Goal: Task Accomplishment & Management: Use online tool/utility

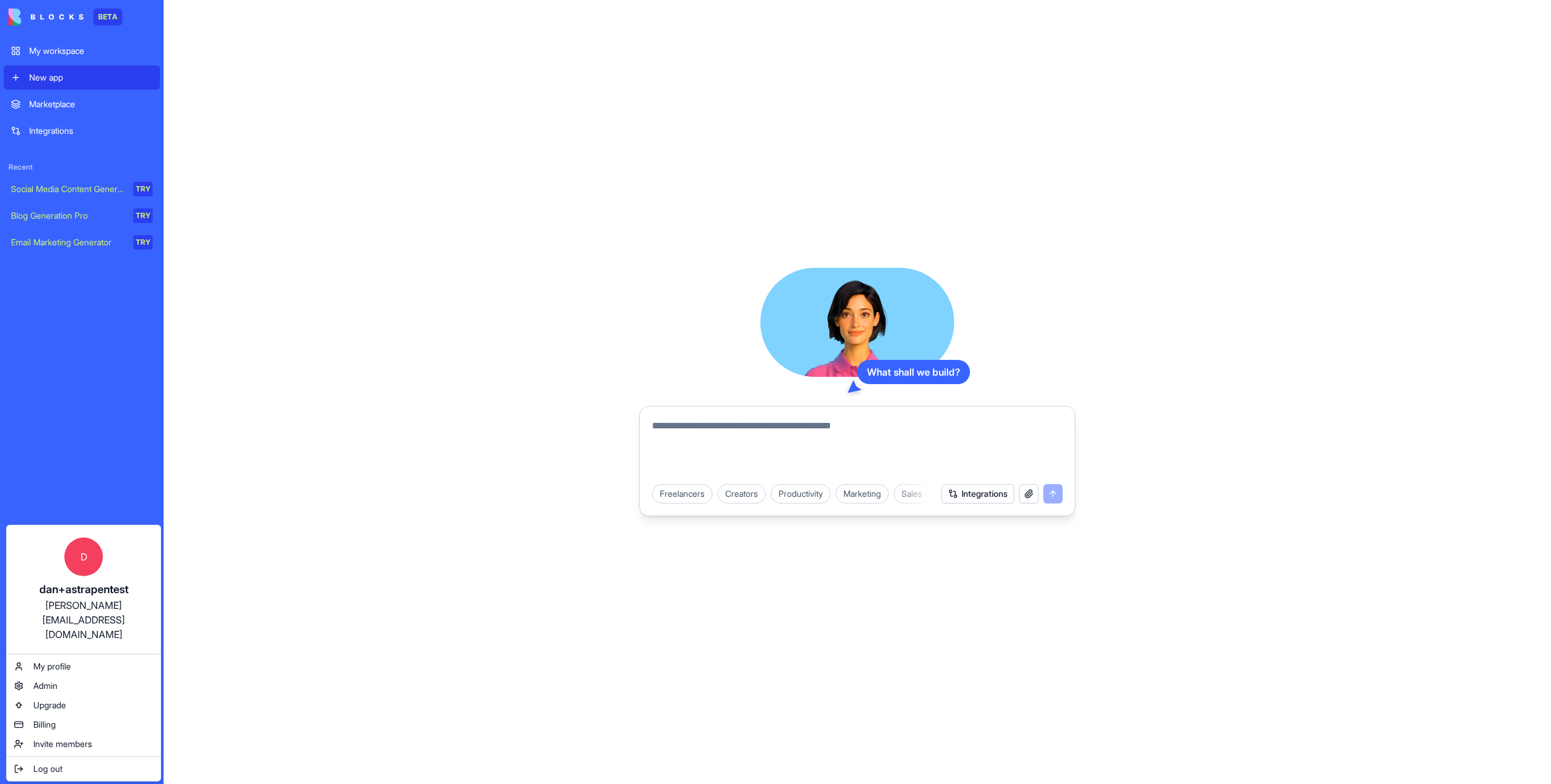
click at [96, 608] on div "[PERSON_NAME][EMAIL_ADDRESS][DOMAIN_NAME]" at bounding box center [83, 619] width 130 height 44
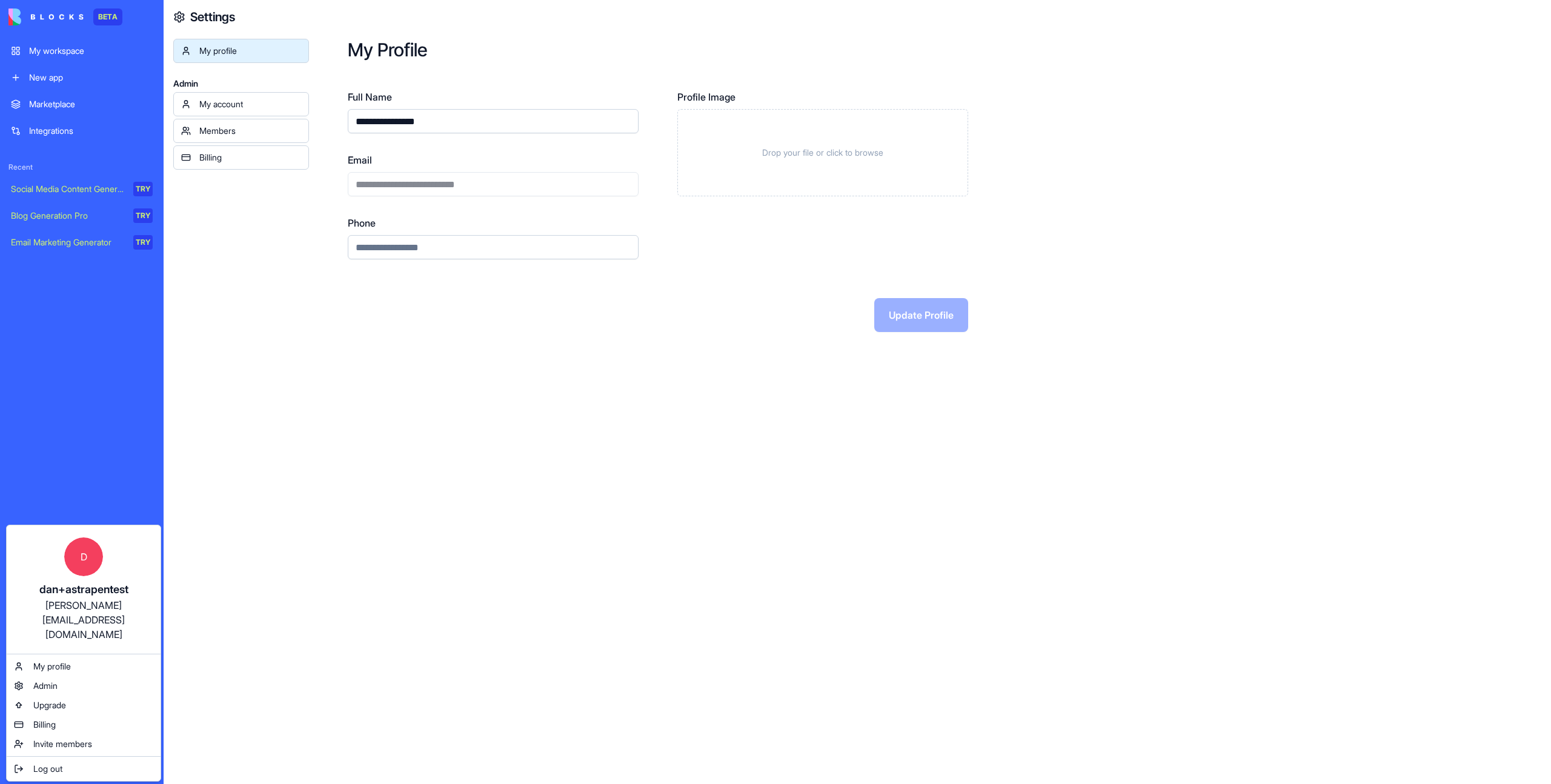
click at [96, 608] on div "[PERSON_NAME][EMAIL_ADDRESS][DOMAIN_NAME]" at bounding box center [83, 619] width 130 height 44
click at [469, 185] on html "**********" at bounding box center [776, 392] width 1551 height 784
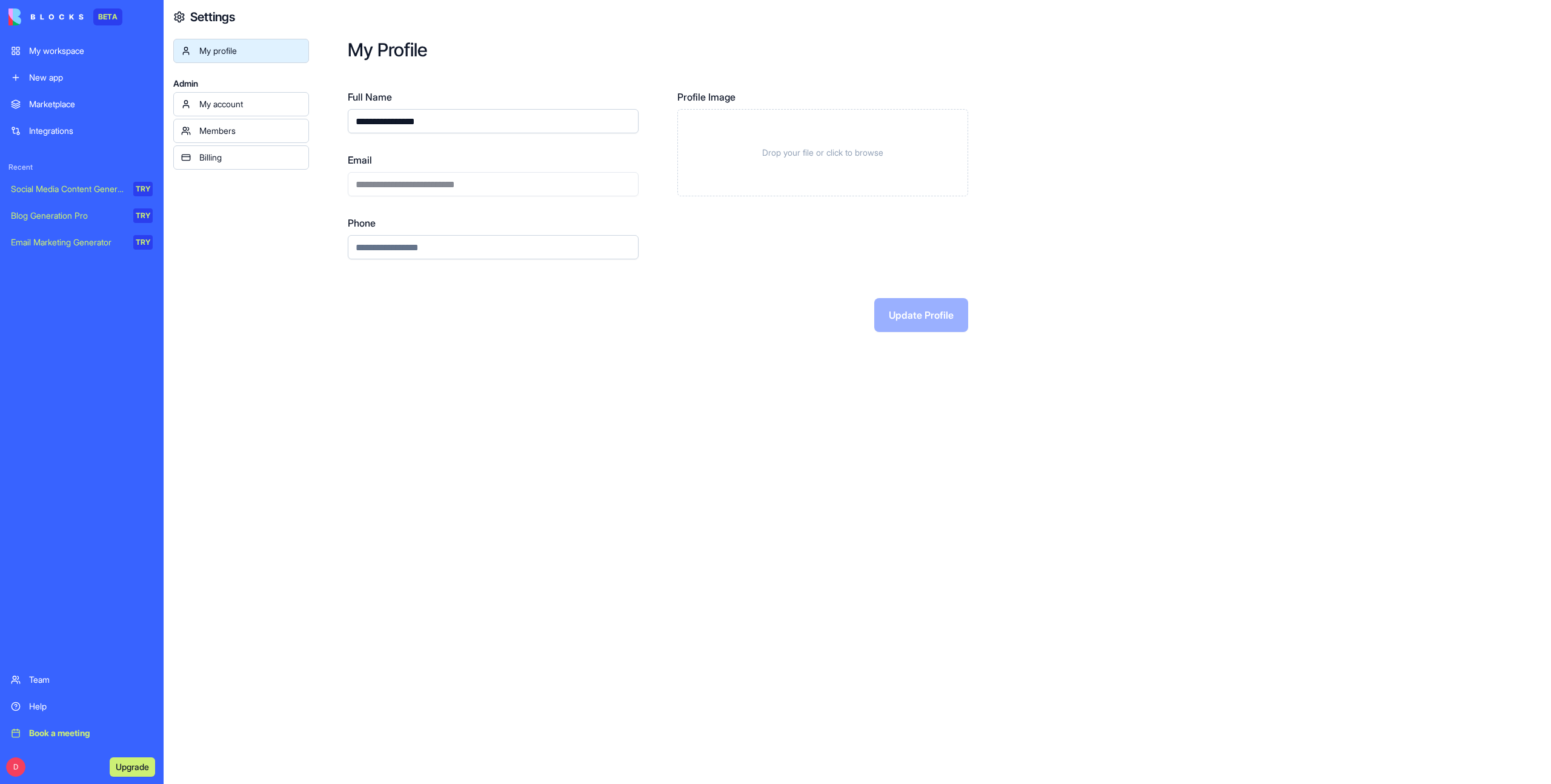
click at [469, 185] on div "**********" at bounding box center [493, 174] width 290 height 44
click at [260, 129] on div "Members" at bounding box center [250, 131] width 101 height 12
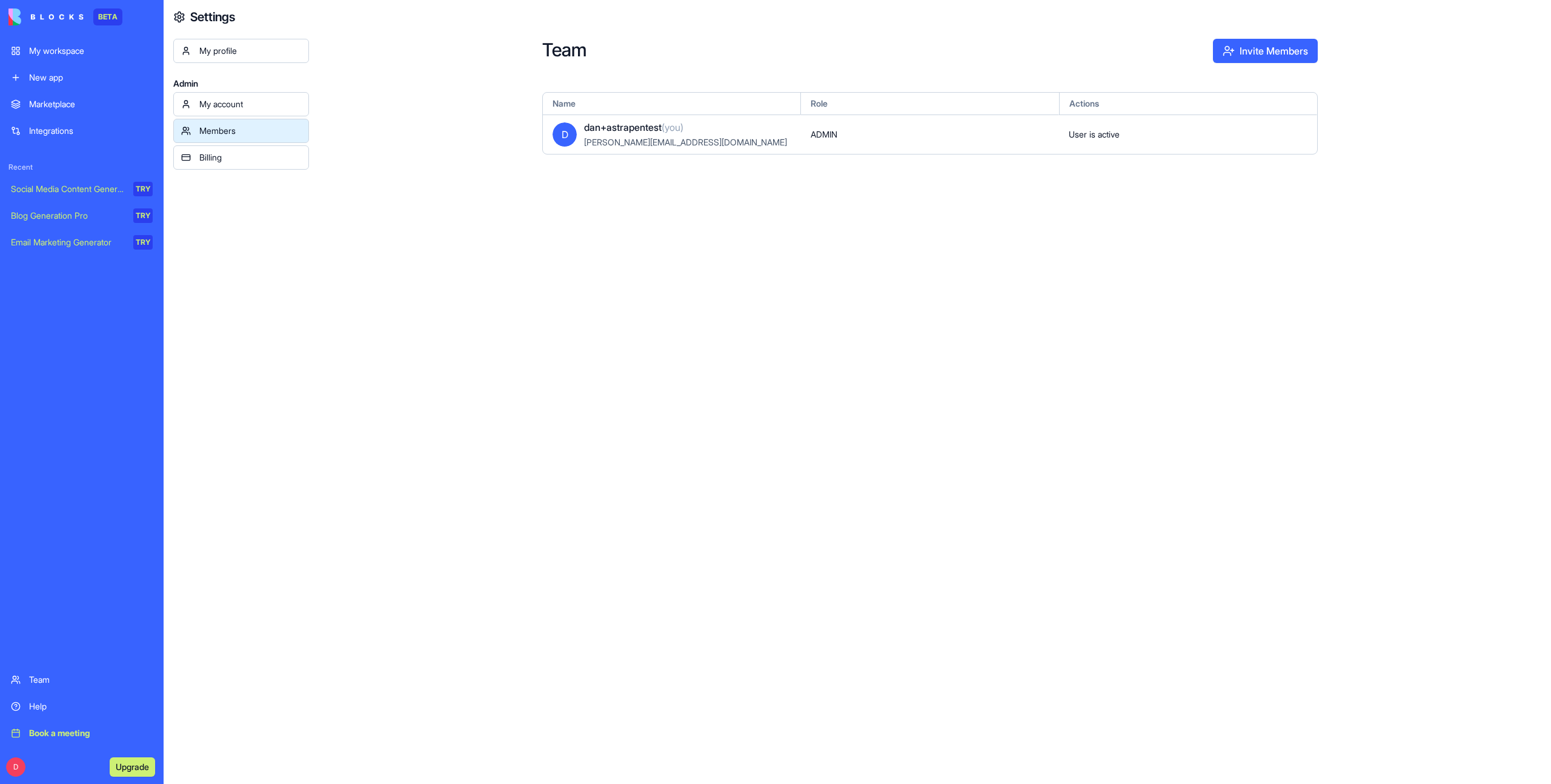
click at [1267, 60] on button "Invite Members" at bounding box center [1266, 51] width 105 height 24
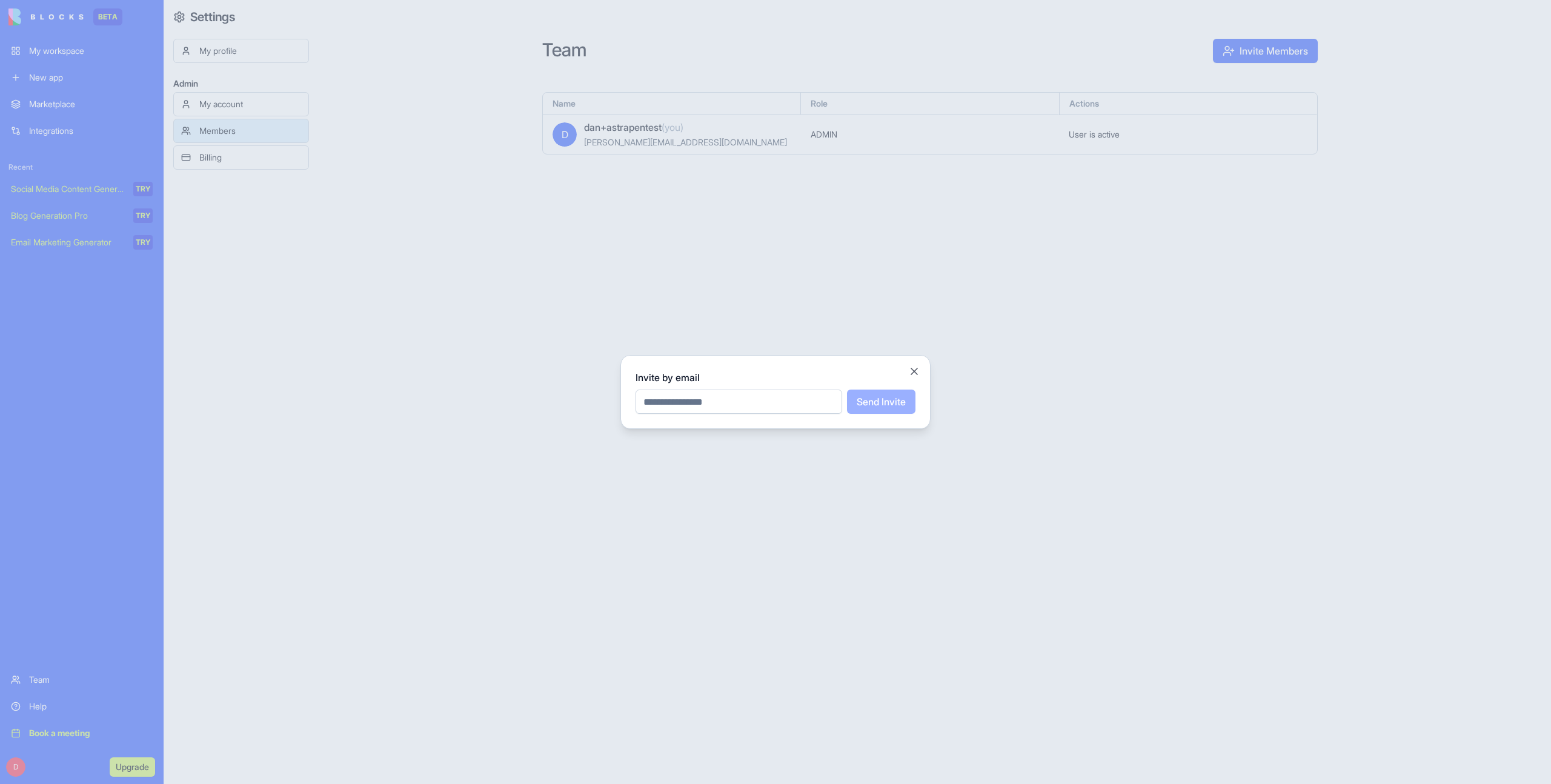
click at [724, 400] on input "email" at bounding box center [738, 401] width 207 height 24
paste input "**********"
type input "**********"
click at [869, 404] on button "Send Invite" at bounding box center [881, 401] width 68 height 24
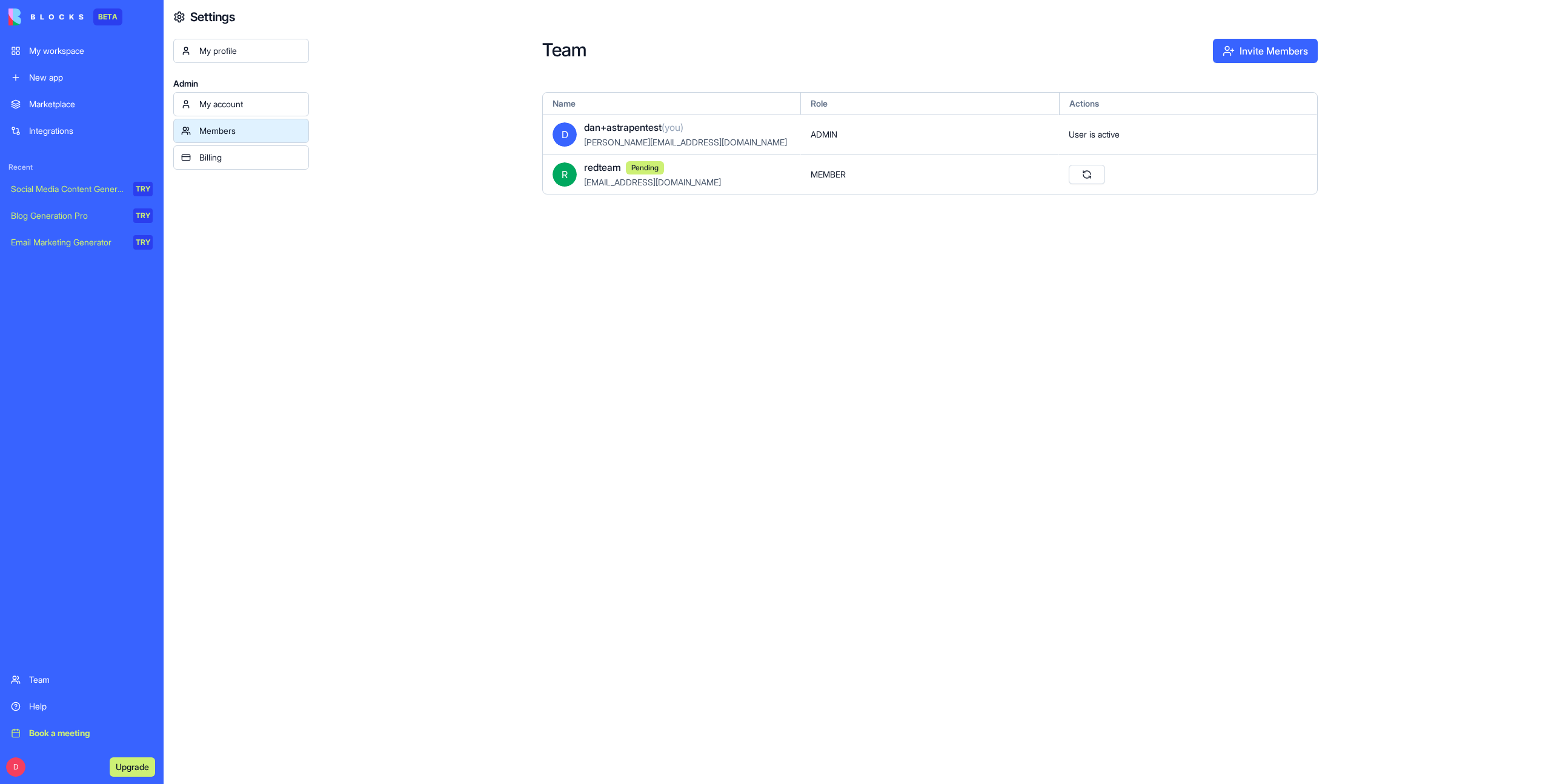
click at [1261, 56] on button "Invite Members" at bounding box center [1266, 51] width 105 height 24
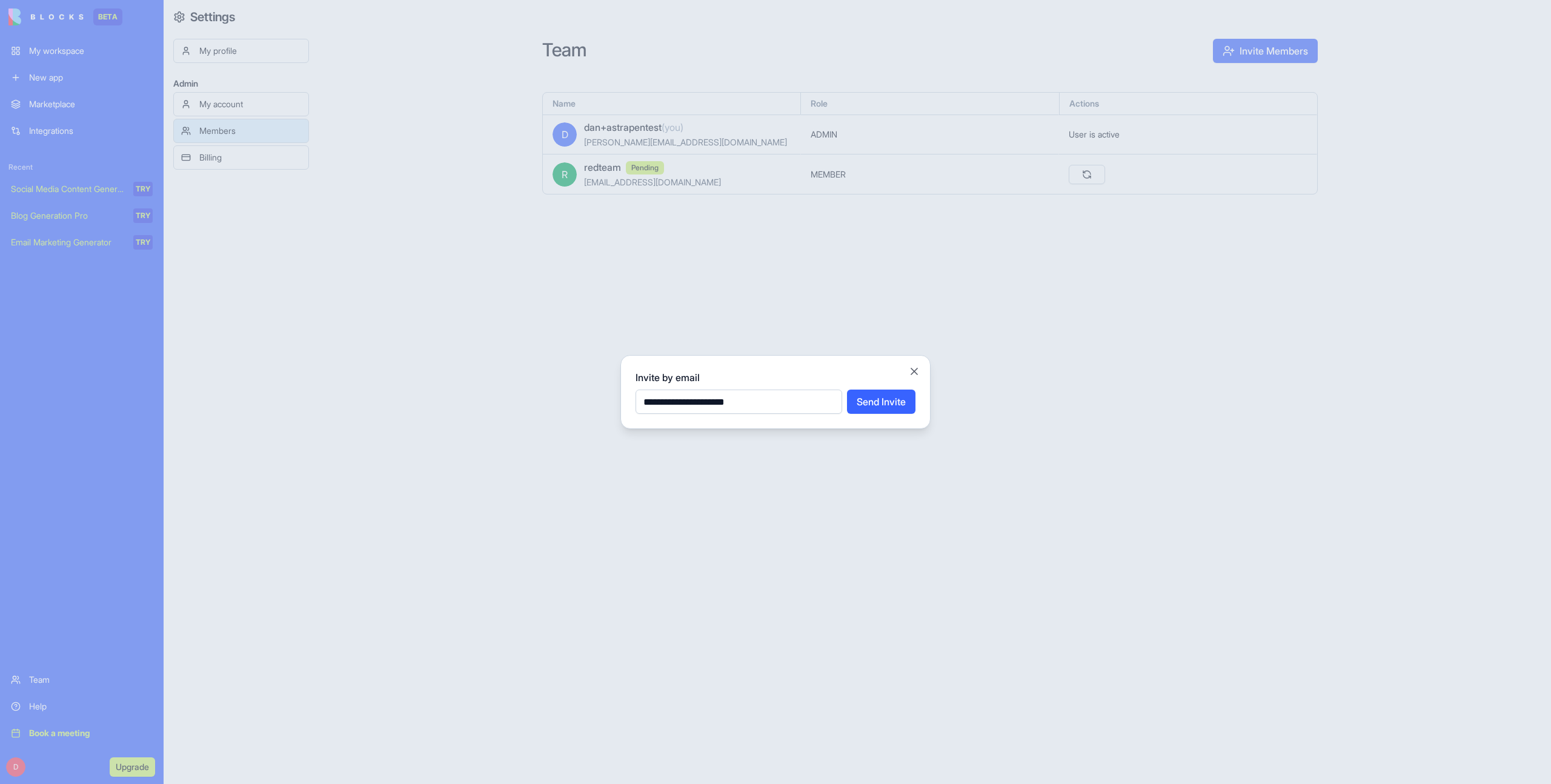
type input "**********"
click at [883, 404] on button "Send Invite" at bounding box center [881, 401] width 68 height 24
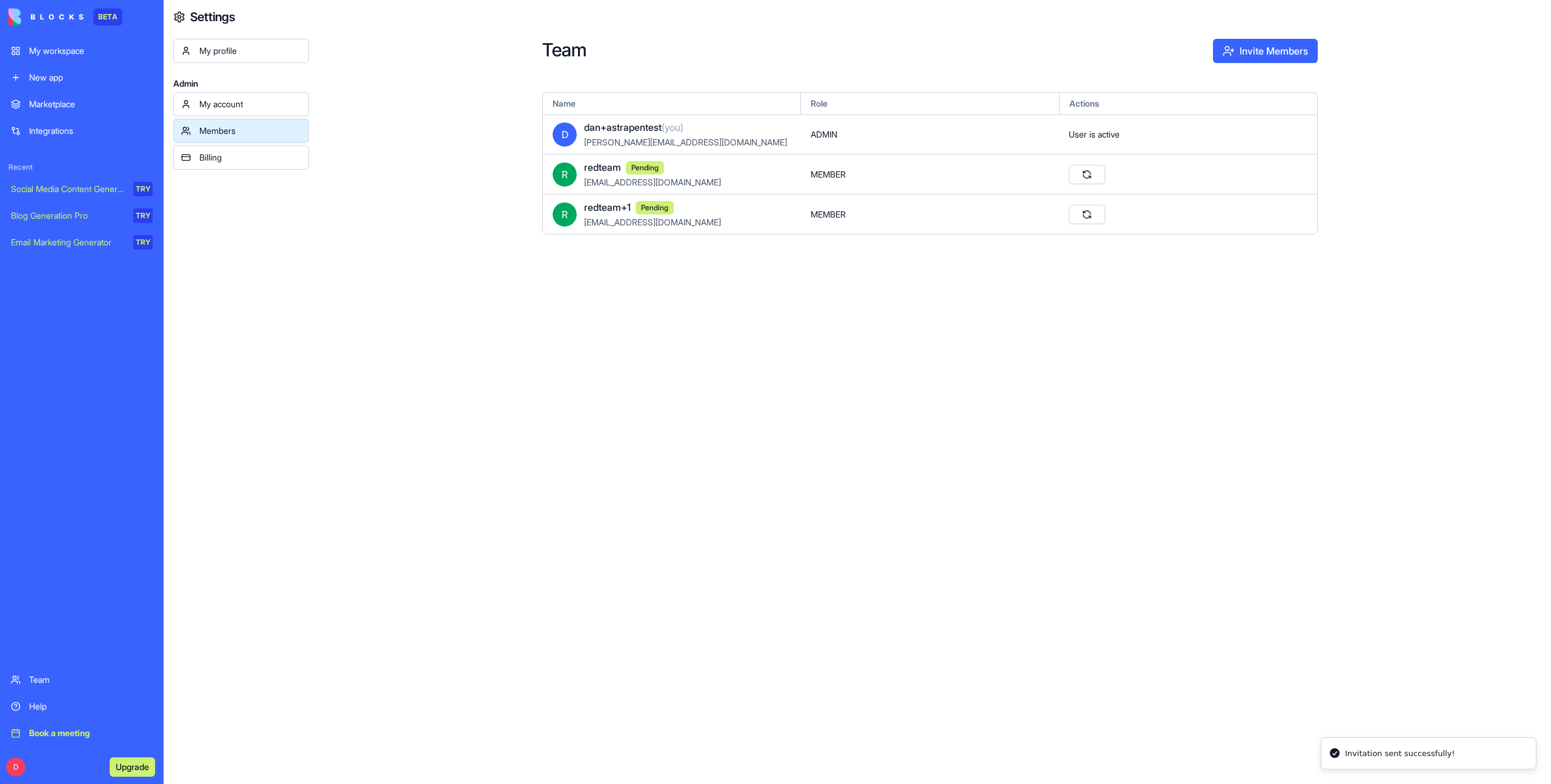
click at [632, 184] on span "redteam@getastra.com" at bounding box center [652, 182] width 137 height 11
copy span "redteam@getastra.com"
click at [511, 441] on div "Team Invite Members Name Role Actions D dan+astrapentest (you) dan+astrapentest…" at bounding box center [929, 392] width 1242 height 784
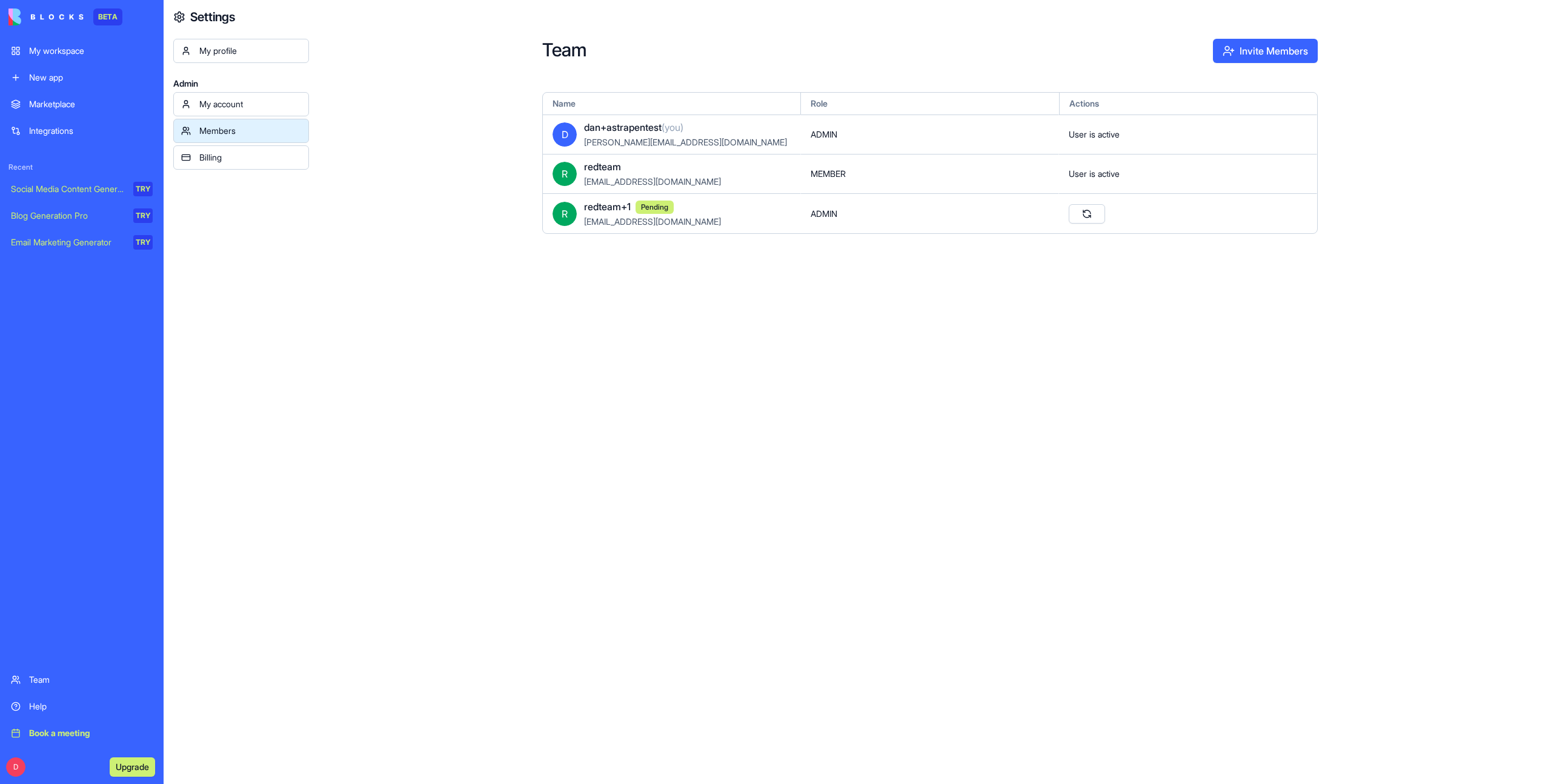
click at [526, 451] on div "Team Invite Members Name Role Actions D dan+astrapentest (you) dan+astrapentest…" at bounding box center [929, 392] width 1242 height 784
click at [657, 438] on div "Team Invite Members Name Role Actions D dan+astrapentest (you) dan+astrapentest…" at bounding box center [929, 392] width 1242 height 784
click at [574, 397] on div "Team Invite Members Name Role Actions D dan+astrapentest (you) dan+astrapentest…" at bounding box center [929, 392] width 1242 height 784
click at [246, 167] on link "Billing" at bounding box center [241, 157] width 135 height 24
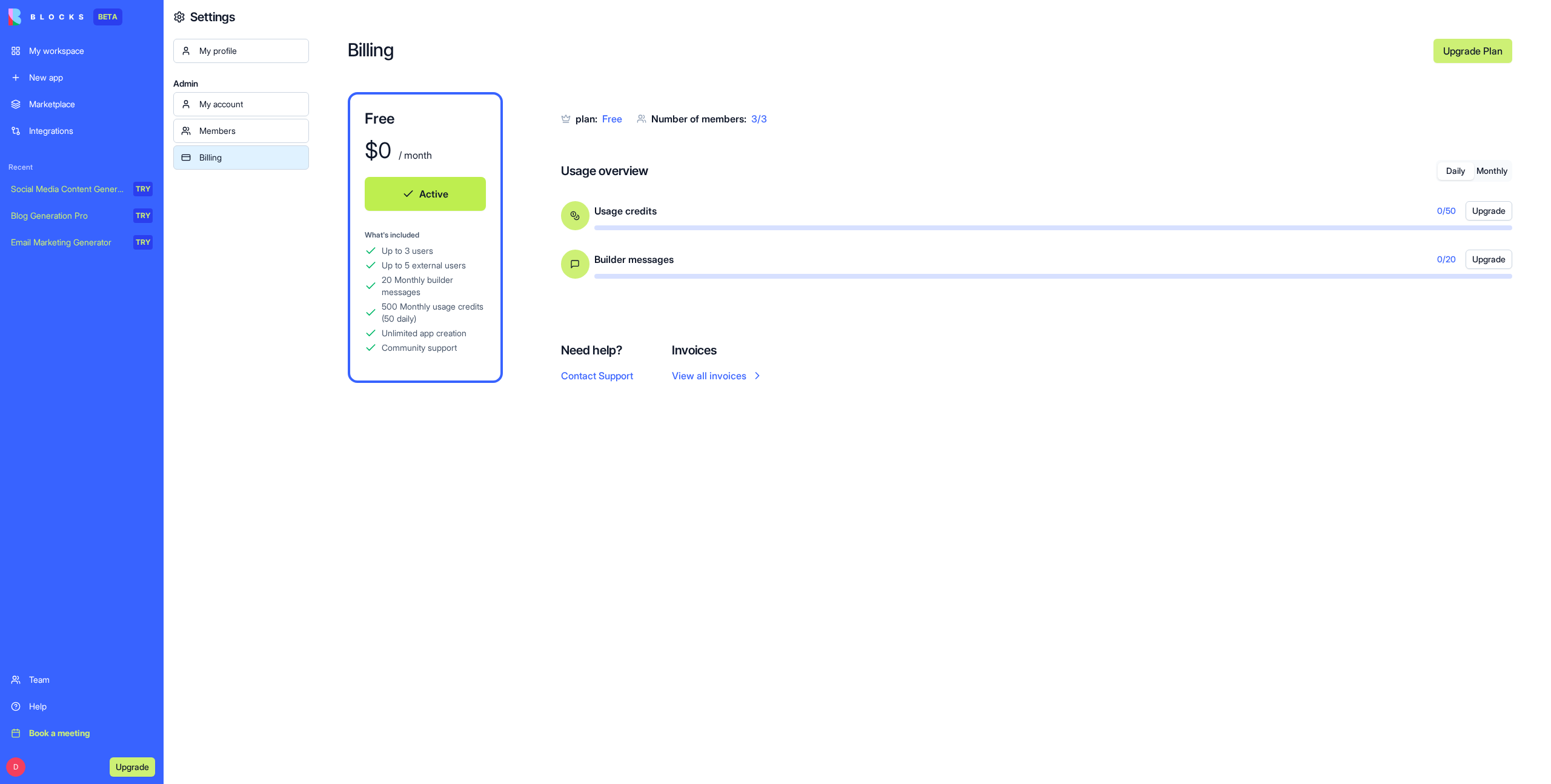
click at [1494, 170] on button "Monthly" at bounding box center [1492, 171] width 36 height 18
click at [1448, 175] on button "Daily" at bounding box center [1455, 171] width 36 height 18
click at [1450, 172] on button "Daily" at bounding box center [1455, 171] width 36 height 18
click at [1490, 173] on button "Monthly" at bounding box center [1492, 171] width 36 height 18
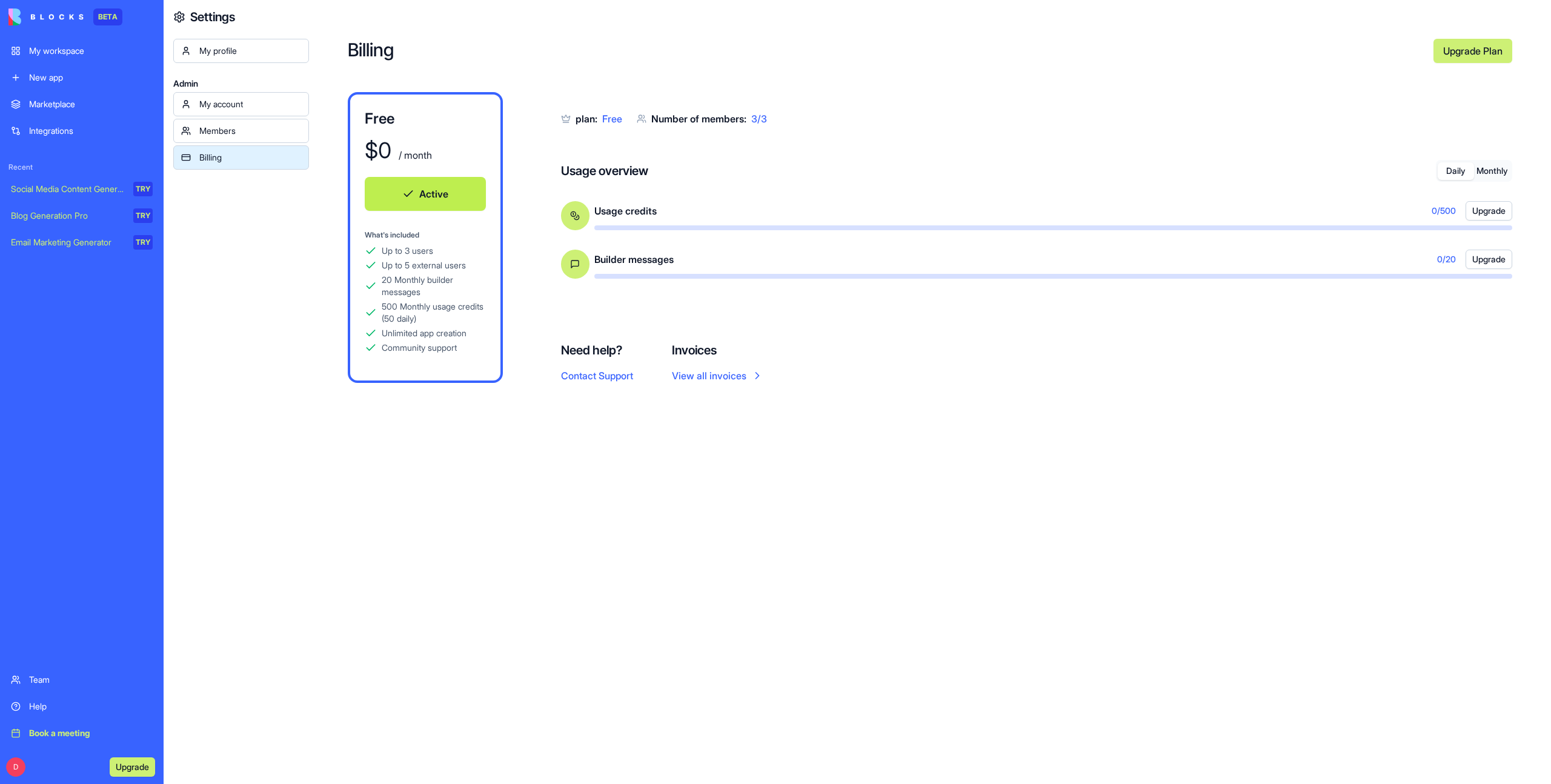
click at [1451, 175] on button "Daily" at bounding box center [1455, 171] width 36 height 18
click at [1500, 168] on button "Monthly" at bounding box center [1492, 171] width 36 height 18
click at [1454, 169] on button "Daily" at bounding box center [1455, 171] width 36 height 18
click at [1492, 170] on button "Monthly" at bounding box center [1492, 171] width 36 height 18
click at [1452, 171] on button "Daily" at bounding box center [1455, 171] width 36 height 18
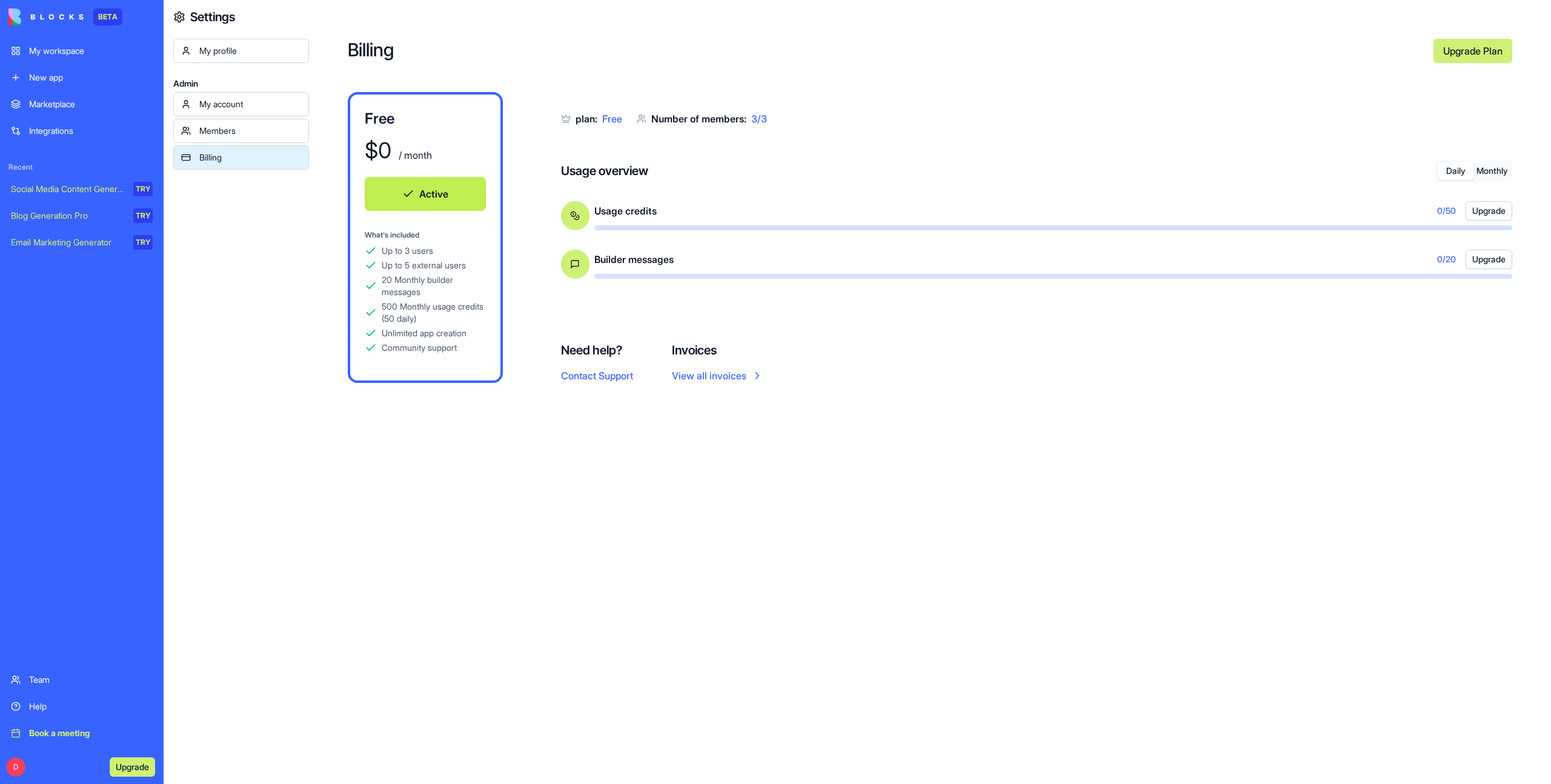
click at [1483, 172] on button "Monthly" at bounding box center [1492, 171] width 36 height 18
click at [1463, 170] on button "Daily" at bounding box center [1455, 171] width 36 height 18
click at [1500, 172] on button "Monthly" at bounding box center [1492, 171] width 36 height 18
click at [1451, 175] on button "Daily" at bounding box center [1455, 171] width 36 height 18
click at [1487, 170] on button "Monthly" at bounding box center [1492, 171] width 36 height 18
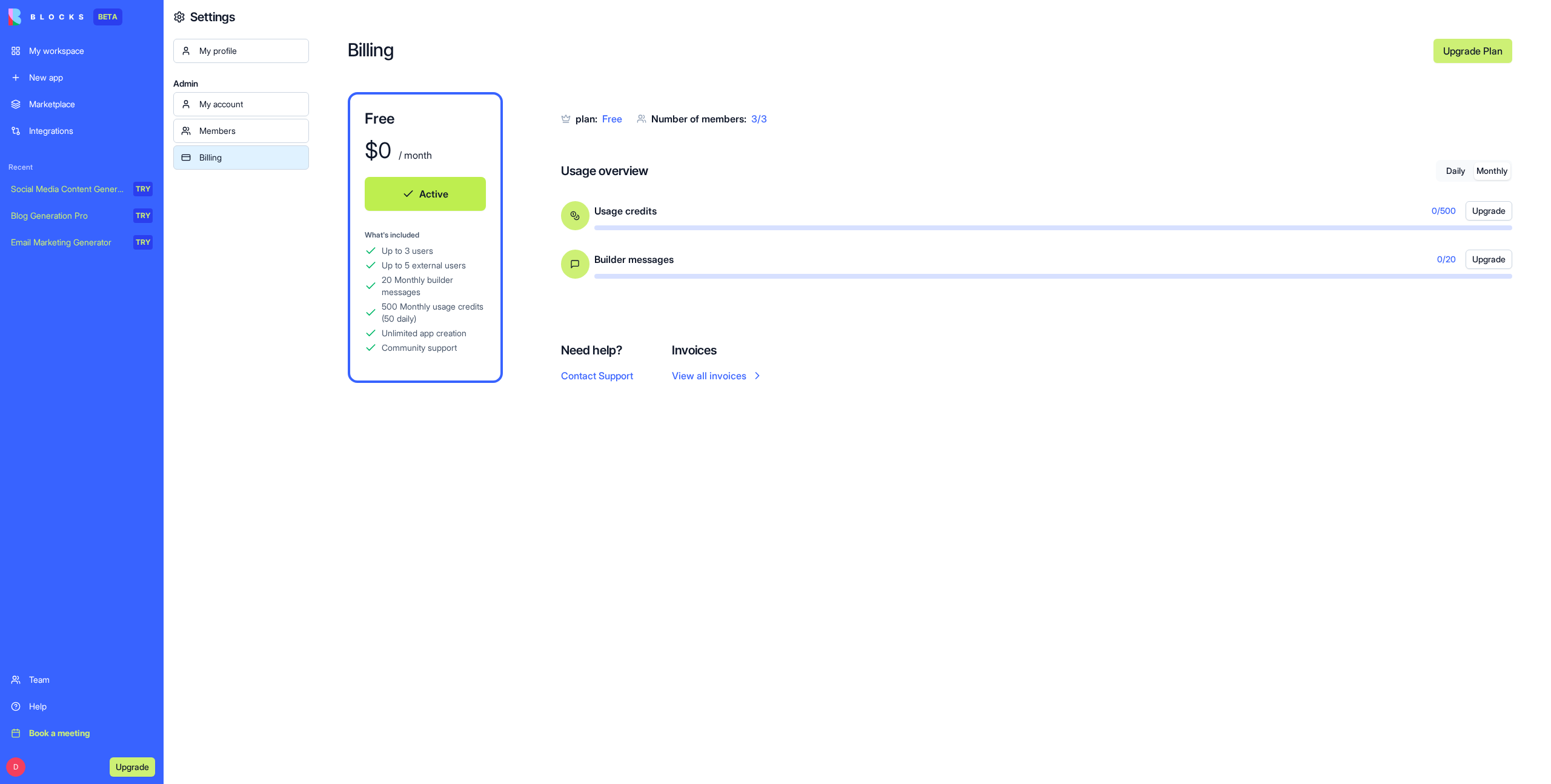
click at [1455, 170] on button "Daily" at bounding box center [1455, 171] width 36 height 18
click at [1493, 172] on button "Monthly" at bounding box center [1492, 171] width 36 height 18
click at [1454, 173] on button "Daily" at bounding box center [1455, 171] width 36 height 18
click at [1498, 175] on button "Monthly" at bounding box center [1492, 171] width 36 height 18
click at [1443, 175] on button "Daily" at bounding box center [1455, 171] width 36 height 18
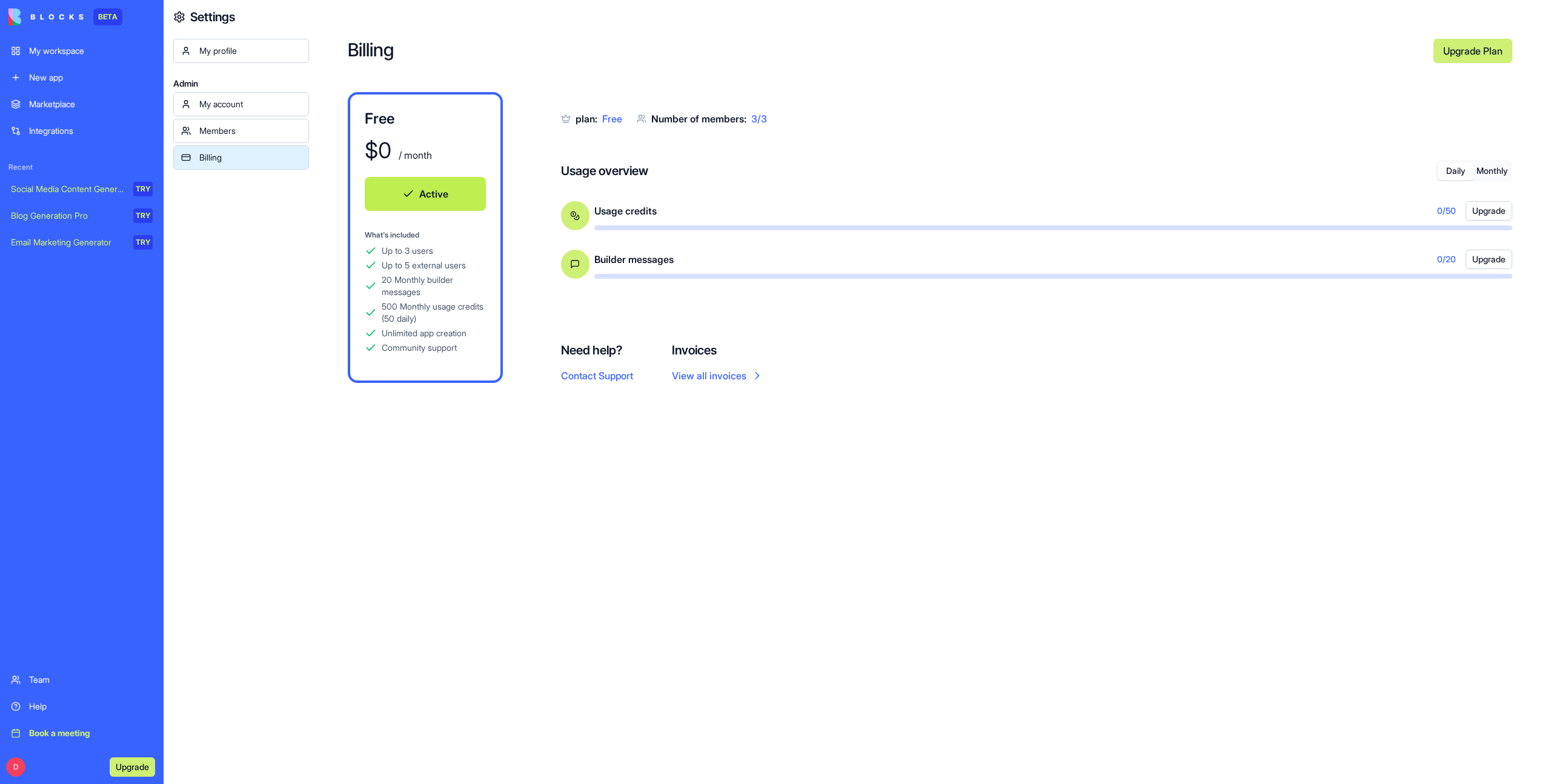
click at [1106, 550] on div "Billing Upgrade Plan Free $ 0 / month Active What's included Up to 3 users Up t…" at bounding box center [929, 392] width 1242 height 784
click at [1091, 571] on div "Billing Upgrade Plan Free $ 0 / month Active What's included Up to 3 users Up t…" at bounding box center [929, 392] width 1242 height 784
click at [1093, 576] on div "Billing Upgrade Plan Free $ 0 / month Active What's included Up to 3 users Up t…" at bounding box center [929, 392] width 1242 height 784
click at [1490, 175] on button "Monthly" at bounding box center [1492, 171] width 36 height 18
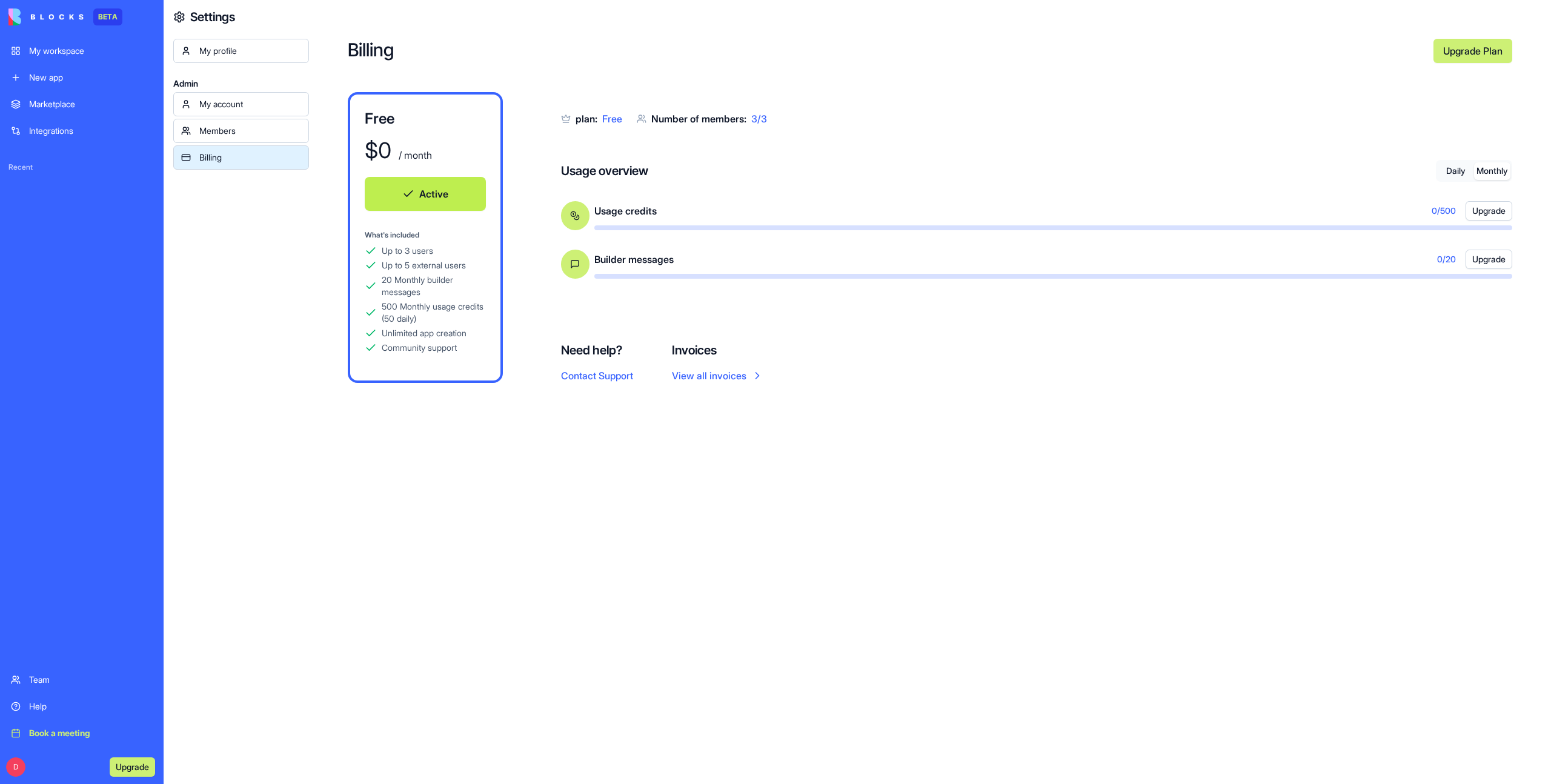
click at [1455, 172] on button "Daily" at bounding box center [1455, 171] width 36 height 18
click at [1496, 171] on button "Monthly" at bounding box center [1492, 171] width 36 height 18
click at [1459, 176] on button "Daily" at bounding box center [1455, 171] width 36 height 18
click at [1490, 175] on button "Monthly" at bounding box center [1492, 171] width 36 height 18
click at [1456, 179] on div "Daily Monthly" at bounding box center [1474, 170] width 76 height 21
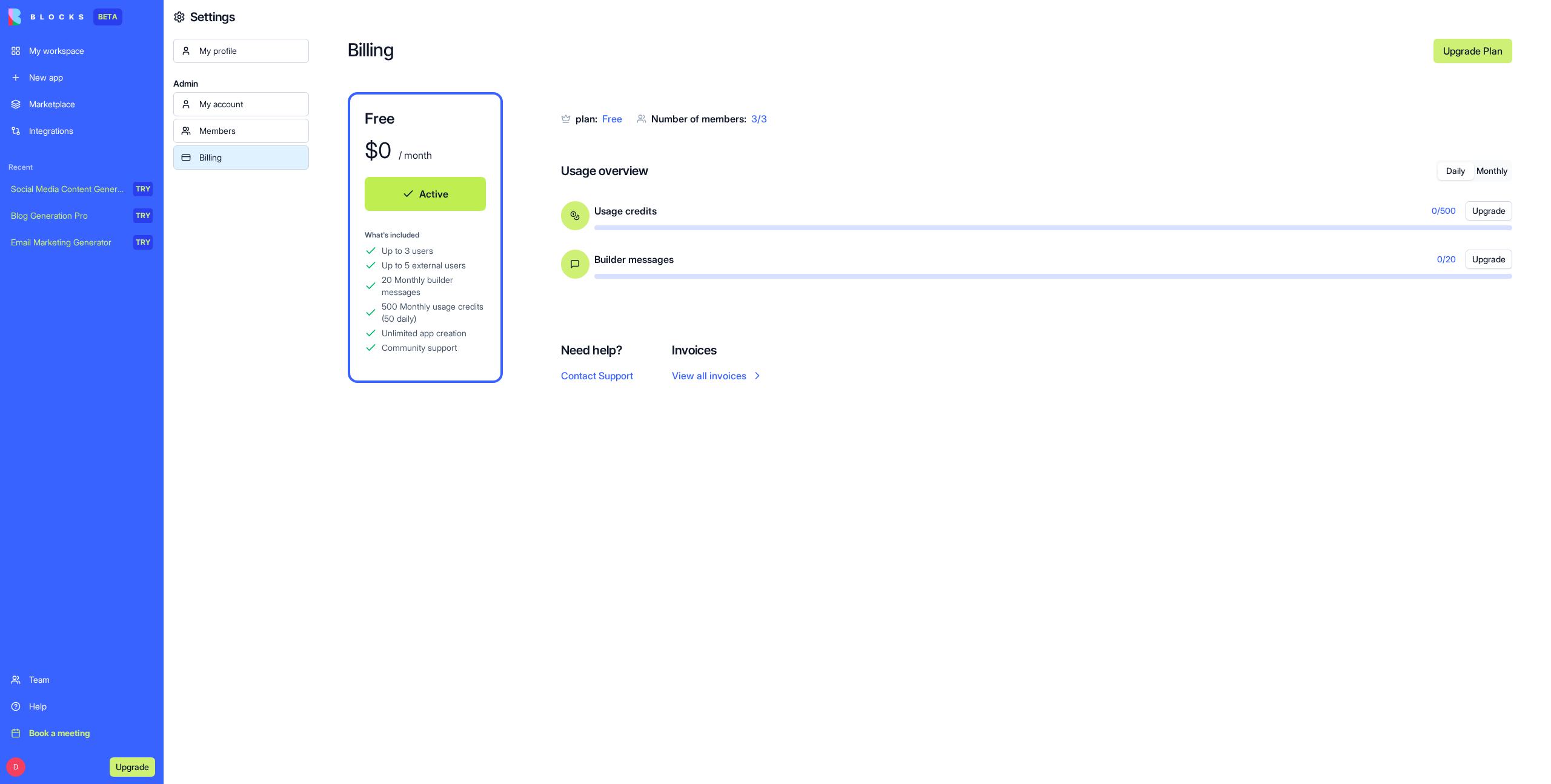
click at [1452, 175] on button "Daily" at bounding box center [1455, 171] width 36 height 18
click at [928, 615] on div "Billing Upgrade Plan Free $ 0 / month Active What's included Up to 3 users Up t…" at bounding box center [929, 392] width 1242 height 784
click at [1501, 172] on button "Monthly" at bounding box center [1492, 171] width 36 height 18
click at [1441, 172] on button "Daily" at bounding box center [1455, 171] width 36 height 18
click at [1495, 172] on button "Monthly" at bounding box center [1492, 171] width 36 height 18
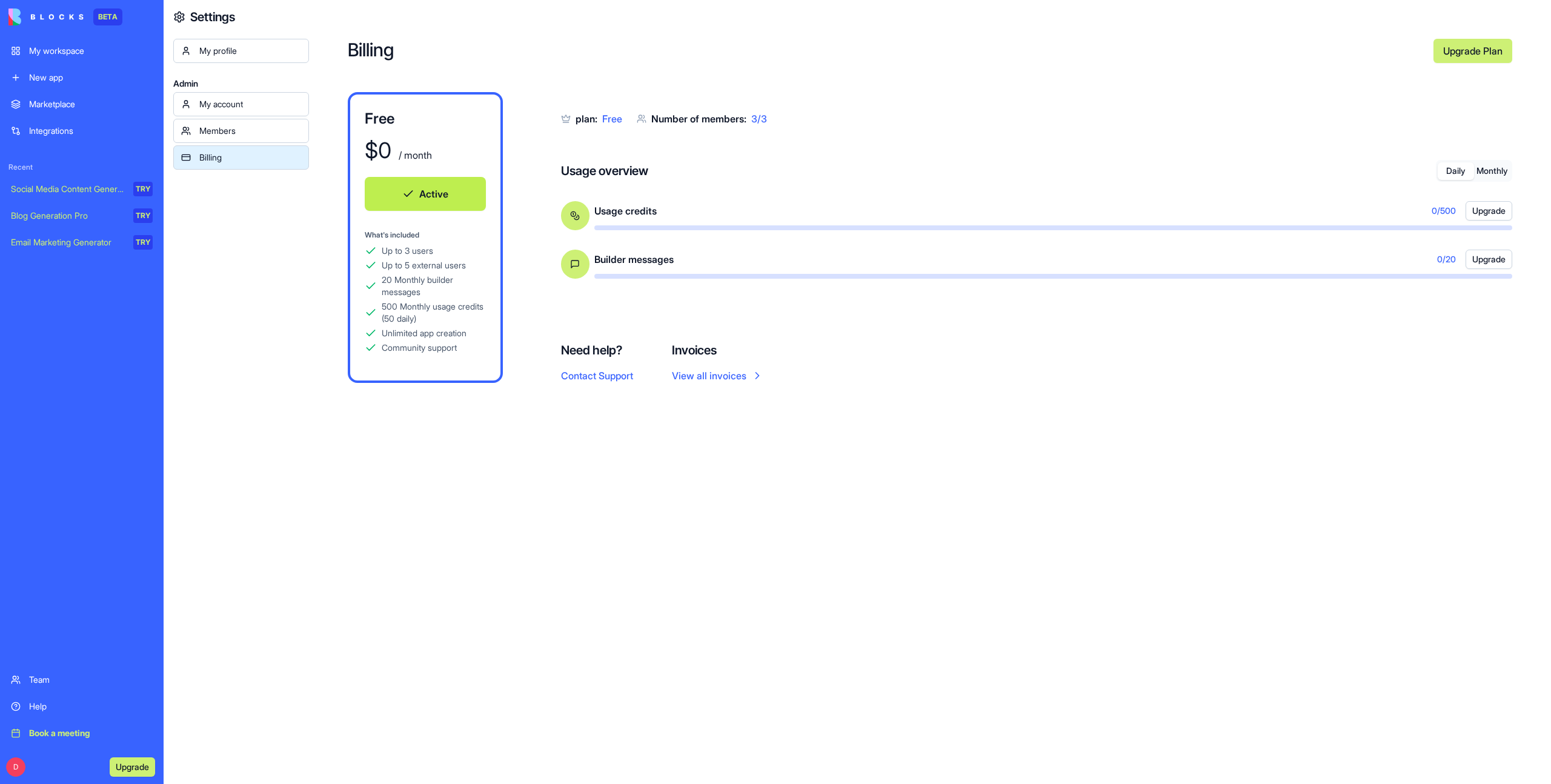
click at [1459, 173] on button "Daily" at bounding box center [1455, 171] width 36 height 18
click at [1492, 174] on button "Monthly" at bounding box center [1492, 171] width 36 height 18
click at [1449, 175] on button "Daily" at bounding box center [1455, 171] width 36 height 18
click at [1489, 169] on button "Monthly" at bounding box center [1492, 171] width 36 height 18
drag, startPoint x: 1445, startPoint y: 172, endPoint x: 1342, endPoint y: 274, distance: 145.0
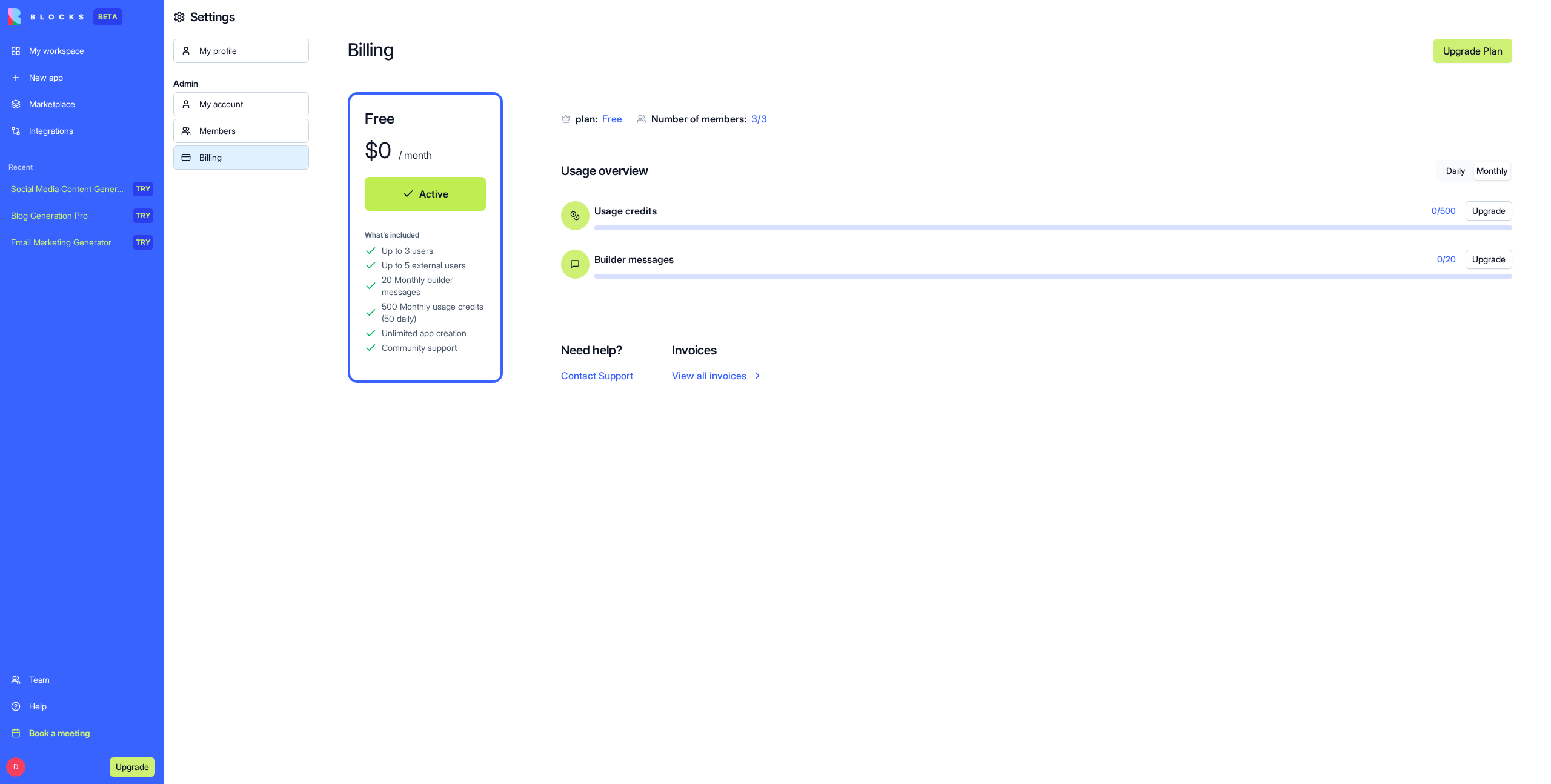
click at [1445, 172] on button "Daily" at bounding box center [1455, 171] width 36 height 18
click at [1035, 466] on div "Billing Upgrade Plan Free $ 0 / month Active What's included Up to 3 users Up t…" at bounding box center [929, 392] width 1242 height 784
click at [1491, 168] on button "Monthly" at bounding box center [1492, 171] width 36 height 18
click at [1457, 168] on button "Daily" at bounding box center [1455, 171] width 36 height 18
click at [977, 506] on div "Billing Upgrade Plan Free $ 0 / month Active What's included Up to 3 users Up t…" at bounding box center [929, 392] width 1242 height 784
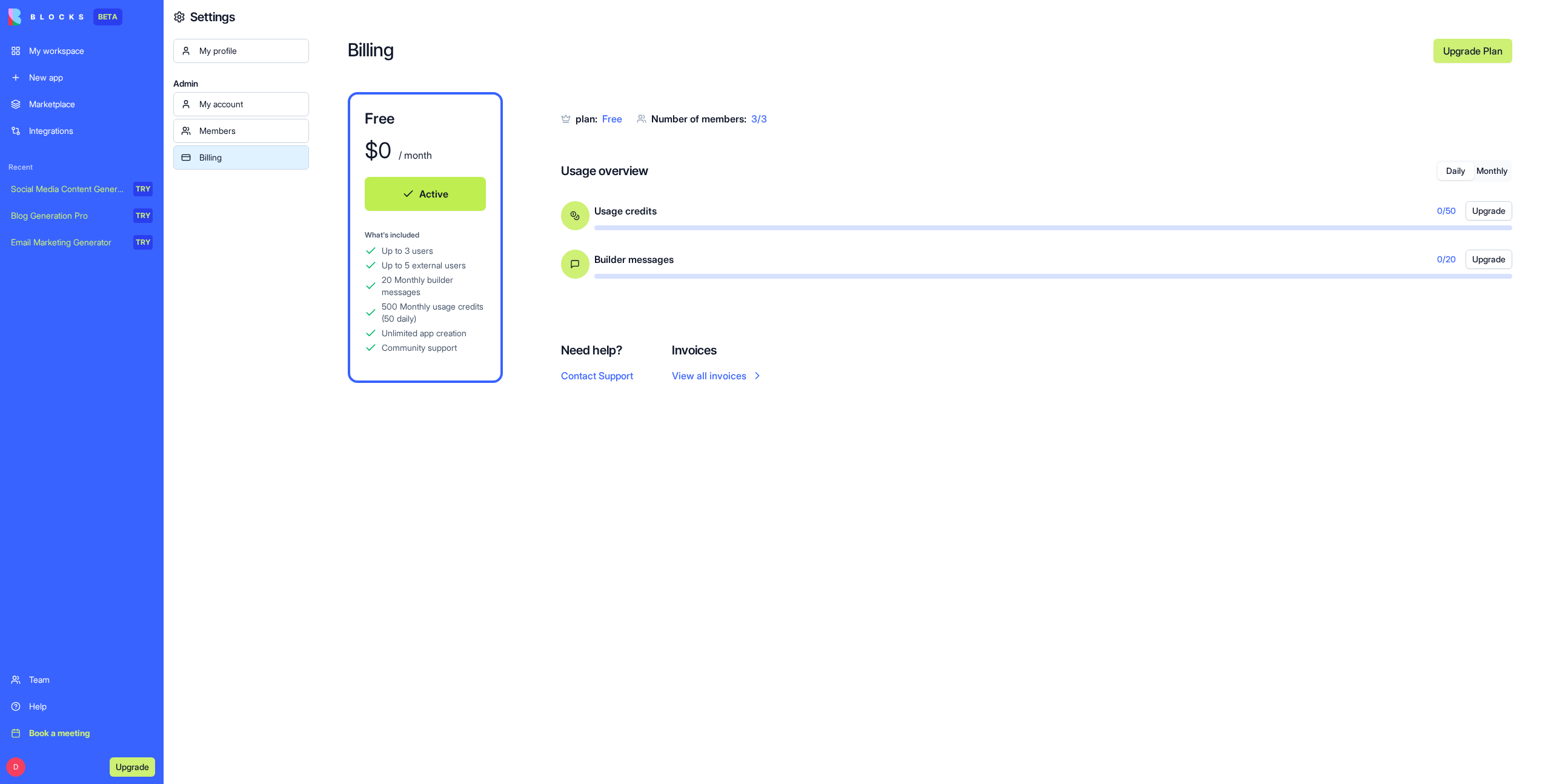
click at [907, 558] on div "Billing Upgrade Plan Free $ 0 / month Active What's included Up to 3 users Up t…" at bounding box center [929, 392] width 1242 height 784
click at [1158, 479] on div "Billing Upgrade Plan Free $ 0 / month Active What's included Up to 3 users Up t…" at bounding box center [929, 392] width 1242 height 784
click at [1496, 169] on button "Monthly" at bounding box center [1492, 171] width 36 height 18
click at [1458, 170] on button "Daily" at bounding box center [1455, 171] width 36 height 18
click at [1234, 481] on div "Billing Upgrade Plan Free $ 0 / month Active What's included Up to 3 users Up t…" at bounding box center [929, 392] width 1242 height 784
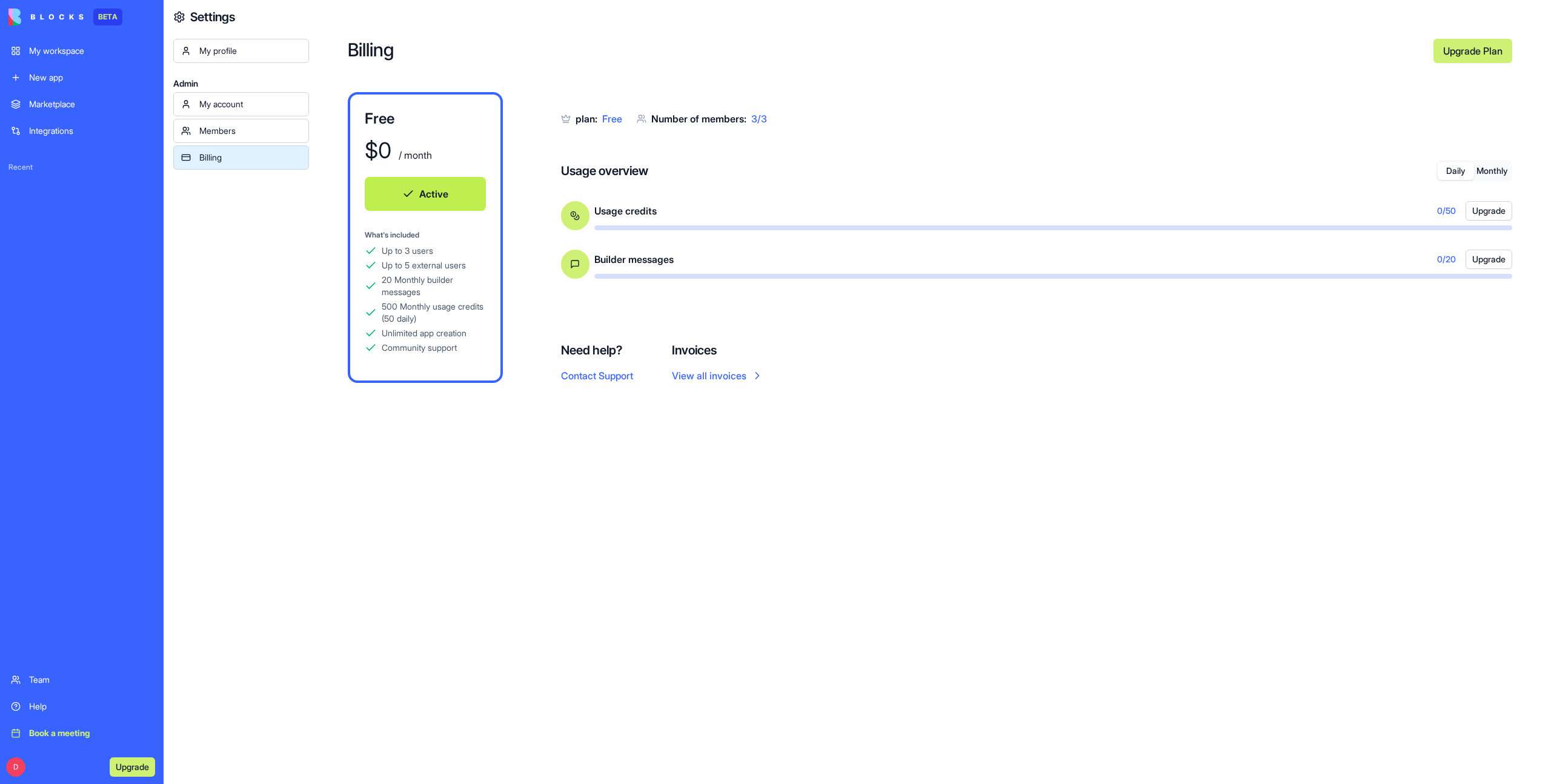
click at [1238, 486] on div "Billing Upgrade Plan Free $ 0 / month Active What's included Up to 3 users Up t…" at bounding box center [929, 392] width 1242 height 784
click at [1238, 485] on div "Billing Upgrade Plan Free $ 0 / month Active What's included Up to 3 users Up t…" at bounding box center [929, 392] width 1242 height 784
click at [1043, 577] on div "Billing Upgrade Plan Free $ 0 / month Active What's included Up to 3 users Up t…" at bounding box center [929, 392] width 1242 height 784
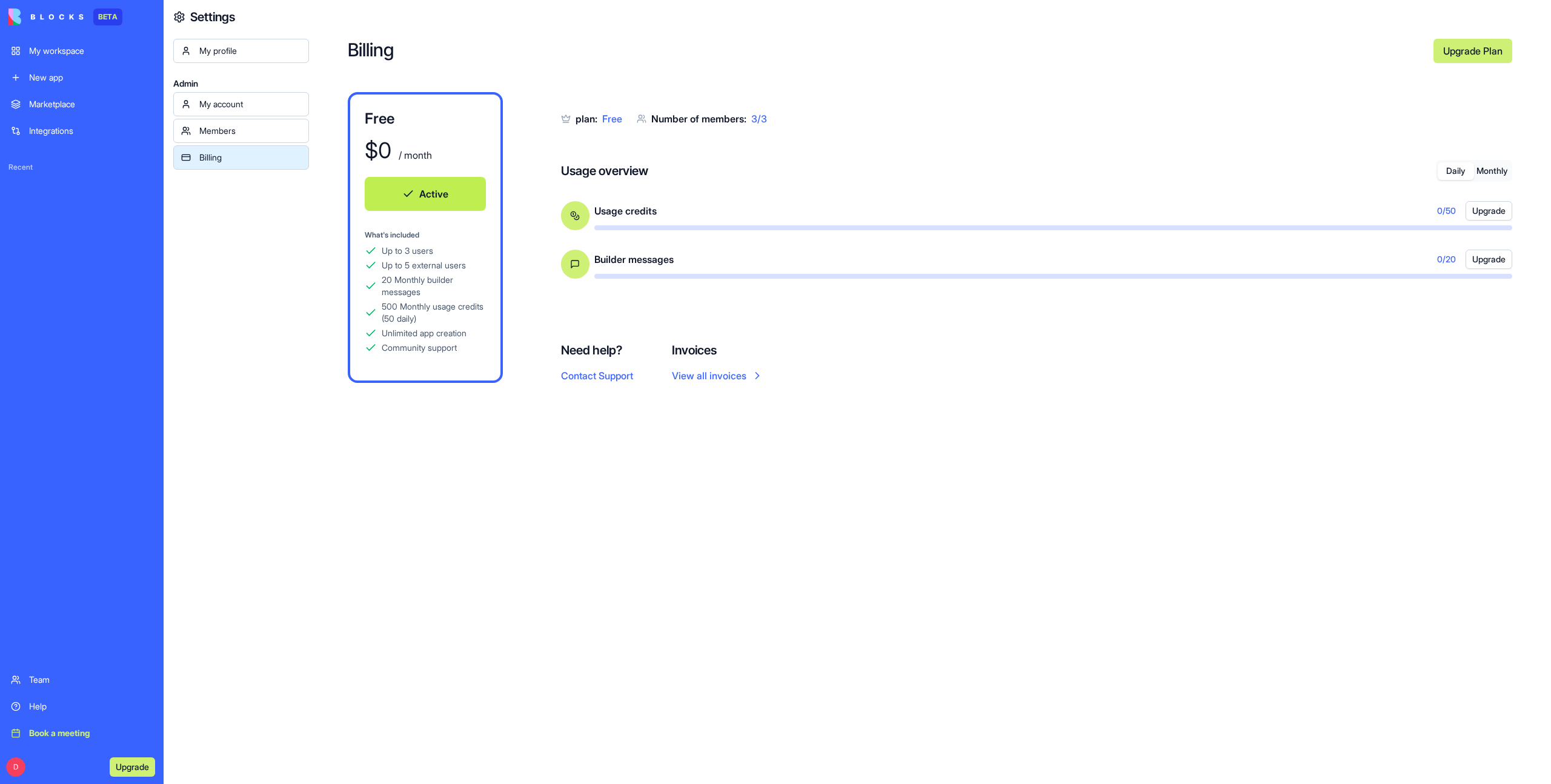
click at [1498, 167] on button "Monthly" at bounding box center [1492, 171] width 36 height 18
click at [1496, 168] on button "Monthly" at bounding box center [1492, 171] width 36 height 18
click at [1452, 169] on button "Daily" at bounding box center [1455, 171] width 36 height 18
click at [1496, 172] on button "Monthly" at bounding box center [1492, 171] width 36 height 18
click at [1451, 178] on button "Daily" at bounding box center [1455, 171] width 36 height 18
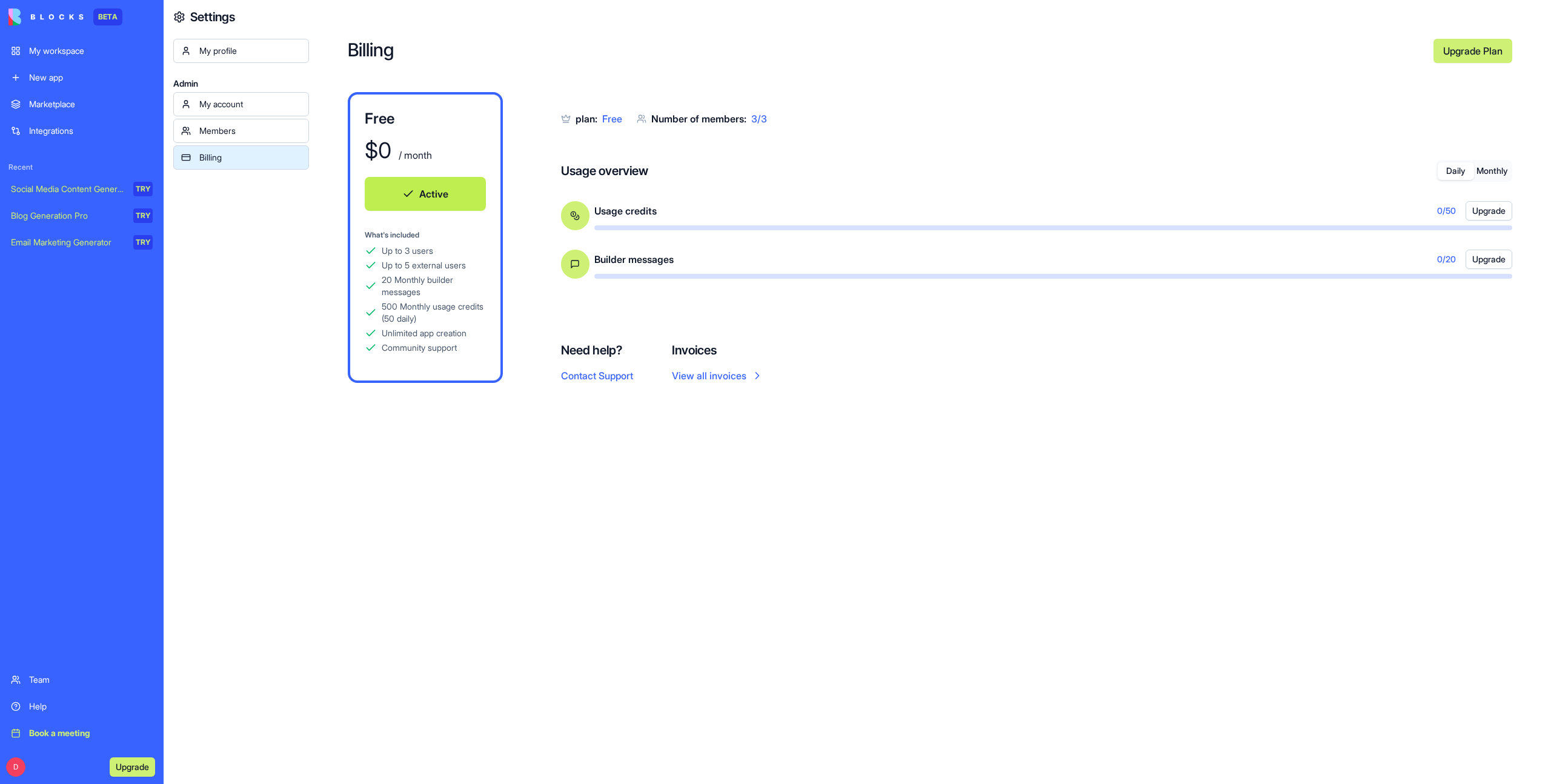
click at [1489, 180] on div "Daily Monthly" at bounding box center [1474, 170] width 76 height 21
click at [1068, 523] on div "Billing Upgrade Plan Free $ 0 / month Active What's included Up to 3 users Up t…" at bounding box center [929, 392] width 1242 height 784
click at [1071, 518] on div "Billing Upgrade Plan Free $ 0 / month Active What's included Up to 3 users Up t…" at bounding box center [929, 392] width 1242 height 784
click at [666, 556] on div "Billing Upgrade Plan Free $ 0 / month Active What's included Up to 3 users Up t…" at bounding box center [929, 392] width 1242 height 784
click at [667, 555] on div "Billing Upgrade Plan Free $ 0 / month Active What's included Up to 3 users Up t…" at bounding box center [929, 392] width 1242 height 784
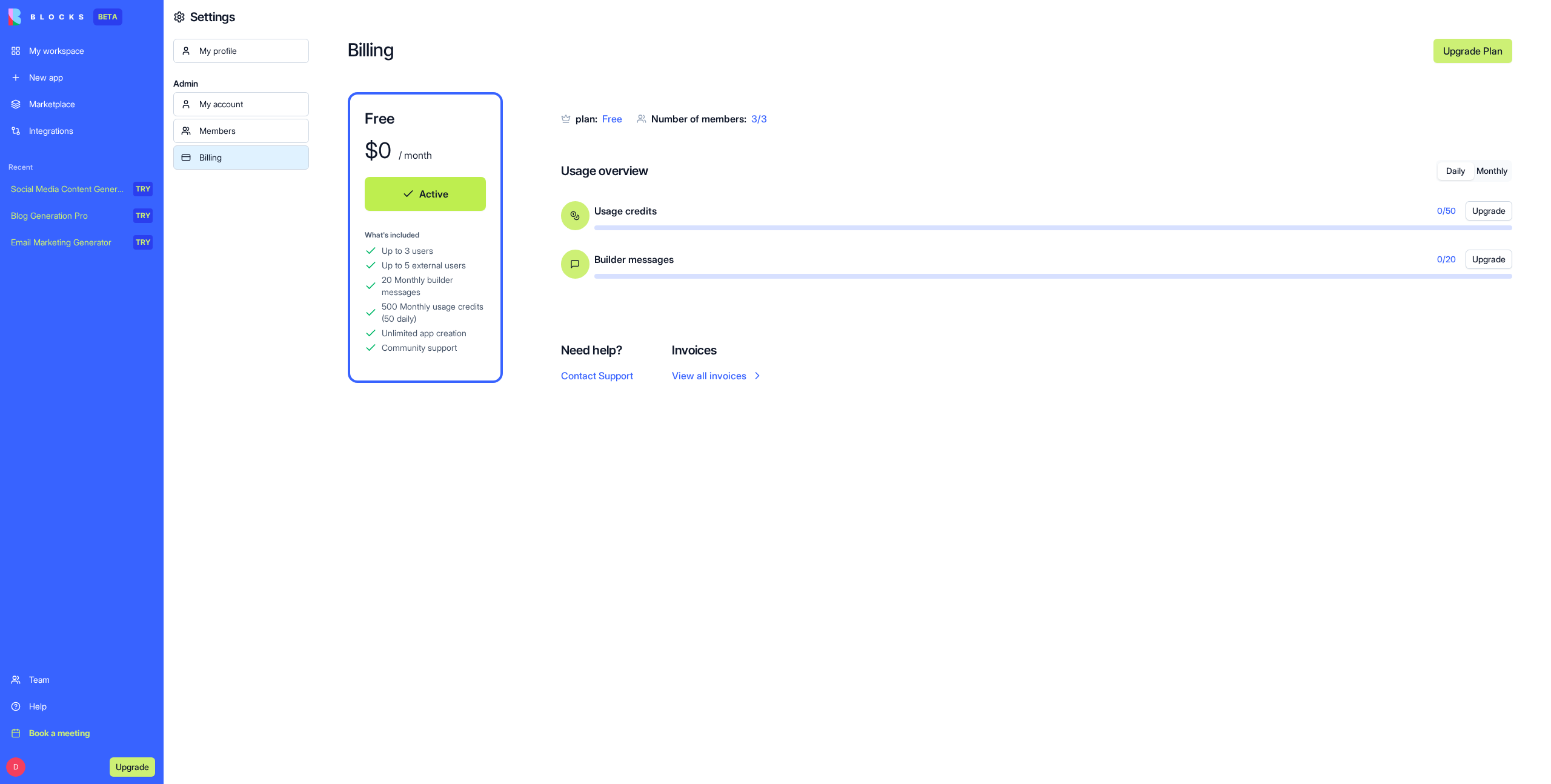
click at [667, 555] on div "Billing Upgrade Plan Free $ 0 / month Active What's included Up to 3 users Up t…" at bounding box center [929, 392] width 1242 height 784
click at [681, 549] on div "Billing Upgrade Plan Free $ 0 / month Active What's included Up to 3 users Up t…" at bounding box center [929, 392] width 1242 height 784
click at [281, 108] on div "My account" at bounding box center [250, 104] width 101 height 12
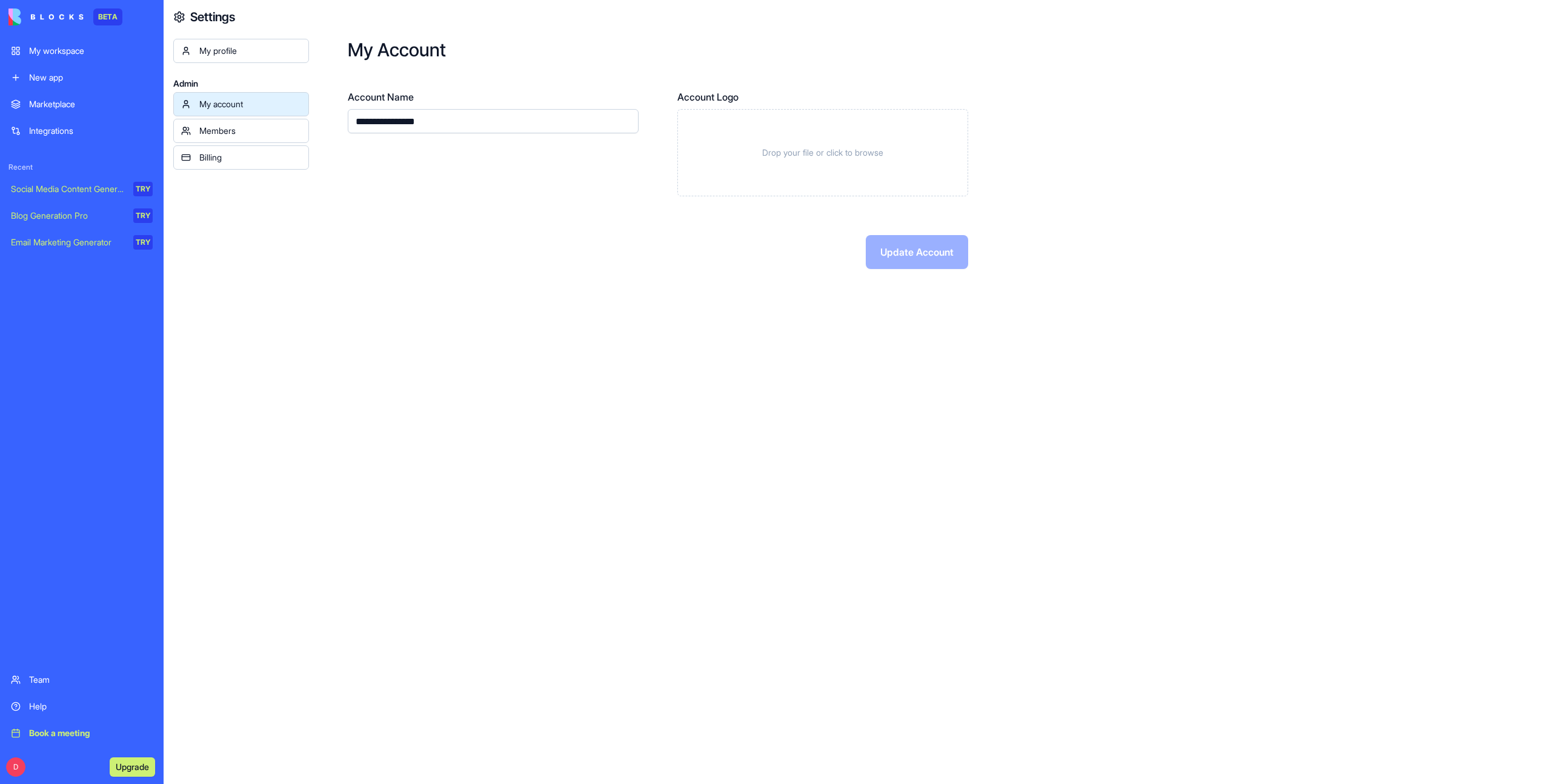
click at [254, 155] on div "Billing" at bounding box center [250, 157] width 101 height 12
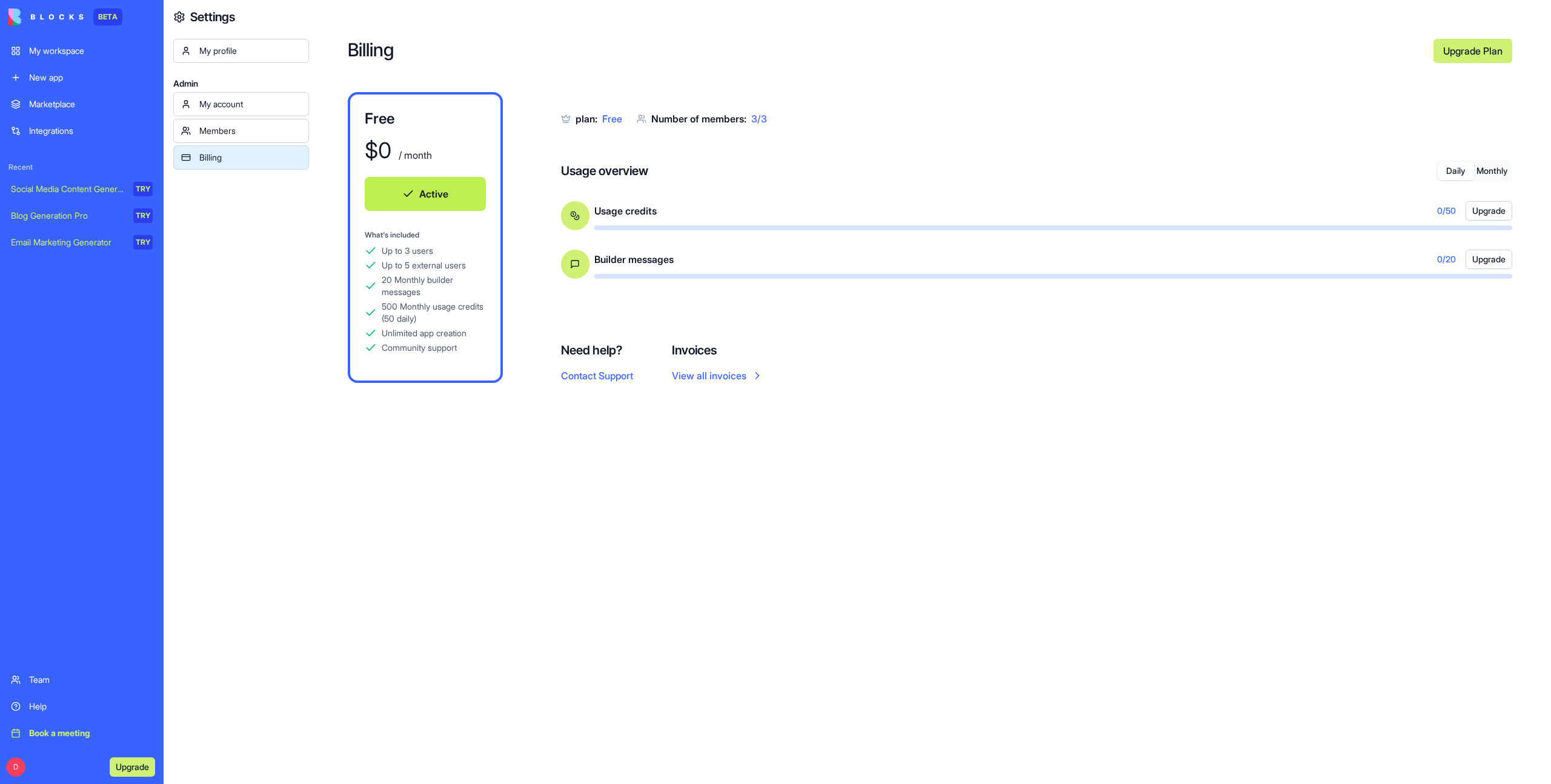
click at [242, 105] on div "My account" at bounding box center [250, 104] width 101 height 12
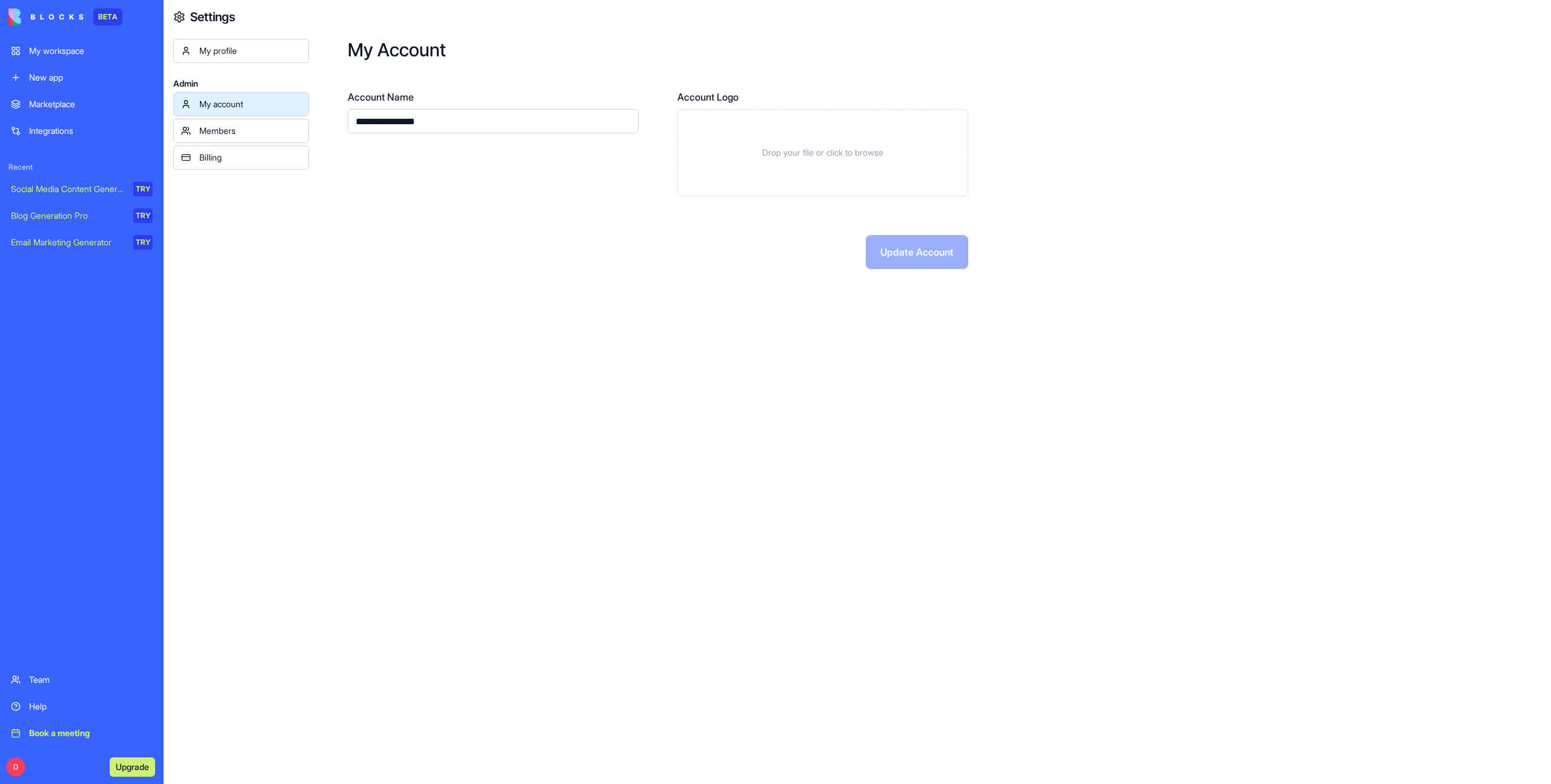
drag, startPoint x: 384, startPoint y: 123, endPoint x: 352, endPoint y: 124, distance: 32.0
click at [352, 124] on input "**********" at bounding box center [493, 121] width 290 height 24
type input "**********"
click at [903, 244] on button "Update Account" at bounding box center [916, 251] width 102 height 34
click at [506, 259] on div "Update Account" at bounding box center [658, 251] width 621 height 34
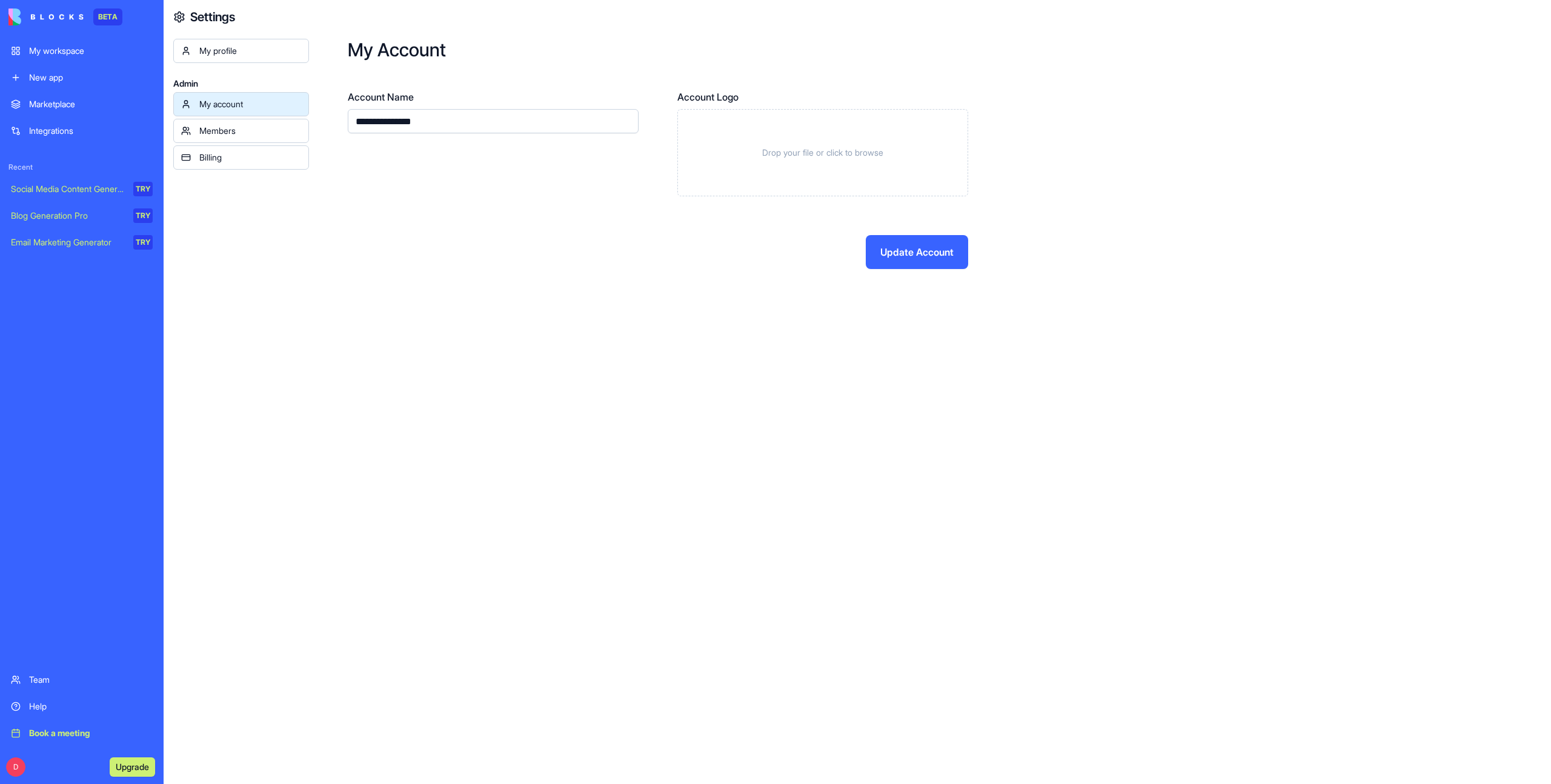
click at [224, 160] on div "Billing" at bounding box center [250, 157] width 101 height 12
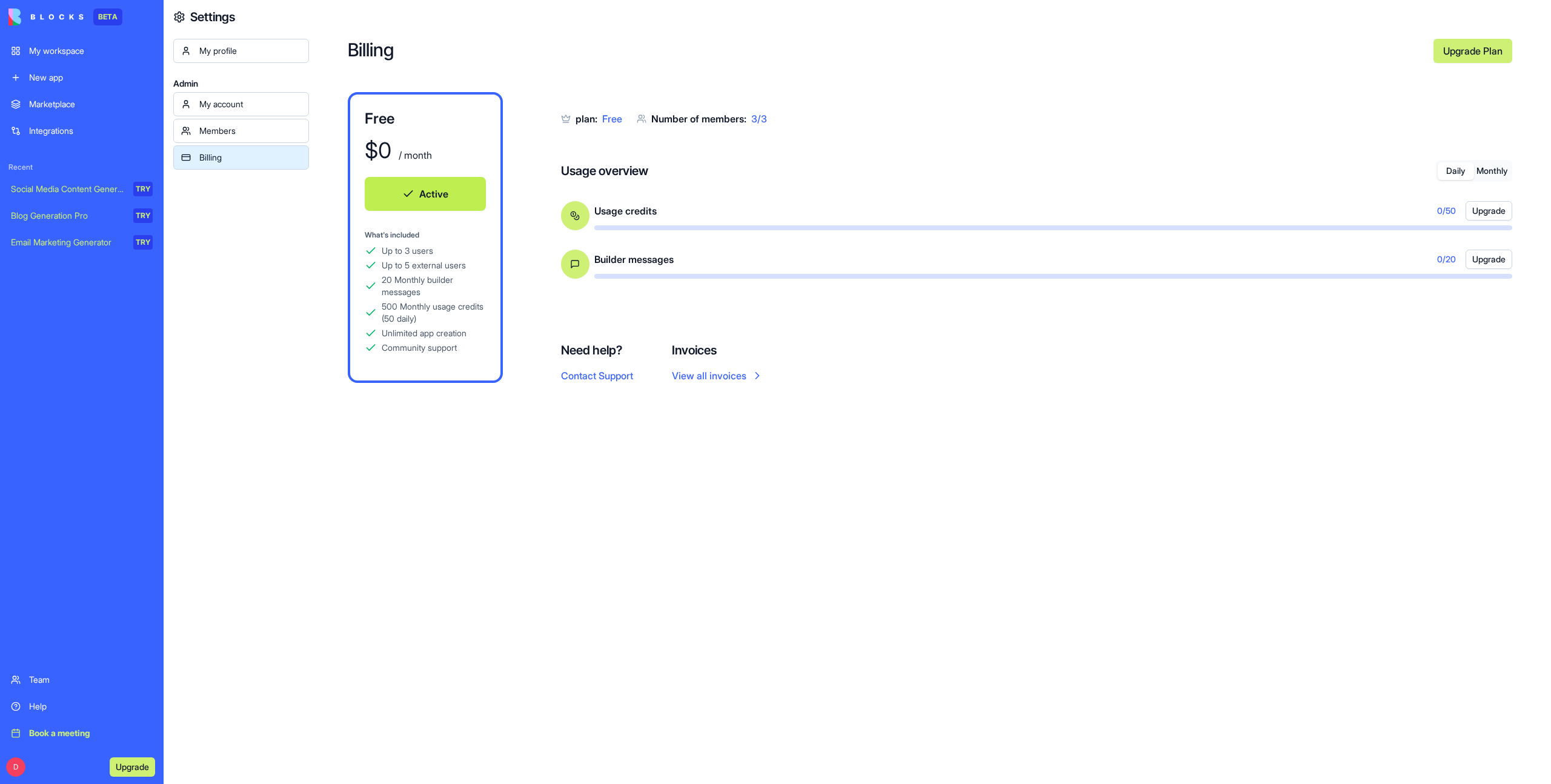
click at [1485, 168] on button "Monthly" at bounding box center [1492, 171] width 36 height 18
click at [1455, 172] on button "Daily" at bounding box center [1455, 171] width 36 height 18
click at [1076, 484] on div "Billing Upgrade Plan Free $ 0 / month Active What's included Up to 3 users Up t…" at bounding box center [929, 392] width 1242 height 784
click at [715, 570] on div "Billing Upgrade Plan Free $ 0 / month Active What's included Up to 3 users Up t…" at bounding box center [929, 392] width 1242 height 784
click at [86, 49] on div "My workspace" at bounding box center [91, 51] width 124 height 12
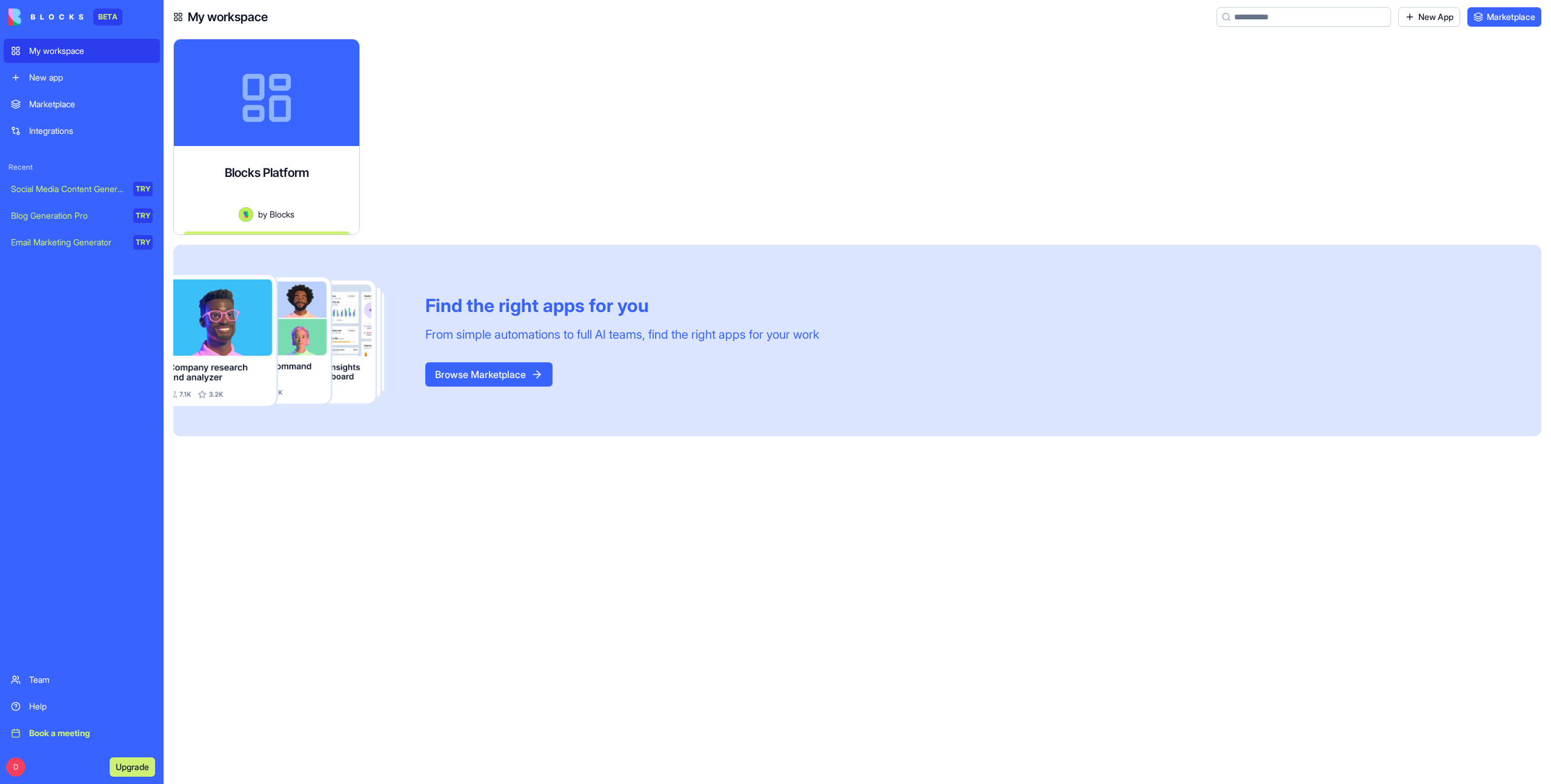
click at [60, 84] on link "New app" at bounding box center [82, 77] width 156 height 24
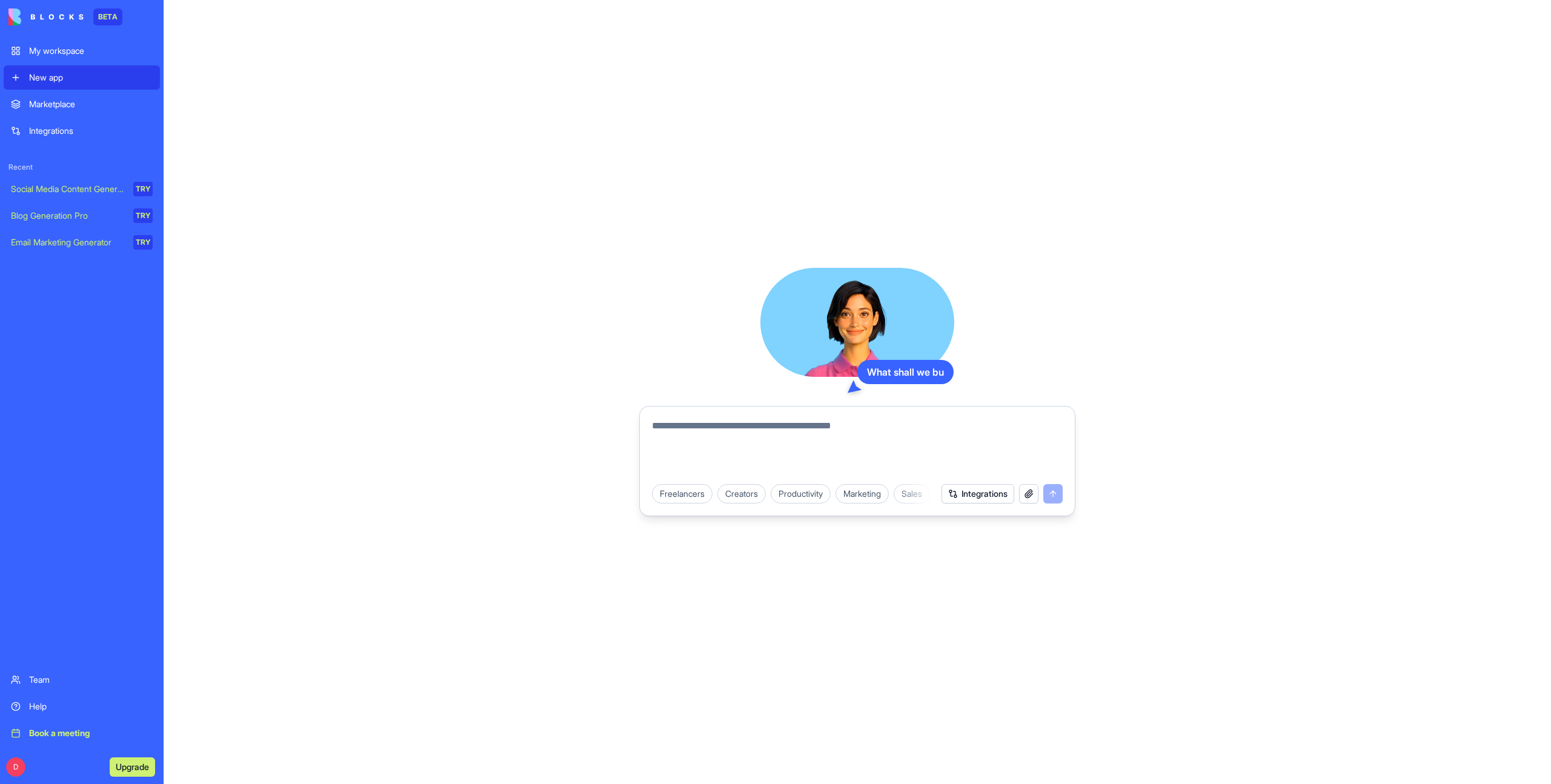
click at [715, 434] on textarea at bounding box center [857, 448] width 411 height 58
click at [808, 492] on div "Productivity" at bounding box center [801, 494] width 60 height 19
click at [836, 496] on div "Personal To-Do" at bounding box center [836, 494] width 75 height 19
type textarea "**********"
click at [1051, 499] on button "submit" at bounding box center [1053, 494] width 19 height 19
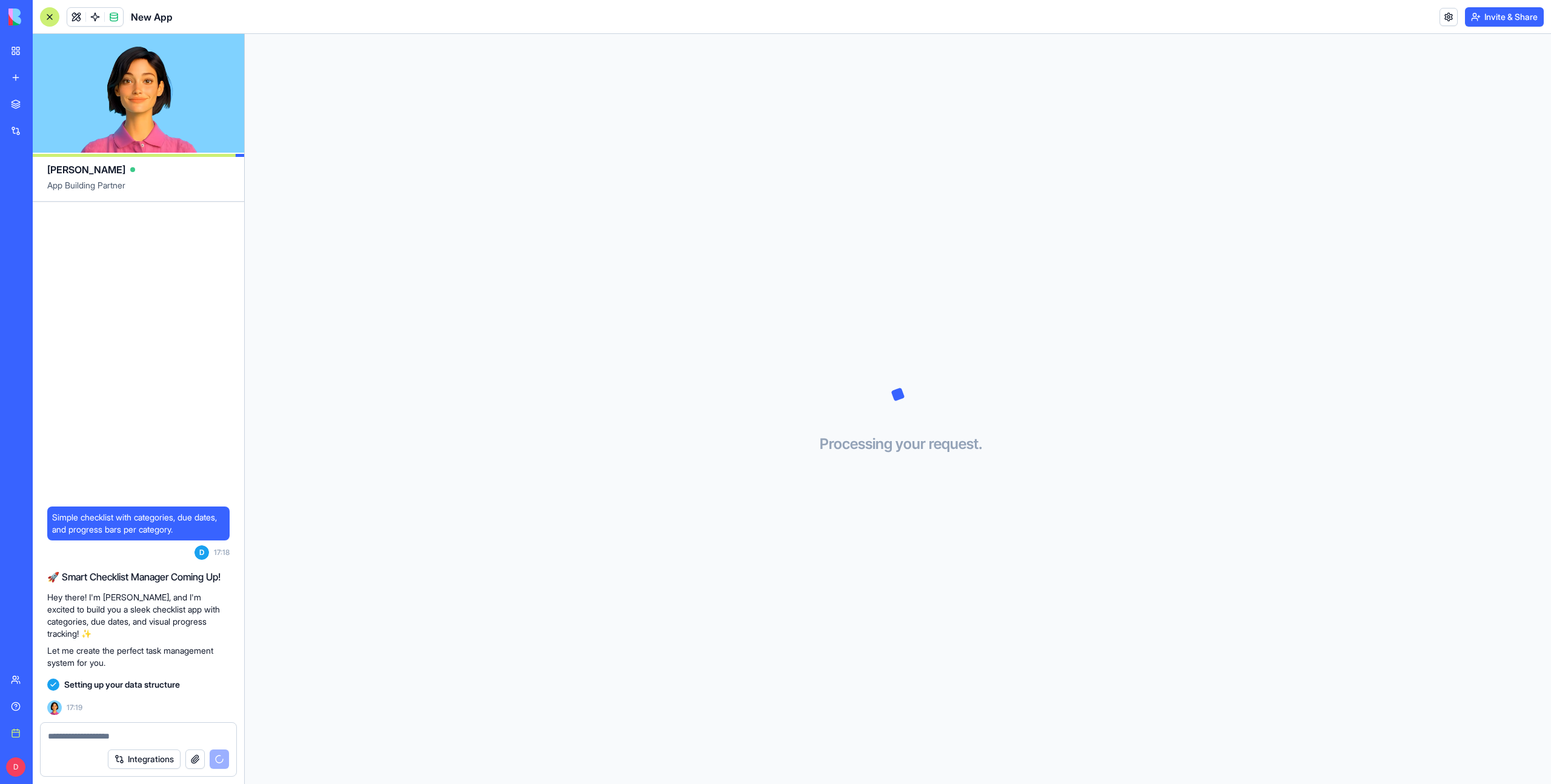
click at [1501, 22] on button "Invite & Share" at bounding box center [1503, 17] width 79 height 19
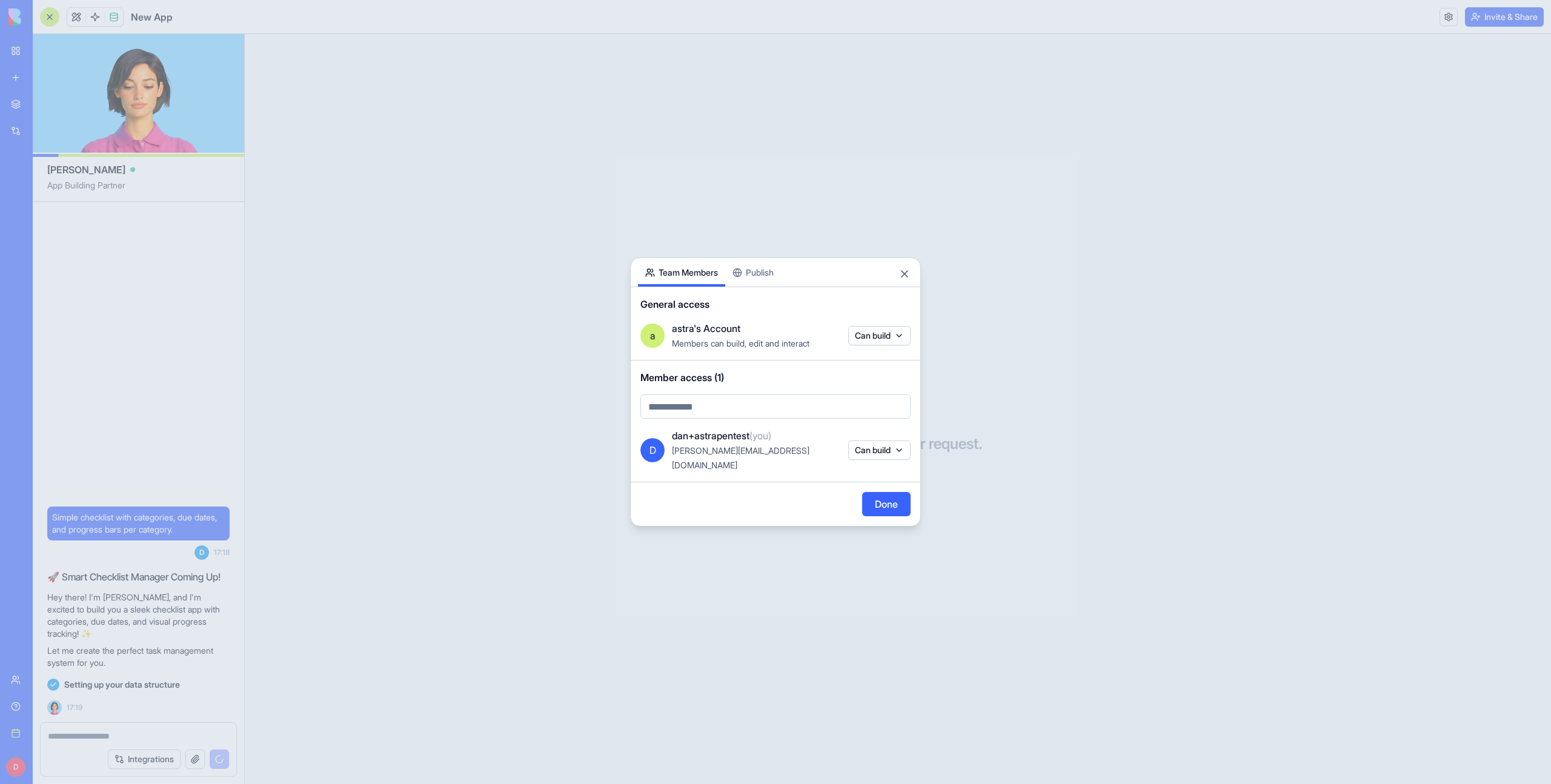
click at [757, 283] on div "Share App Team Members Publish General access a astra's Account Members can bui…" at bounding box center [776, 392] width 290 height 269
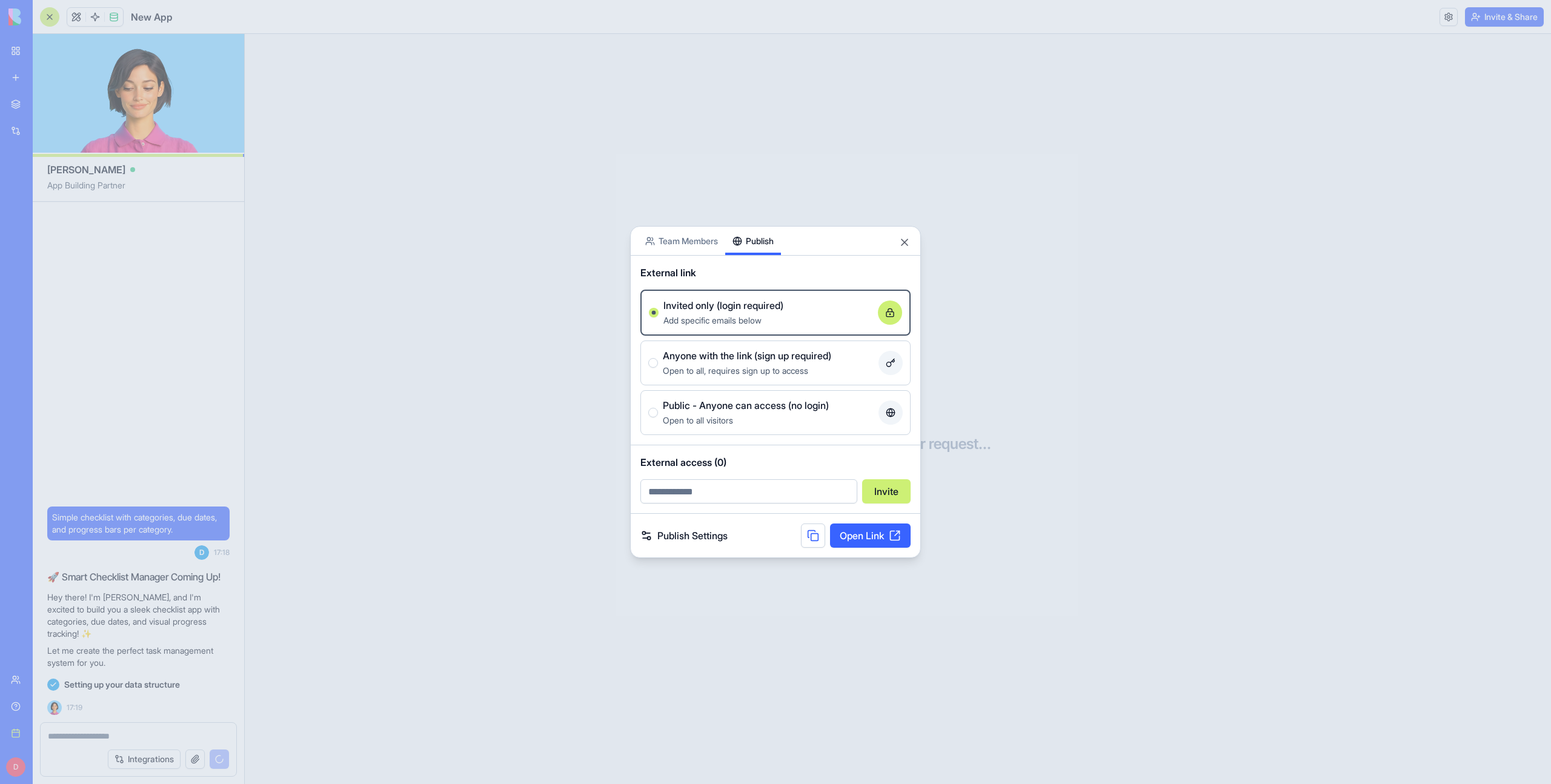
click at [713, 497] on input "email" at bounding box center [748, 491] width 217 height 24
click at [677, 492] on input "email" at bounding box center [748, 491] width 217 height 24
click at [649, 706] on div at bounding box center [776, 392] width 1551 height 784
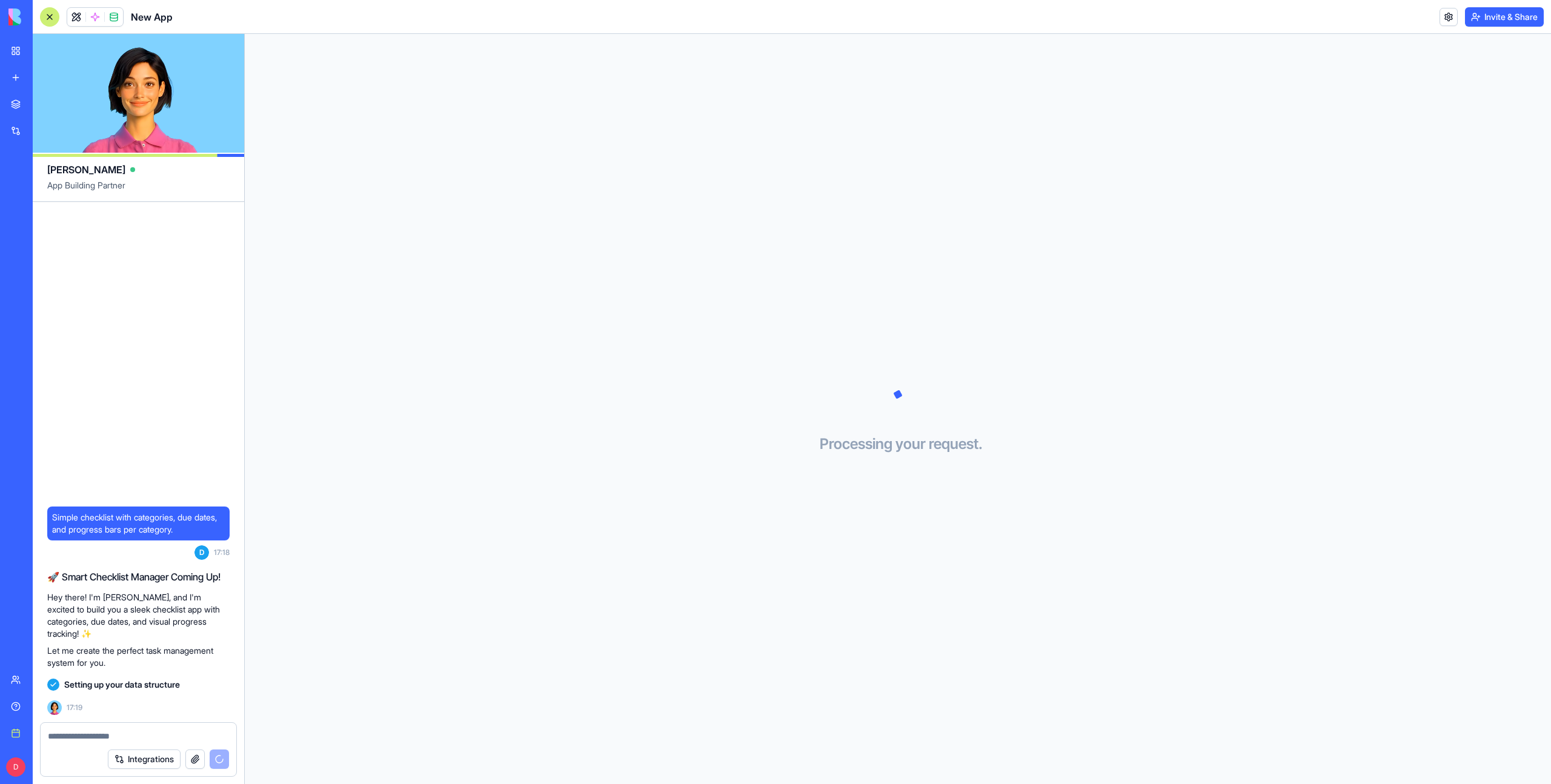
click at [1494, 19] on button "Invite & Share" at bounding box center [1503, 17] width 79 height 19
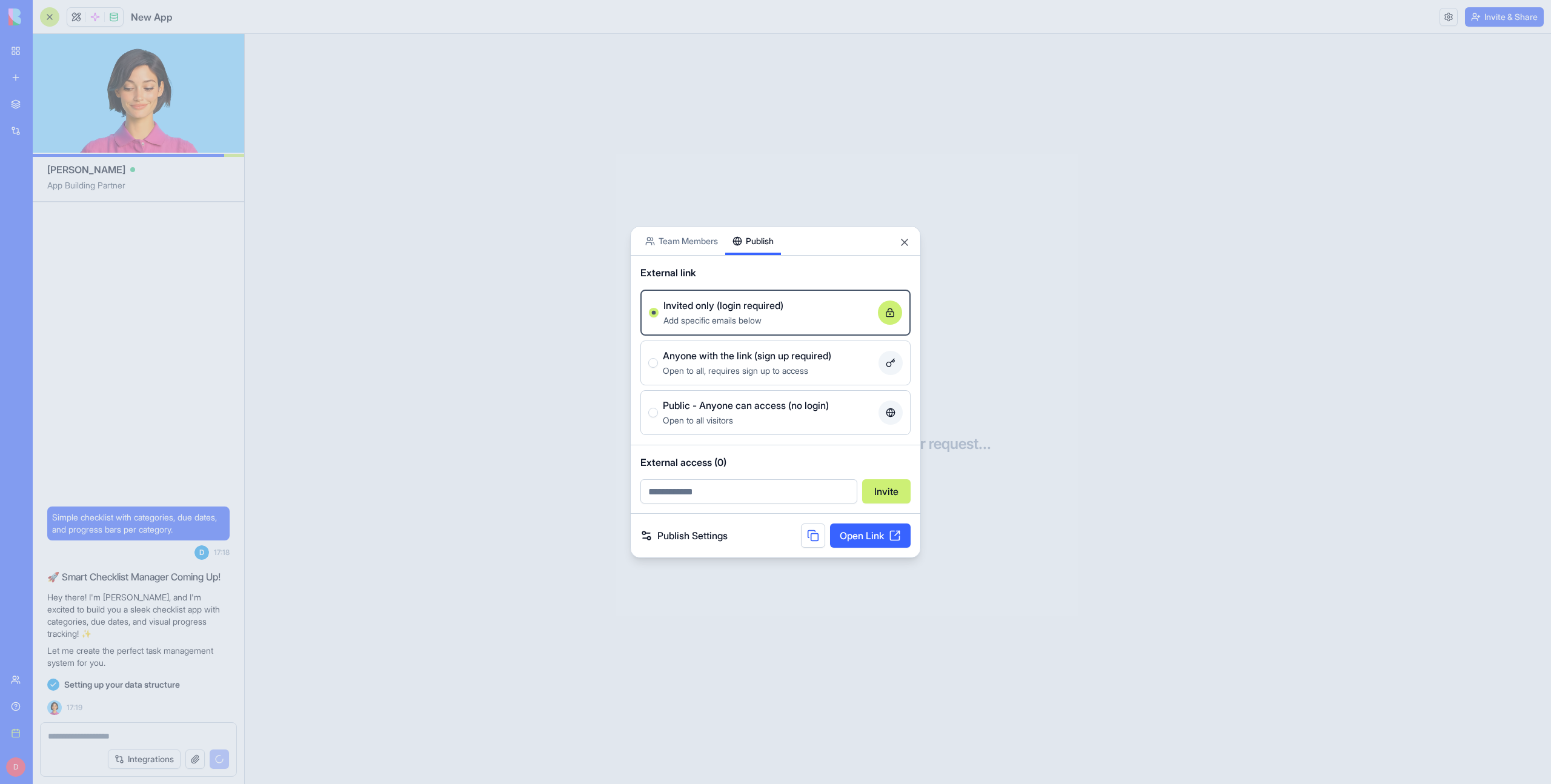
click at [695, 499] on input "email" at bounding box center [748, 491] width 217 height 24
paste input "**********"
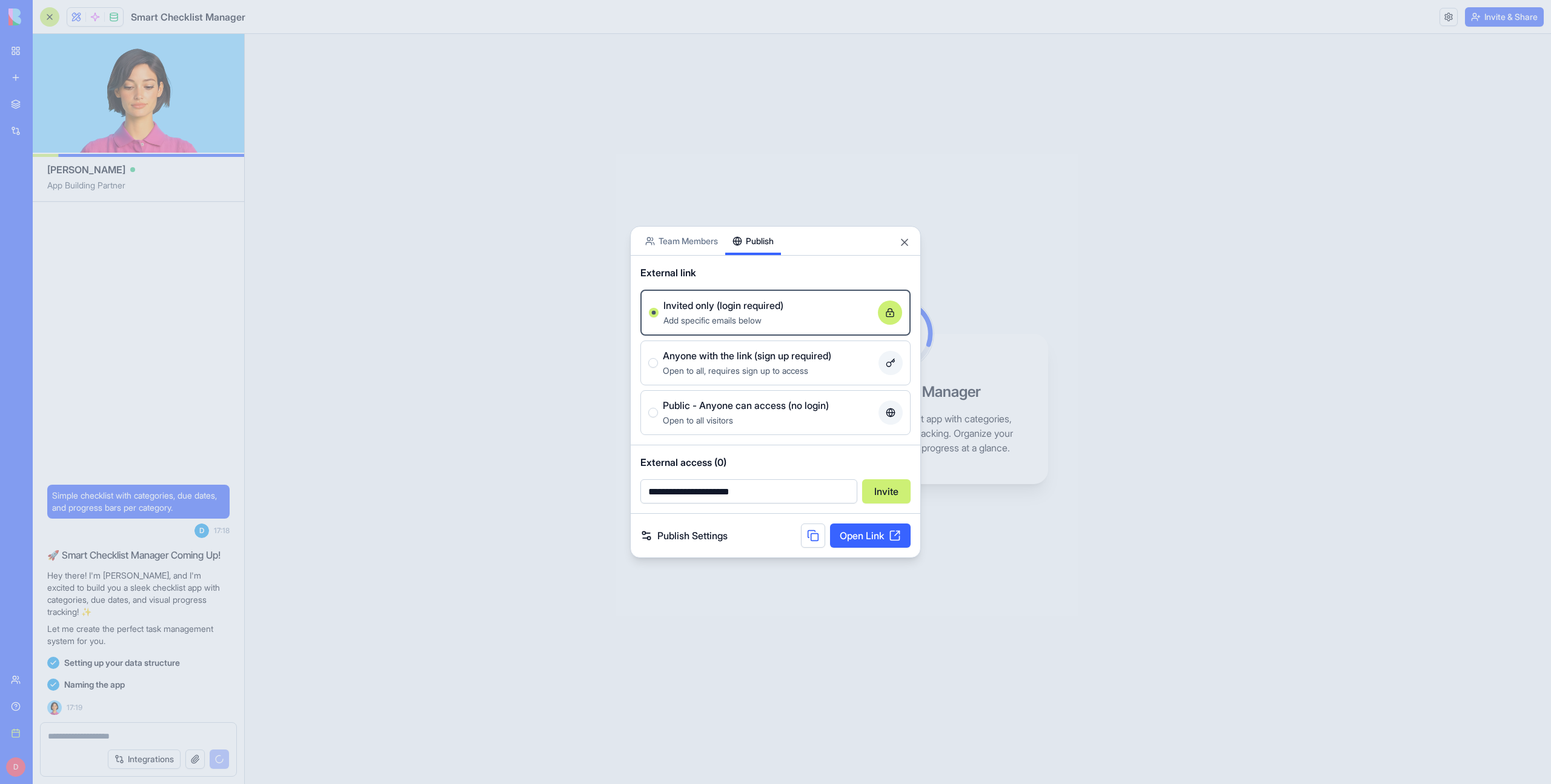
type input "**********"
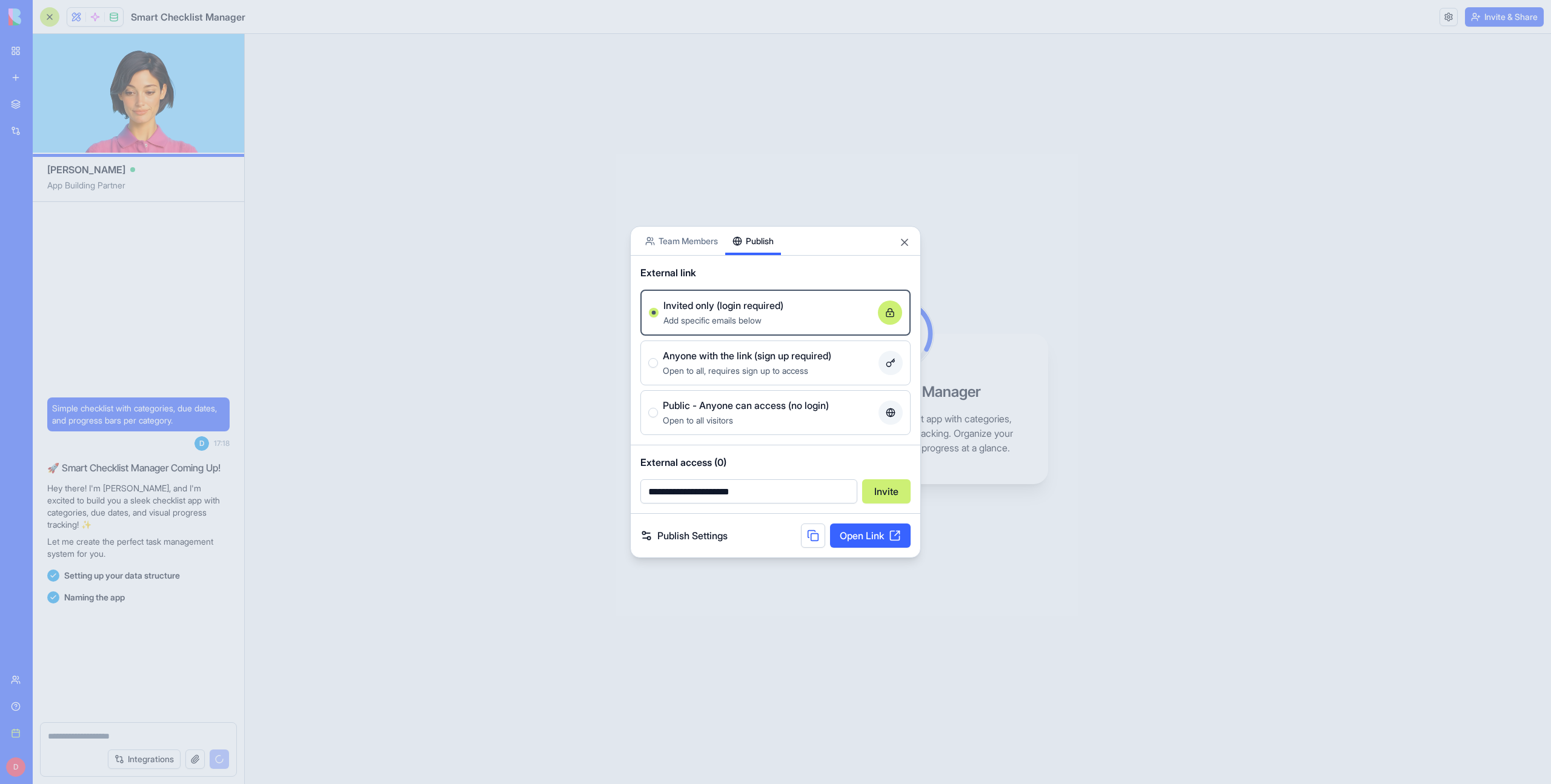
click at [877, 495] on button "Invite" at bounding box center [887, 491] width 49 height 24
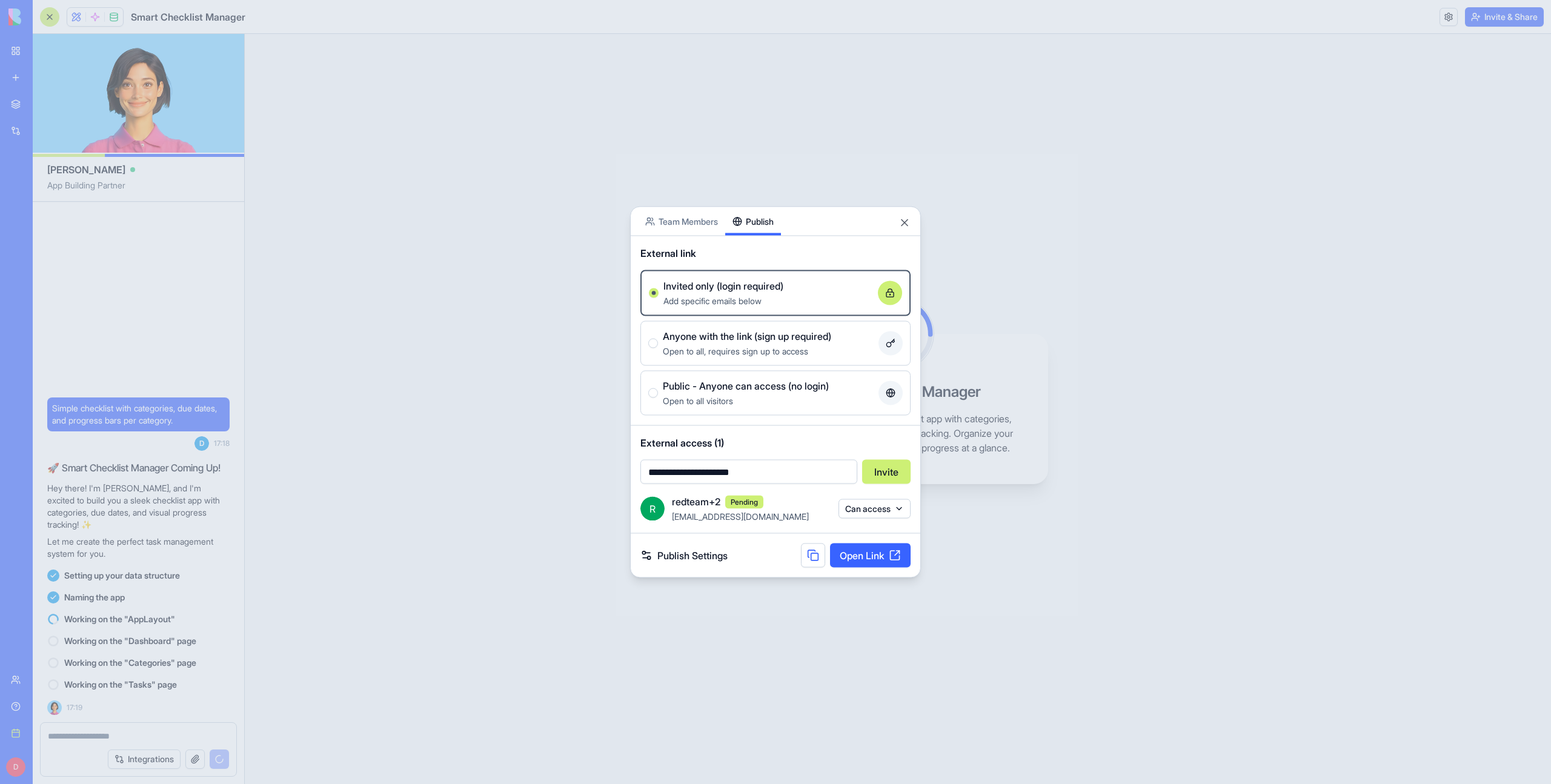
click at [1012, 542] on div at bounding box center [776, 392] width 1551 height 784
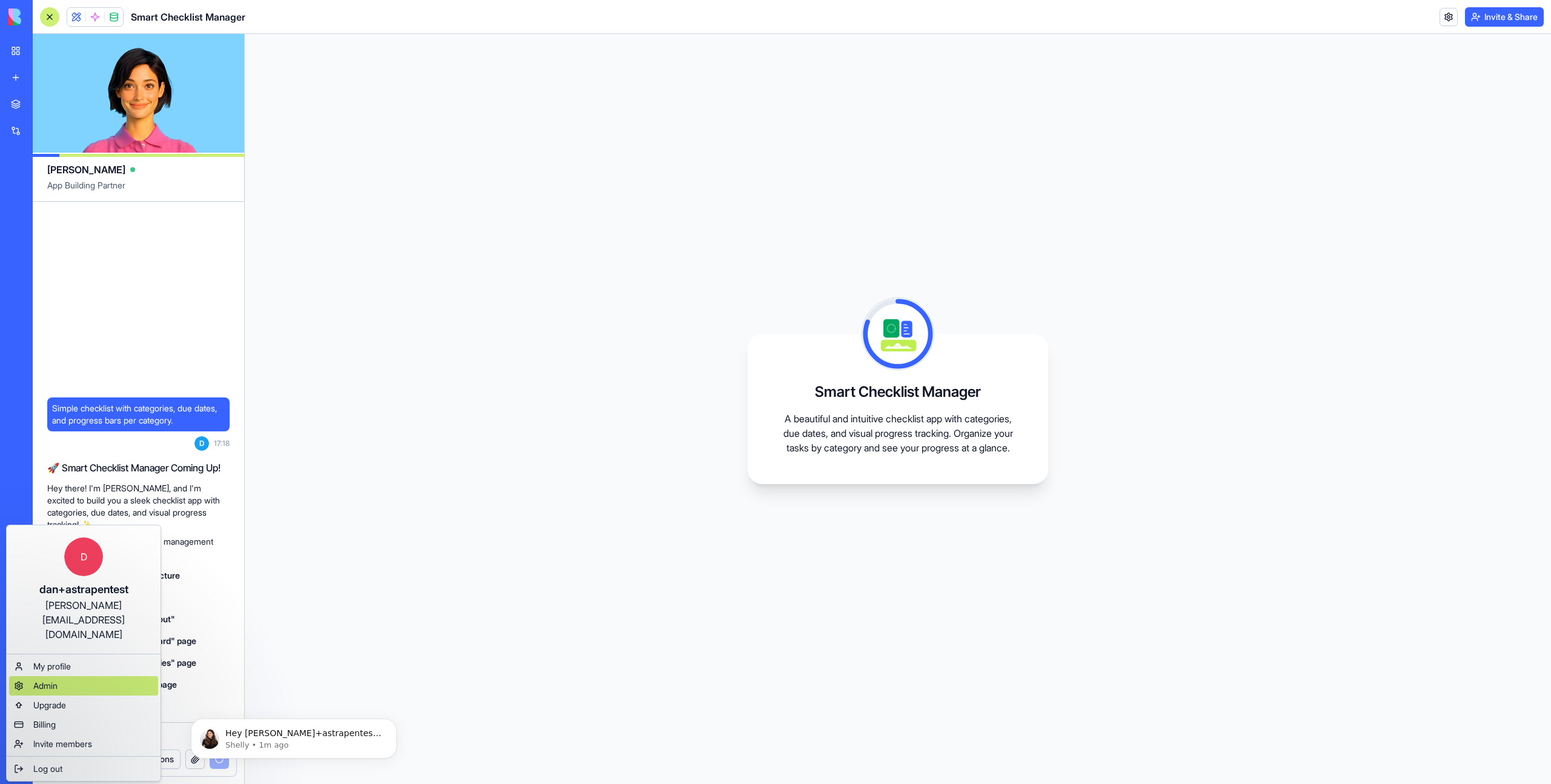
click at [74, 676] on div "Admin" at bounding box center [83, 686] width 149 height 19
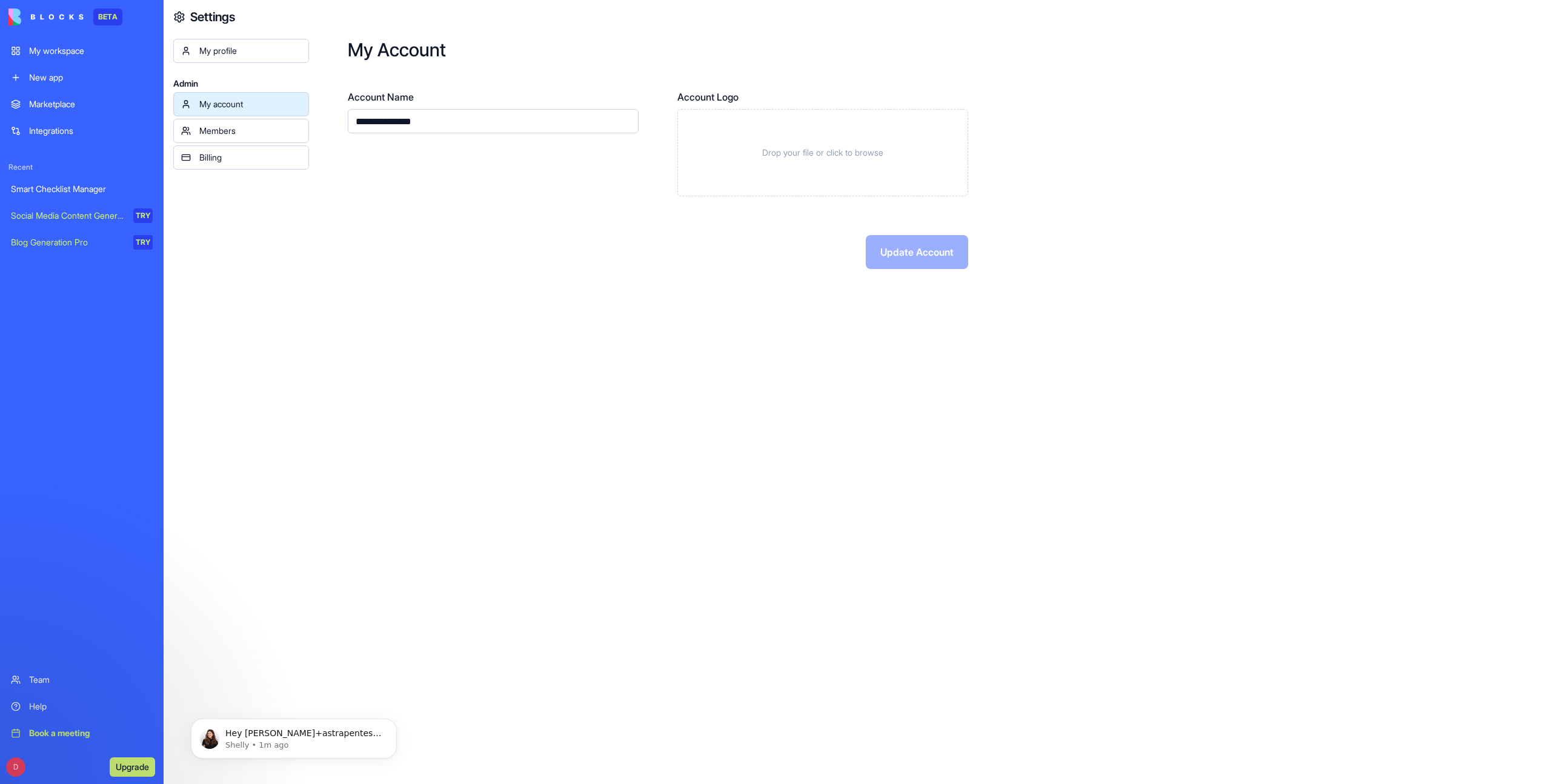
click at [235, 151] on div "Billing" at bounding box center [250, 157] width 101 height 12
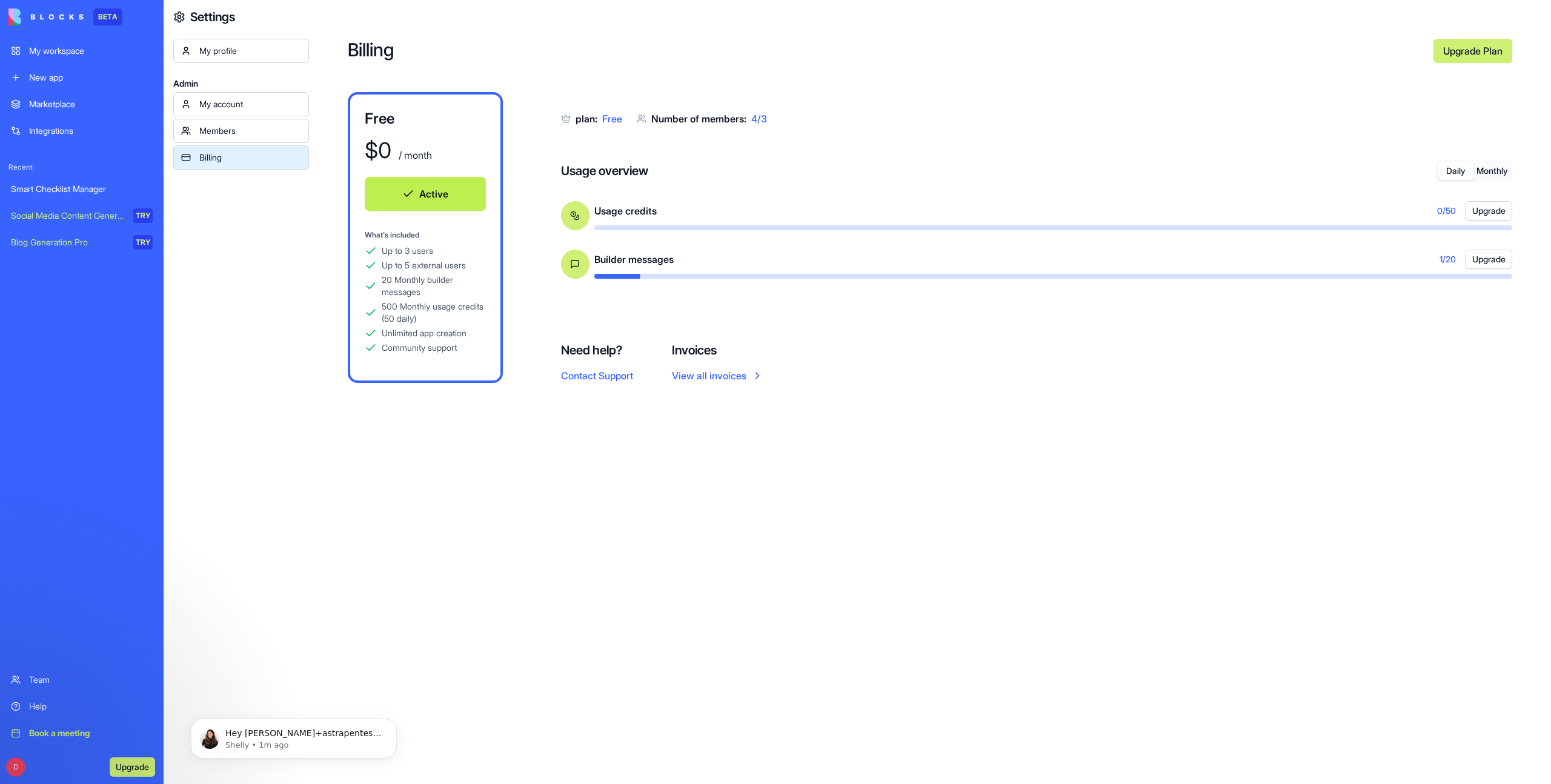
click at [1503, 168] on button "Monthly" at bounding box center [1492, 171] width 36 height 18
click at [1456, 174] on button "Daily" at bounding box center [1455, 171] width 36 height 18
click at [1490, 170] on button "Monthly" at bounding box center [1492, 171] width 36 height 18
click at [1457, 173] on button "Daily" at bounding box center [1455, 171] width 36 height 18
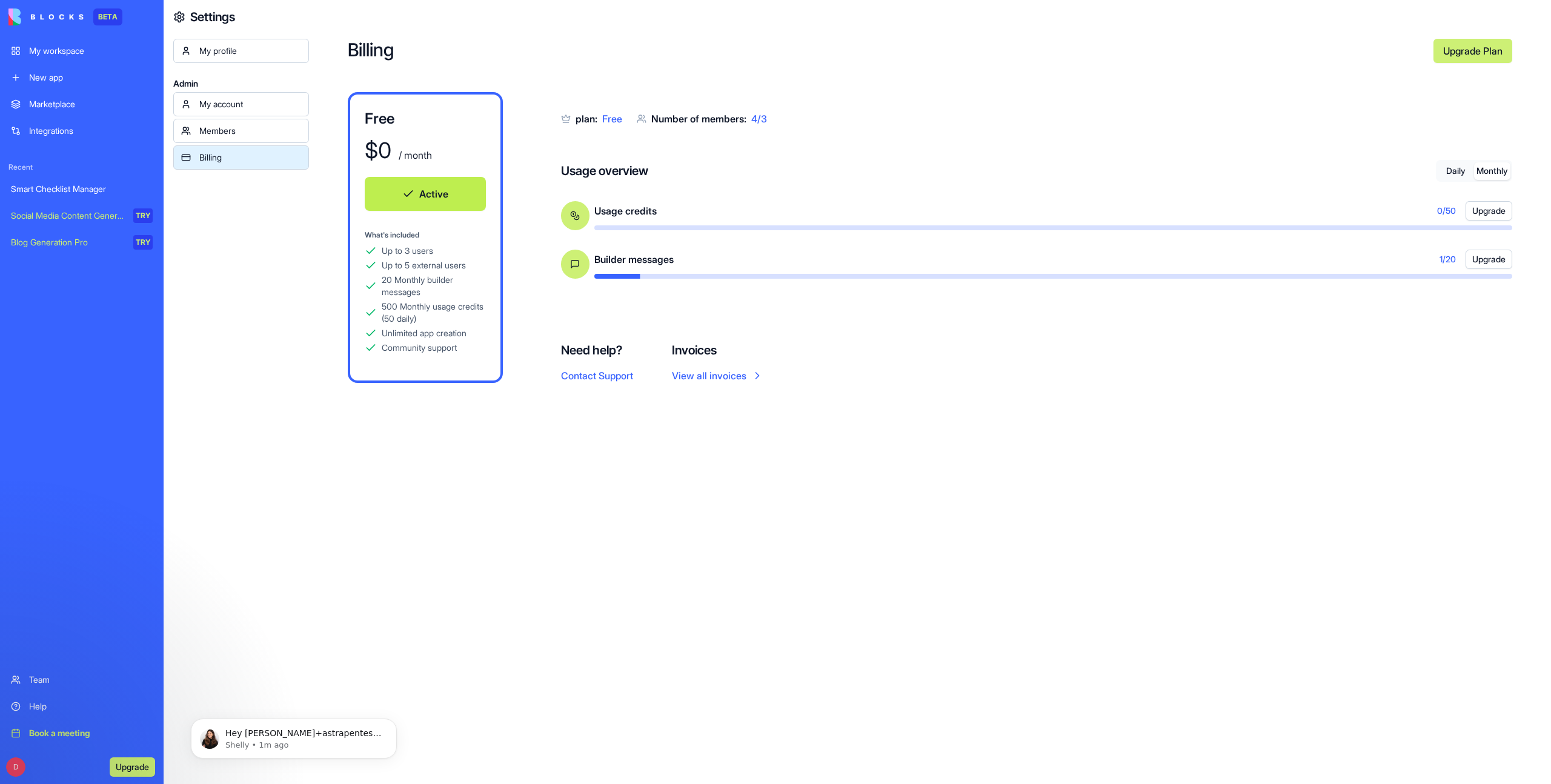
click at [1498, 172] on button "Monthly" at bounding box center [1492, 171] width 36 height 18
click at [1489, 170] on button "Monthly" at bounding box center [1492, 171] width 36 height 18
click at [1449, 174] on button "Daily" at bounding box center [1455, 171] width 36 height 18
click at [1503, 175] on button "Monthly" at bounding box center [1492, 171] width 36 height 18
click at [1453, 177] on button "Daily" at bounding box center [1455, 171] width 36 height 18
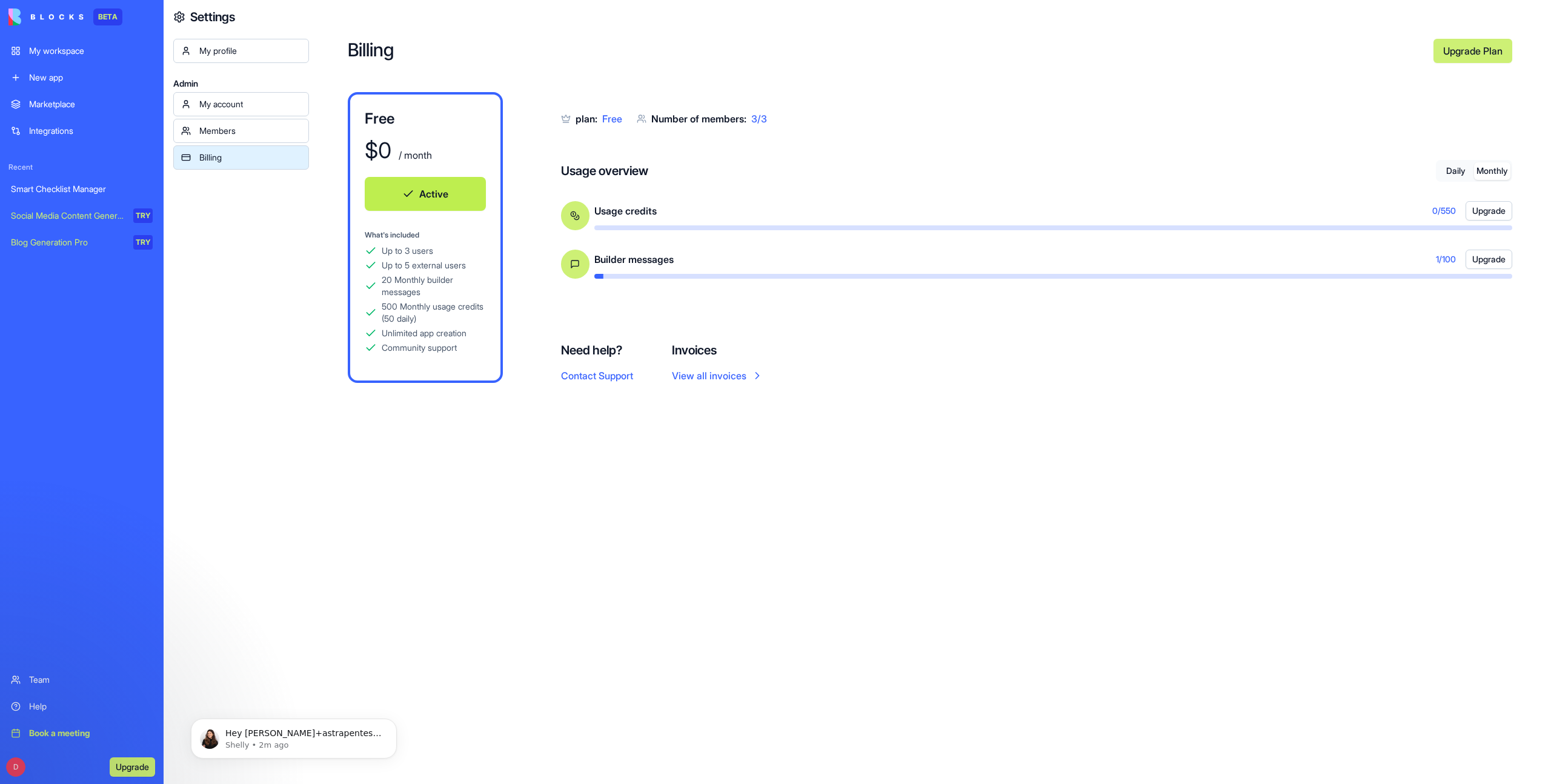
click at [1489, 174] on button "Monthly" at bounding box center [1492, 171] width 36 height 18
click at [1452, 175] on button "Daily" at bounding box center [1455, 171] width 36 height 18
click at [1477, 173] on button "Monthly" at bounding box center [1492, 171] width 36 height 18
click at [1458, 175] on button "Daily" at bounding box center [1455, 171] width 36 height 18
click at [1487, 173] on button "Monthly" at bounding box center [1492, 171] width 36 height 18
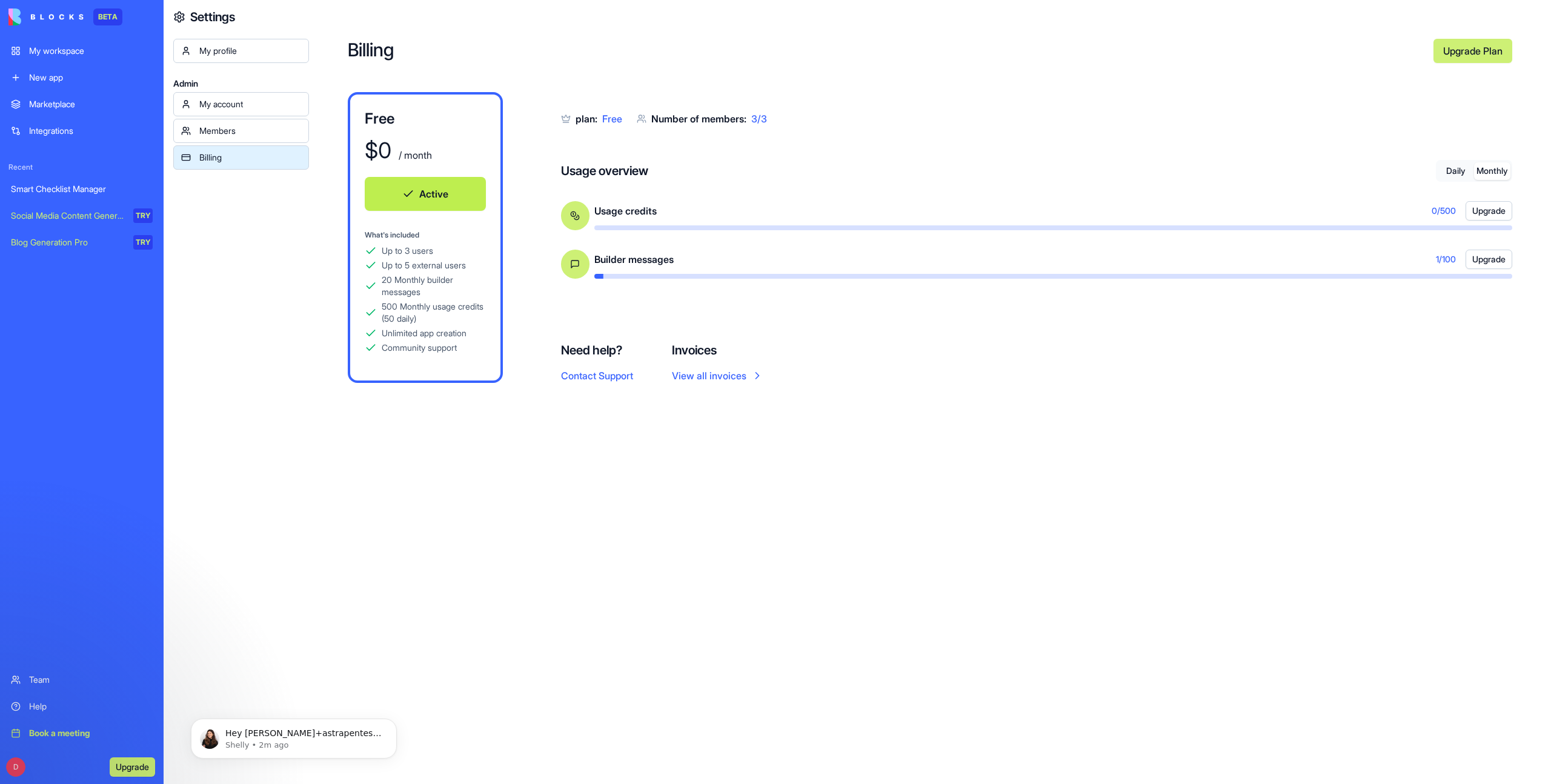
click at [1460, 175] on button "Daily" at bounding box center [1455, 171] width 36 height 18
click at [1496, 171] on button "Monthly" at bounding box center [1492, 171] width 36 height 18
click at [1453, 172] on button "Daily" at bounding box center [1455, 171] width 36 height 18
click at [1487, 173] on button "Monthly" at bounding box center [1492, 171] width 36 height 18
click at [1443, 174] on button "Daily" at bounding box center [1455, 171] width 36 height 18
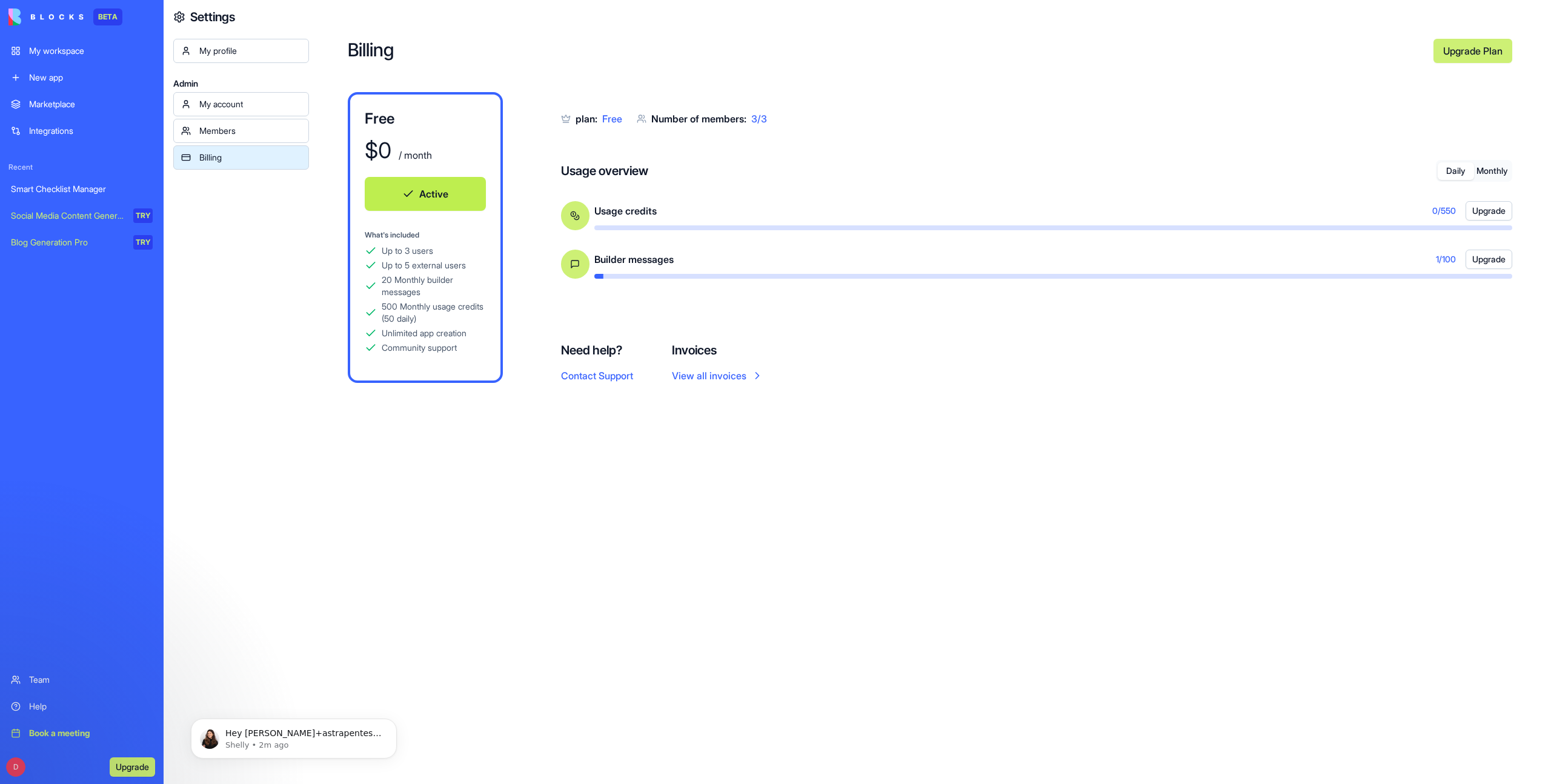
click at [1188, 451] on div "Billing Upgrade Plan Free $ 0 / month Active What's included Up to 3 users Up t…" at bounding box center [929, 392] width 1242 height 784
click at [1445, 212] on span "0 / 550" at bounding box center [1444, 210] width 23 height 12
click at [1490, 175] on button "Monthly" at bounding box center [1492, 171] width 36 height 18
click at [1448, 209] on span "0 / 500" at bounding box center [1443, 210] width 24 height 12
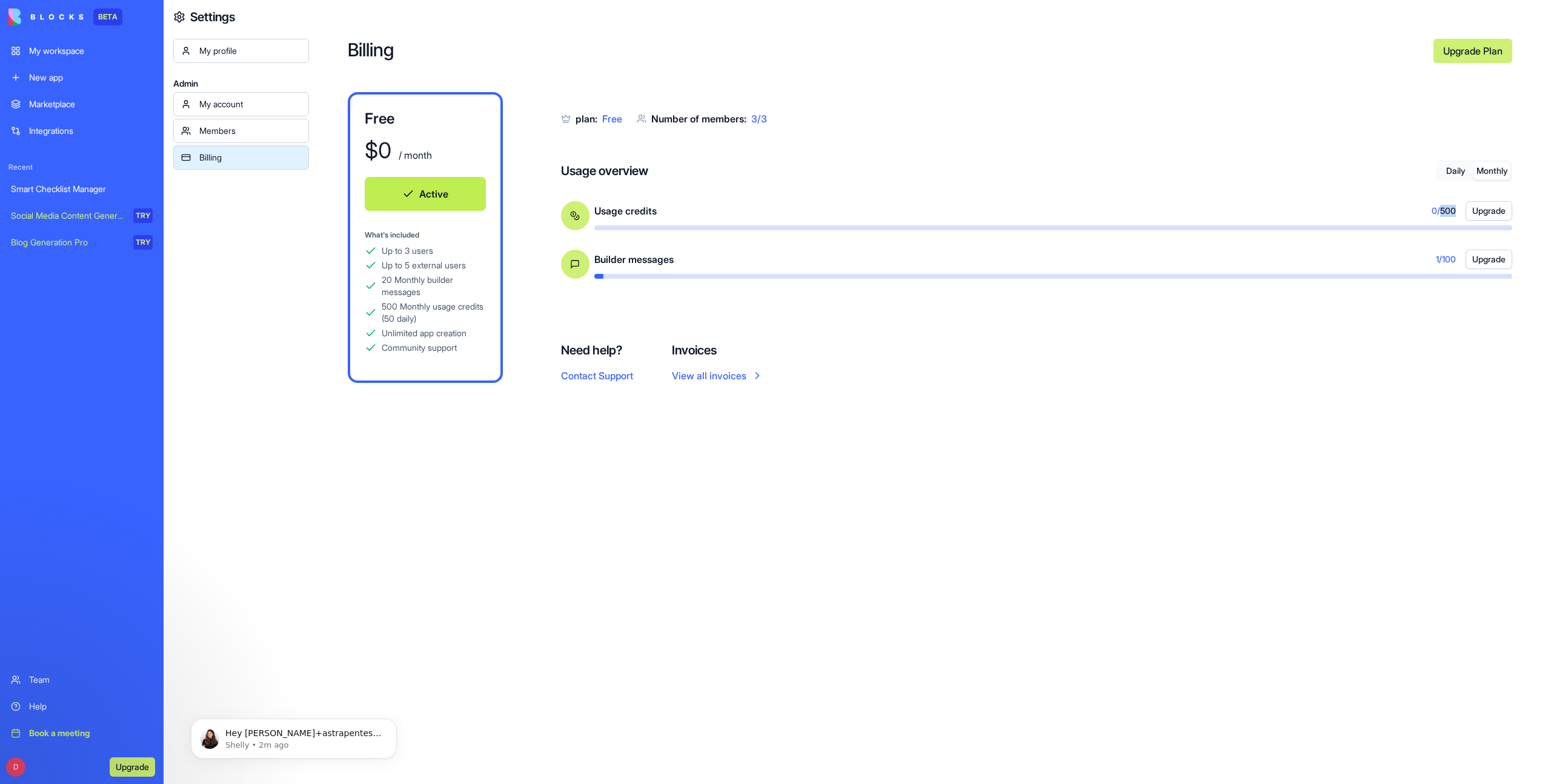
click at [1448, 209] on span "0 / 500" at bounding box center [1443, 210] width 24 height 12
click at [1455, 165] on button "Daily" at bounding box center [1455, 171] width 36 height 18
drag, startPoint x: 1437, startPoint y: 210, endPoint x: 1454, endPoint y: 213, distance: 17.3
click at [1454, 213] on span "0 / 550" at bounding box center [1444, 210] width 23 height 12
click at [1485, 169] on button "Monthly" at bounding box center [1492, 171] width 36 height 18
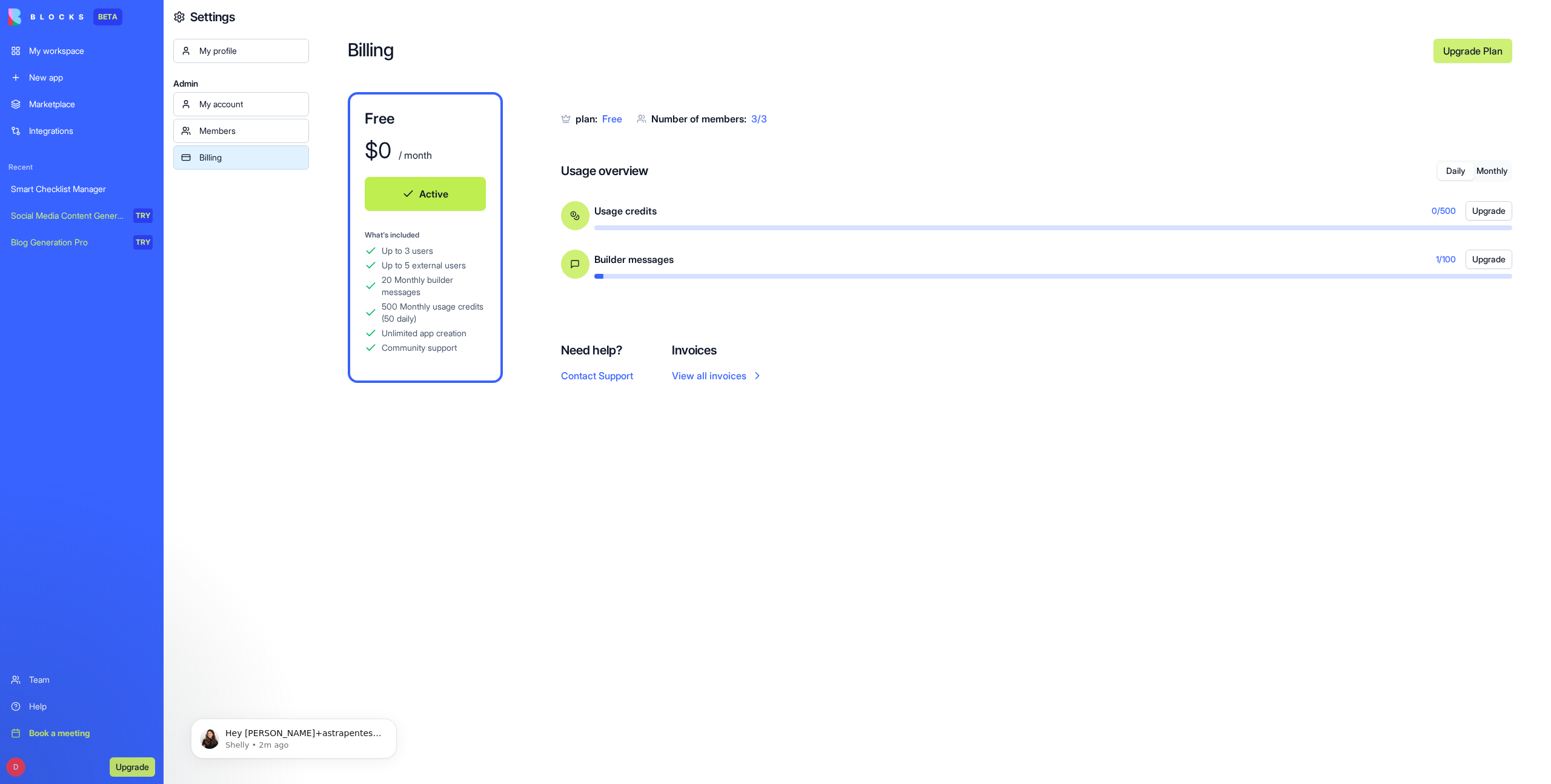
click at [1451, 176] on button "Daily" at bounding box center [1455, 171] width 36 height 18
click at [1490, 173] on button "Monthly" at bounding box center [1492, 171] width 36 height 18
click at [1447, 179] on button "Daily" at bounding box center [1455, 171] width 36 height 18
click at [1341, 422] on div "Billing Upgrade Plan Free $ 0 / month Active What's included Up to 3 users Up t…" at bounding box center [929, 392] width 1242 height 784
click at [1336, 407] on div "Billing Upgrade Plan Free $ 0 / month Active What's included Up to 3 users Up t…" at bounding box center [929, 392] width 1242 height 784
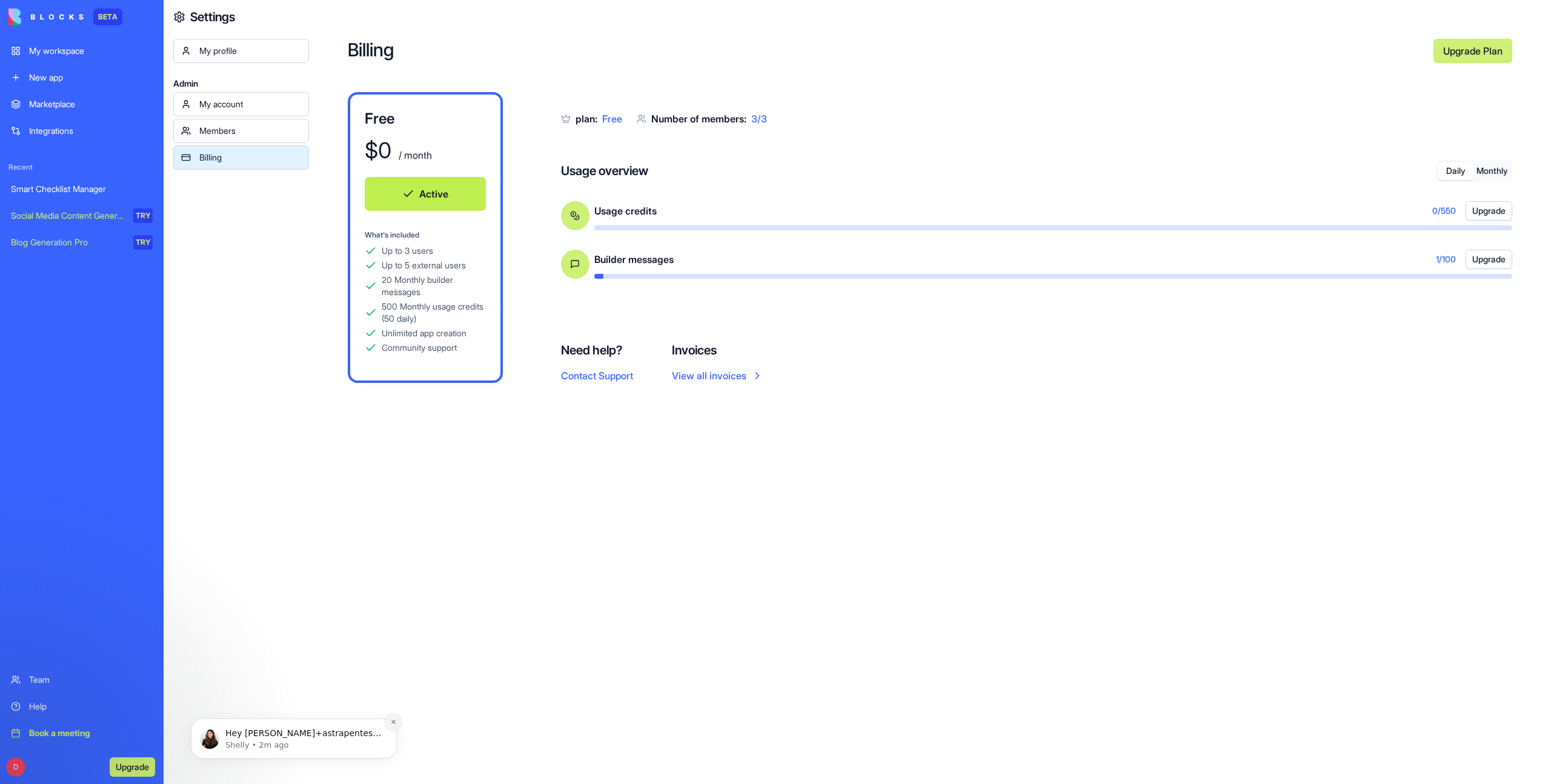
click at [394, 723] on icon "Dismiss notification" at bounding box center [393, 721] width 7 height 7
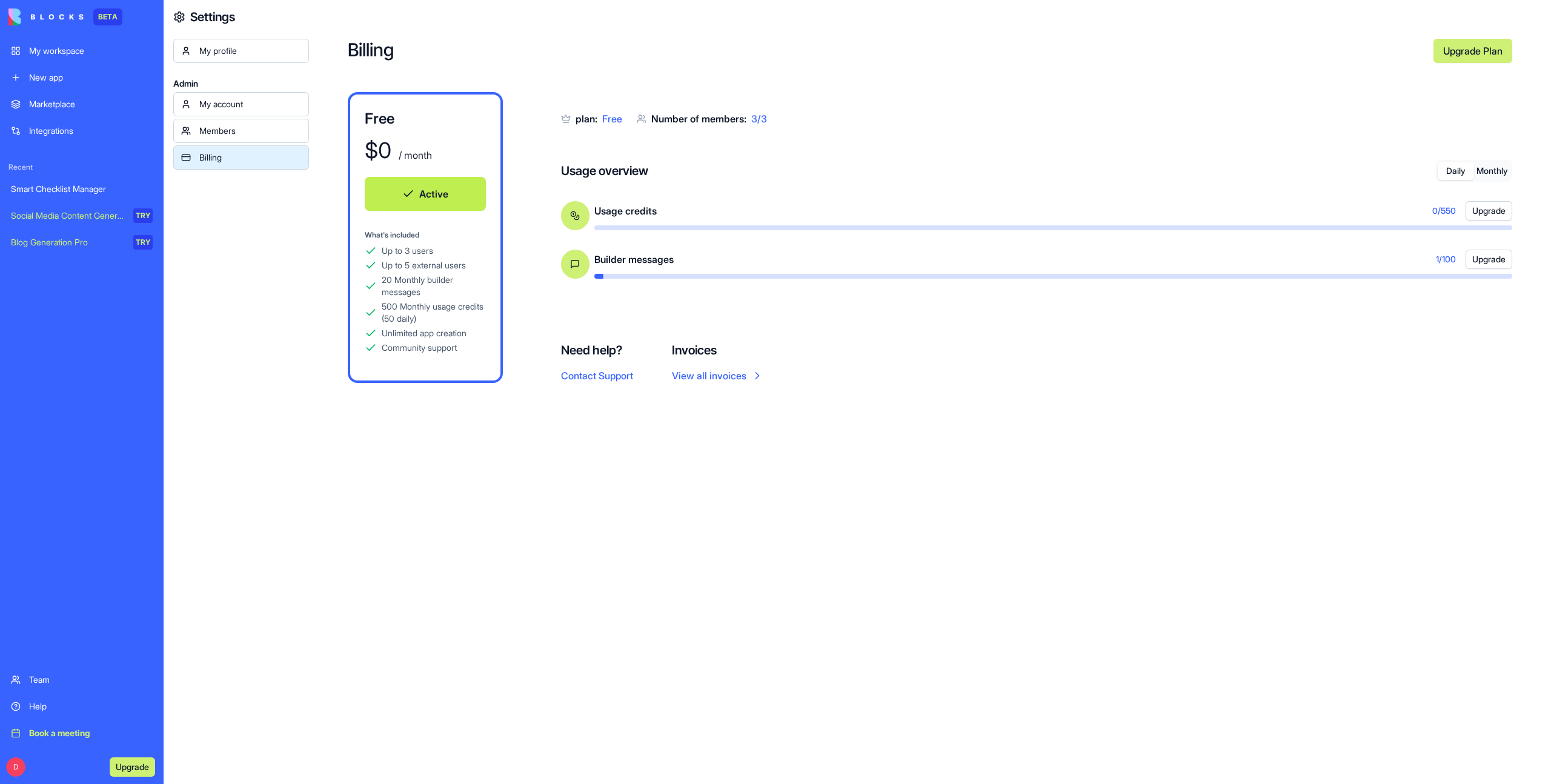
click at [734, 602] on div "Billing Upgrade Plan Free $ 0 / month Active What's included Up to 3 users Up t…" at bounding box center [929, 392] width 1242 height 784
click at [1482, 169] on button "Monthly" at bounding box center [1492, 171] width 36 height 18
click at [1439, 171] on button "Daily" at bounding box center [1455, 171] width 36 height 18
click at [1491, 175] on button "Monthly" at bounding box center [1492, 171] width 36 height 18
click at [1251, 499] on div "Billing Upgrade Plan Free $ 0 / month Active What's included Up to 3 users Up t…" at bounding box center [929, 392] width 1242 height 784
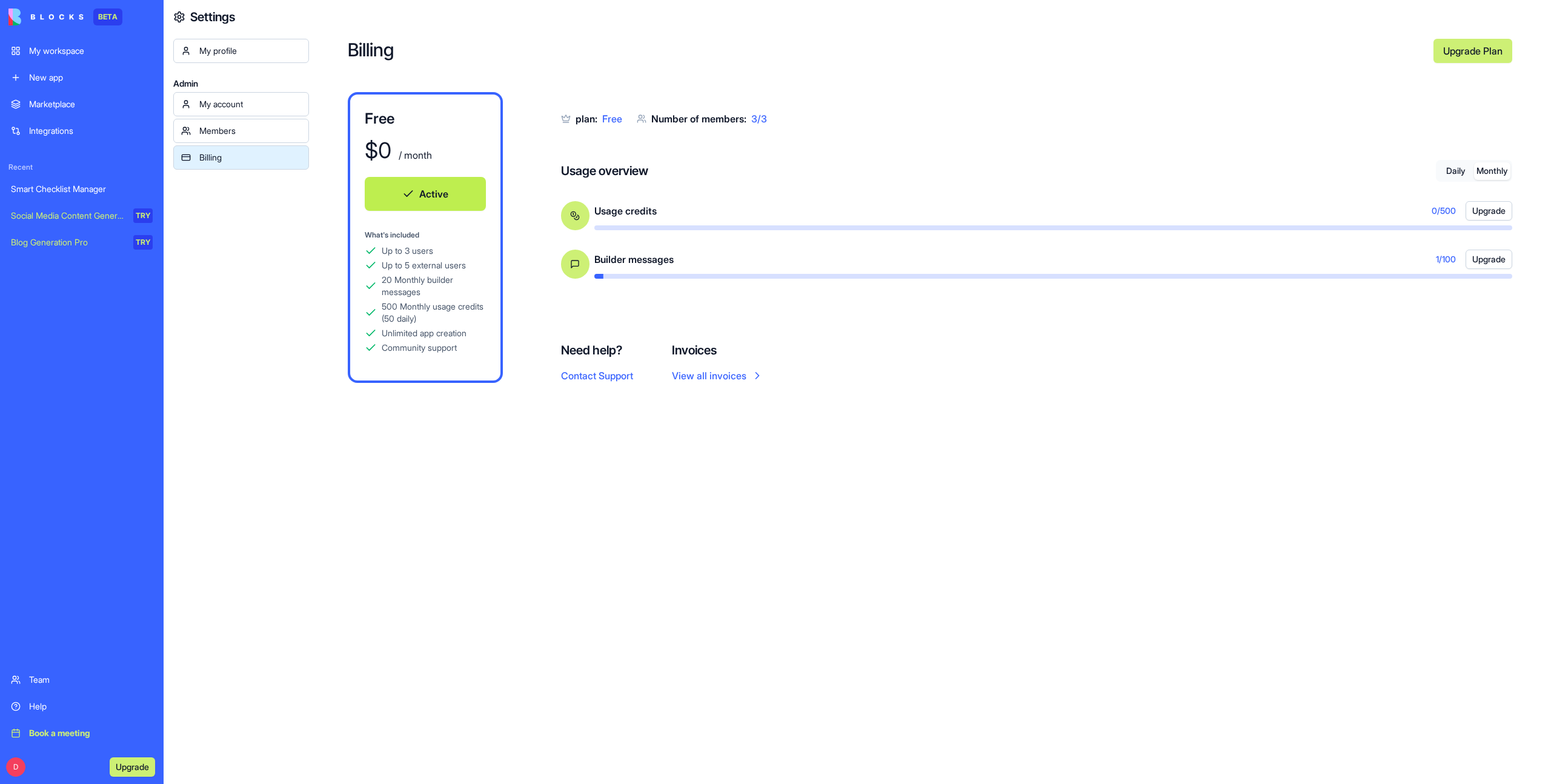
click at [1447, 170] on button "Daily" at bounding box center [1455, 171] width 36 height 18
click at [1499, 170] on button "Monthly" at bounding box center [1492, 171] width 36 height 18
click at [1439, 172] on button "Daily" at bounding box center [1455, 171] width 36 height 18
click at [1496, 174] on button "Monthly" at bounding box center [1492, 171] width 36 height 18
click at [1418, 402] on div "Billing Upgrade Plan Free $ 0 / month Active What's included Up to 3 users Up t…" at bounding box center [929, 392] width 1242 height 784
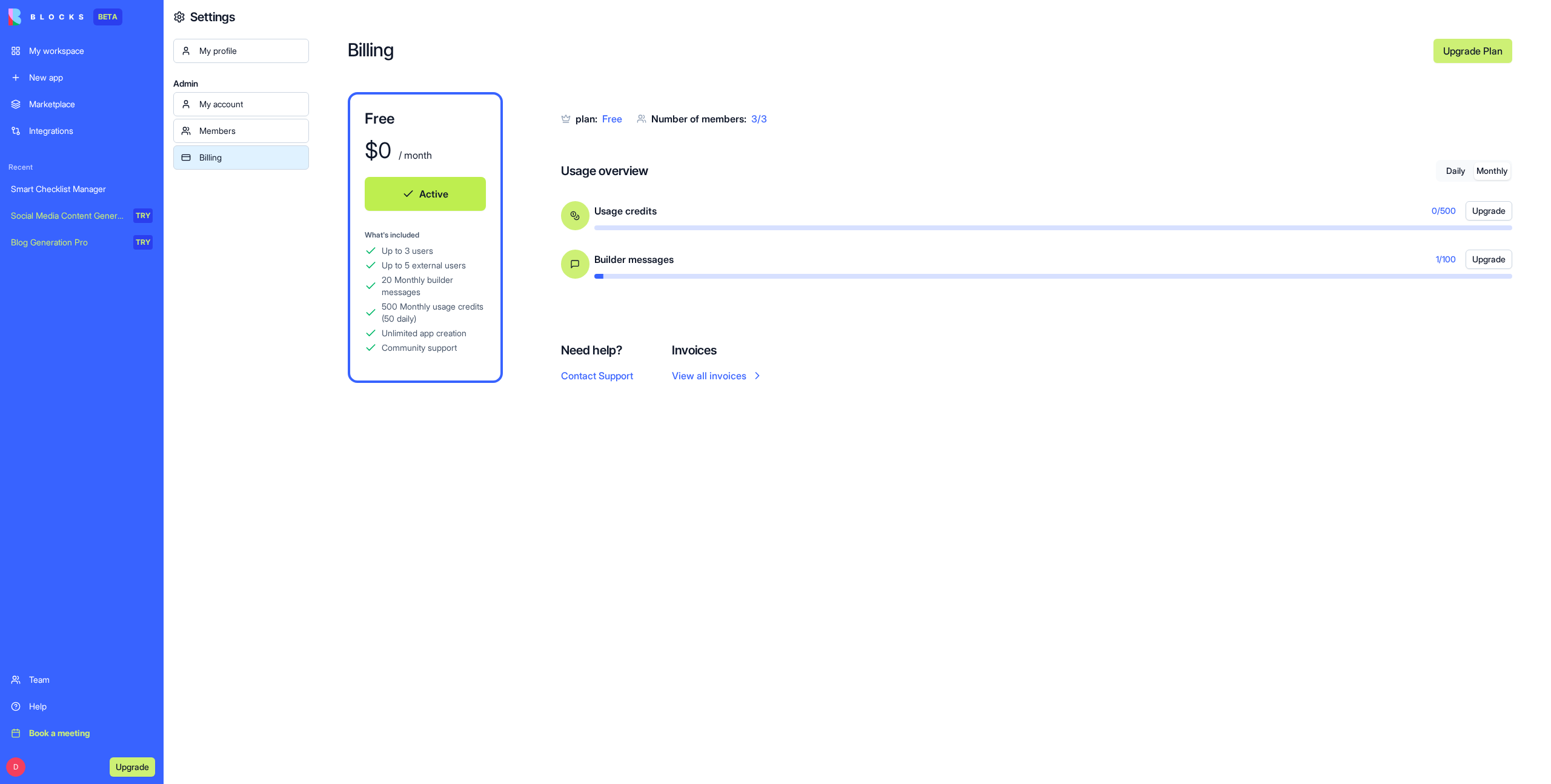
click at [1445, 172] on button "Daily" at bounding box center [1455, 171] width 36 height 18
click at [1441, 211] on span "0 / 550" at bounding box center [1444, 210] width 23 height 12
click at [1409, 359] on div "plan: Free Number of members: 3 / 3 Usage overview Daily Monthly Usage credits …" at bounding box center [1037, 238] width 951 height 290
click at [1484, 172] on button "Monthly" at bounding box center [1492, 171] width 36 height 18
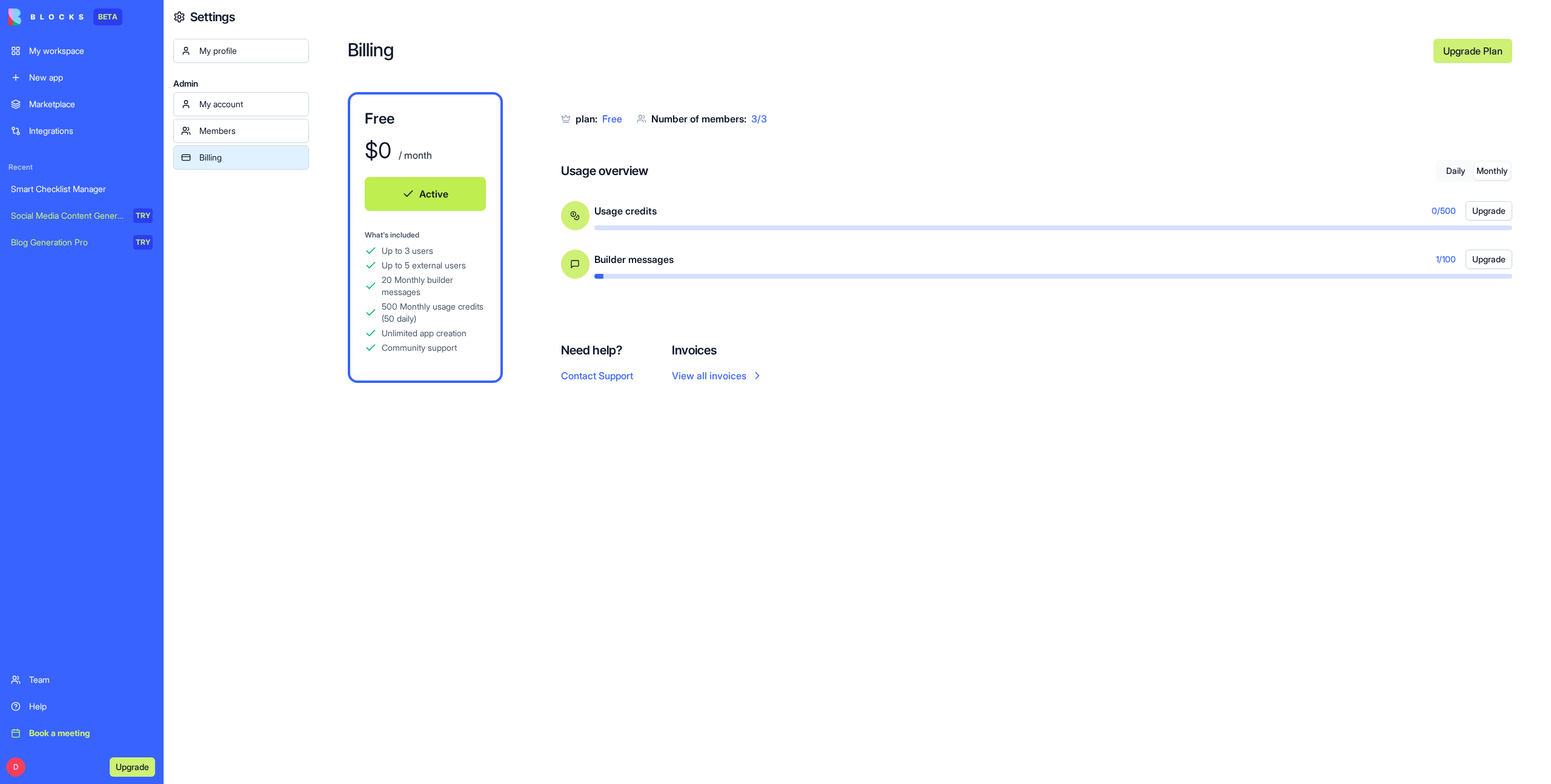
click at [1492, 168] on button "Monthly" at bounding box center [1492, 171] width 36 height 18
click at [1458, 172] on button "Daily" at bounding box center [1455, 171] width 36 height 18
click at [1487, 171] on button "Monthly" at bounding box center [1492, 171] width 36 height 18
click at [1461, 172] on button "Daily" at bounding box center [1455, 171] width 36 height 18
click at [1346, 342] on div "plan: Free Number of members: 3 / 3 Usage overview Daily Monthly Usage credits …" at bounding box center [1037, 238] width 951 height 290
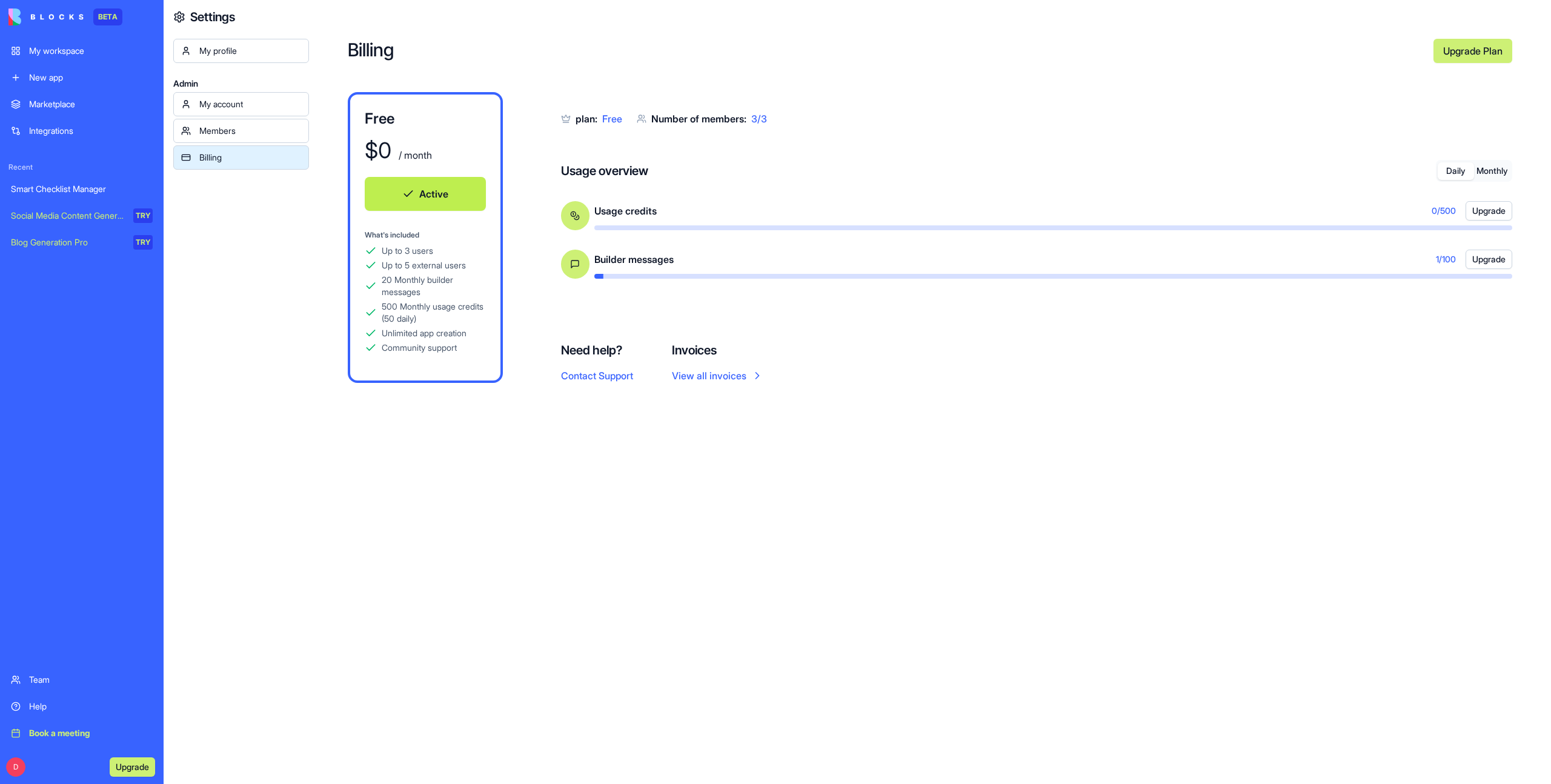
click at [1344, 347] on div "plan: Free Number of members: 3 / 3 Usage overview Daily Monthly Usage credits …" at bounding box center [1037, 238] width 951 height 290
click at [614, 526] on div "Billing Upgrade Plan Free $ 0 / month Active What's included Up to 3 users Up t…" at bounding box center [929, 392] width 1242 height 784
click at [61, 56] on div "My workspace" at bounding box center [91, 51] width 124 height 12
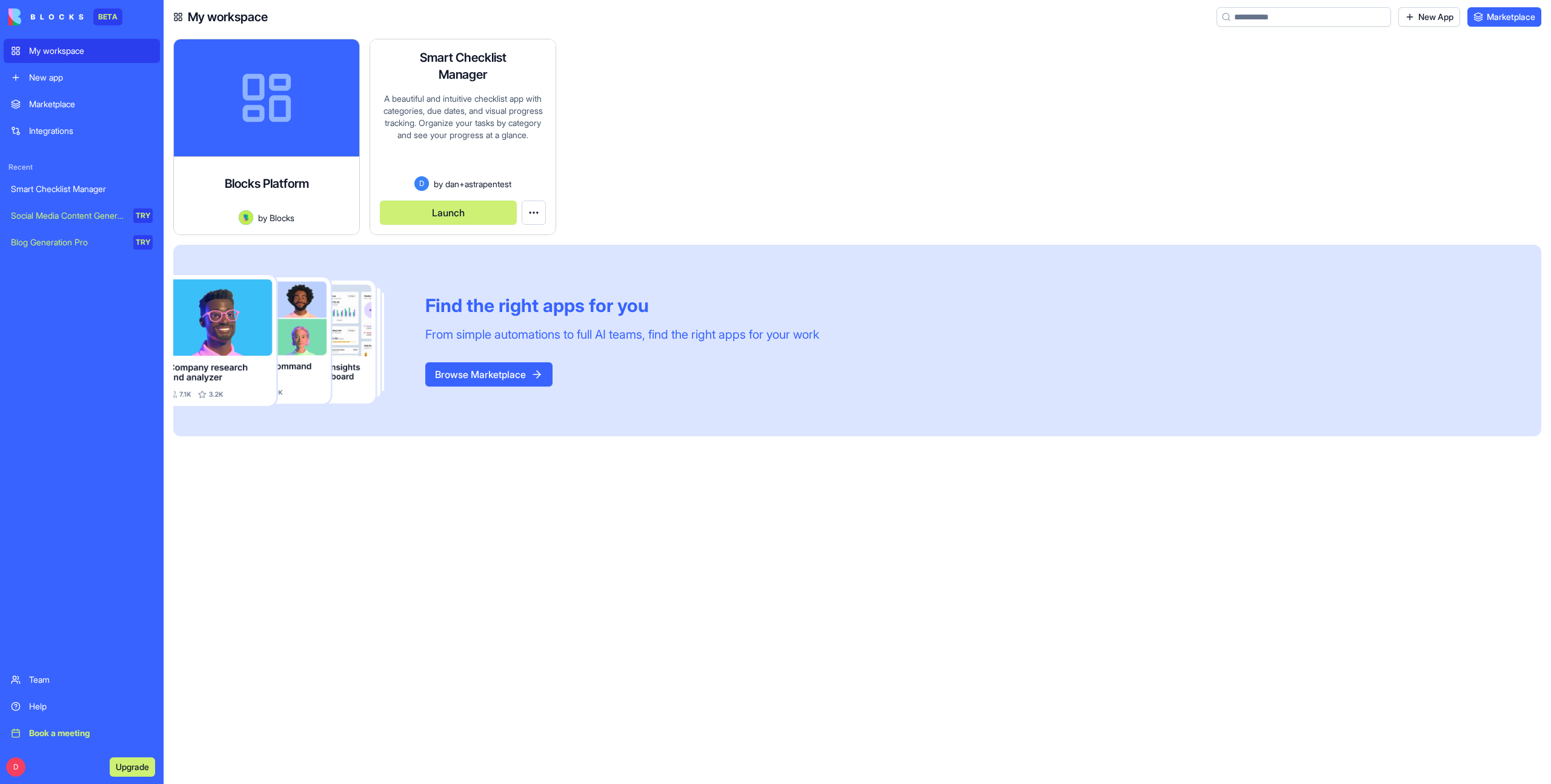
click at [434, 213] on button "Launch" at bounding box center [448, 212] width 137 height 24
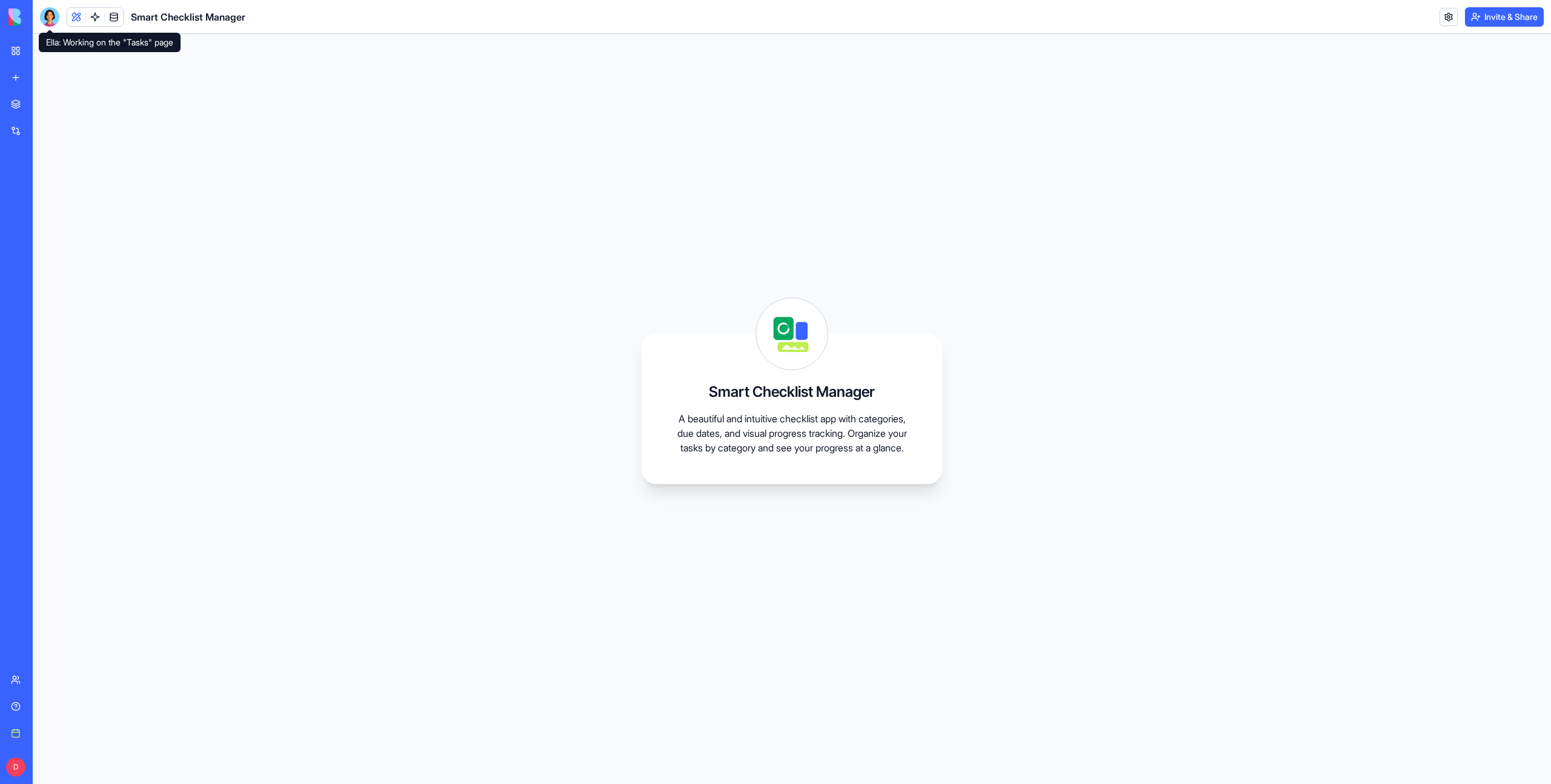
click at [53, 16] on div at bounding box center [50, 17] width 19 height 19
